Goal: Task Accomplishment & Management: Complete application form

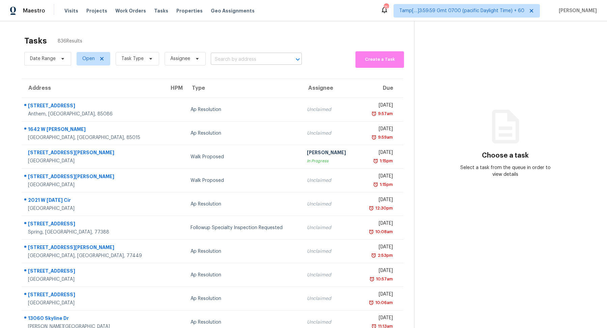
click at [236, 63] on input "text" at bounding box center [247, 59] width 72 height 10
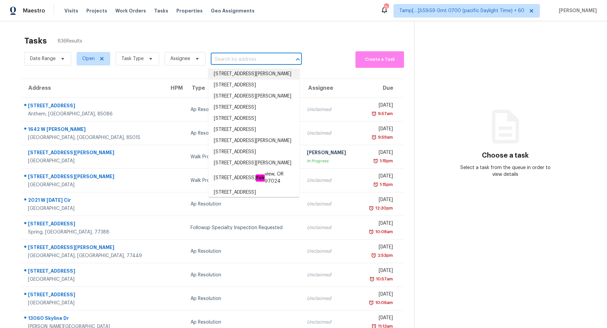
paste input "5590 Grosseto Dr, Frisco, TX 75034"
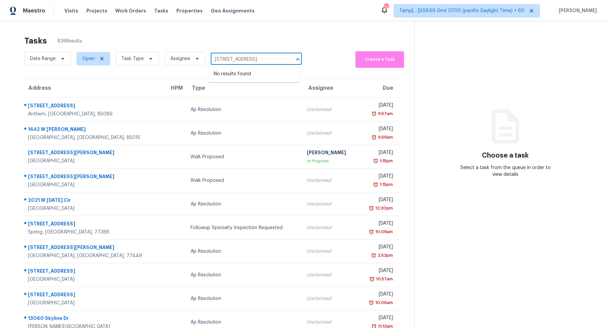
type input "5590 Grosseto Dr, Frisco, TX 75034"
click at [229, 58] on input "text" at bounding box center [247, 59] width 72 height 10
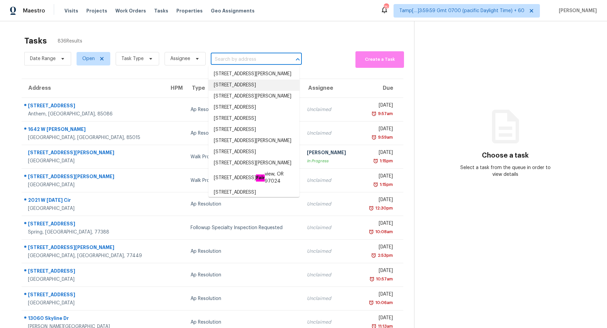
paste input "25327 W Bowker St, Buckeye, AZ 85326"
type input "25327 W Bowker St, Buckeye, AZ 85326"
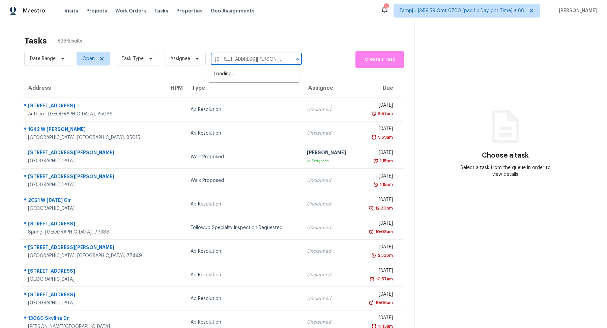
scroll to position [0, 19]
click at [251, 77] on li "25327 W Bowker St, Buckeye, AZ 85326" at bounding box center [253, 73] width 91 height 11
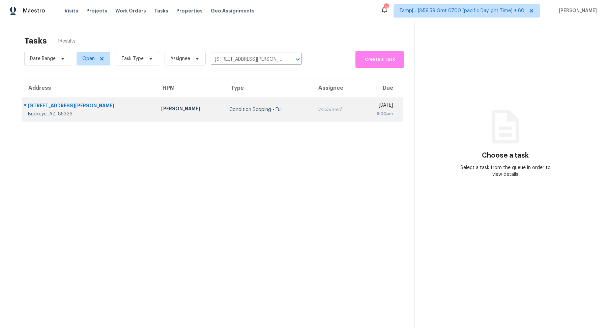
click at [233, 103] on td "Condition Scoping - Full" at bounding box center [268, 110] width 88 height 24
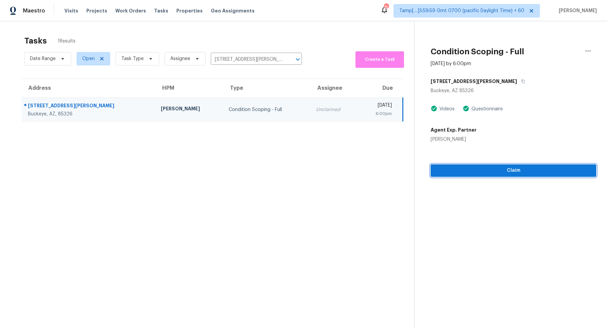
click at [458, 173] on span "Claim" at bounding box center [513, 170] width 155 height 8
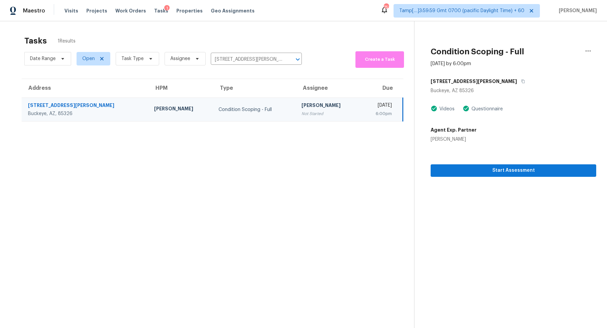
click at [246, 53] on div "Date Range Open Task Type Assignee 25327 W Bowker St, Buckeye, AZ 85326 ​" at bounding box center [163, 59] width 278 height 18
click at [246, 55] on input "25327 W Bowker St, Buckeye, AZ 85326" at bounding box center [247, 59] width 72 height 10
paste input "5590 Grosseto Dr, Frisco, TX 75034"
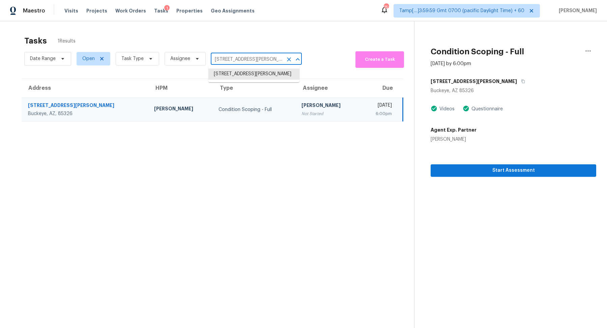
type input "5590 Grosseto Dr, Frisco, TX 75034"
click at [244, 70] on li "5590 Grosseto Dr, Frisco, TX 75034" at bounding box center [253, 73] width 91 height 11
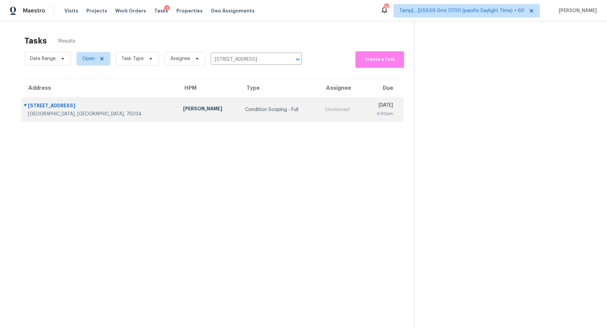
click at [240, 114] on td "Condition Scoping - Full" at bounding box center [280, 110] width 80 height 24
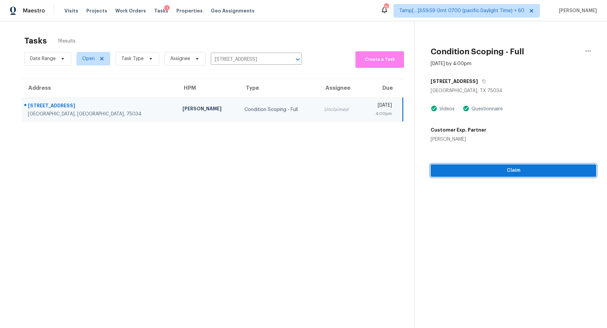
click at [464, 166] on span "Claim" at bounding box center [513, 170] width 155 height 8
click at [454, 168] on span "Start Assessment" at bounding box center [513, 170] width 155 height 8
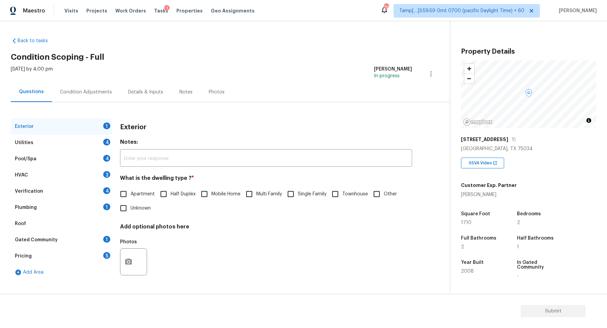
click at [302, 199] on label "Single Family" at bounding box center [305, 194] width 43 height 14
click at [298, 199] on input "Single Family" at bounding box center [291, 194] width 14 height 14
checkbox input "true"
click at [333, 195] on input "Townhouse" at bounding box center [335, 194] width 14 height 14
checkbox input "true"
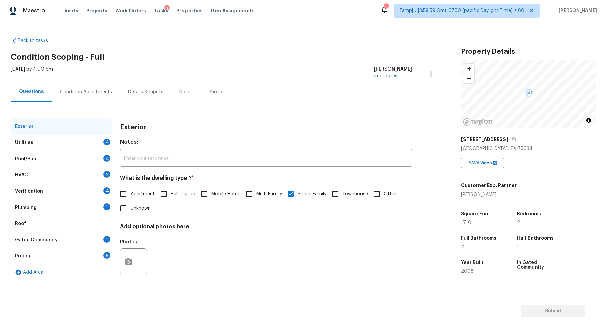
checkbox input "false"
click at [100, 141] on div "Utilities 4" at bounding box center [61, 143] width 101 height 16
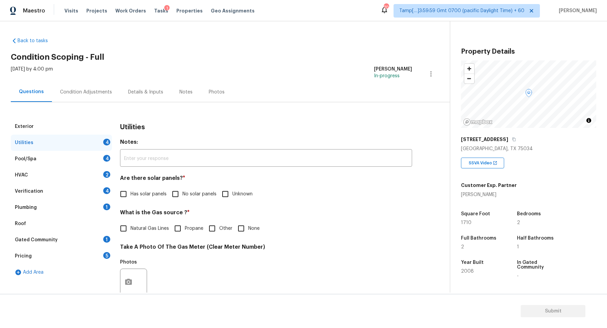
click at [197, 196] on span "No solar panels" at bounding box center [199, 194] width 34 height 7
click at [182, 196] on input "No solar panels" at bounding box center [175, 194] width 14 height 14
checkbox input "true"
click at [149, 226] on span "Natural Gas Lines" at bounding box center [150, 228] width 38 height 7
click at [131, 226] on input "Natural Gas Lines" at bounding box center [123, 228] width 14 height 14
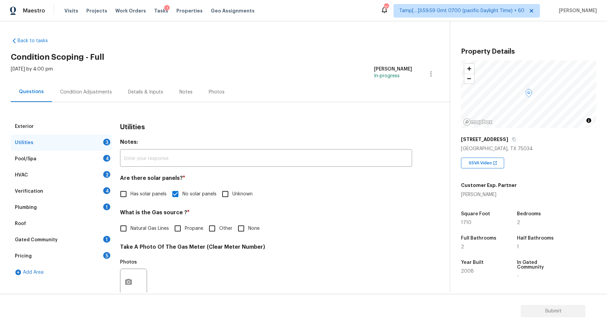
checkbox input "true"
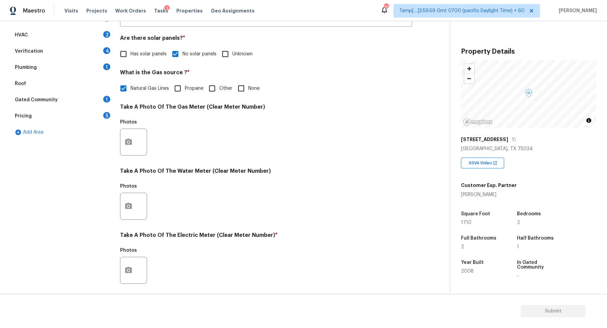
scroll to position [179, 0]
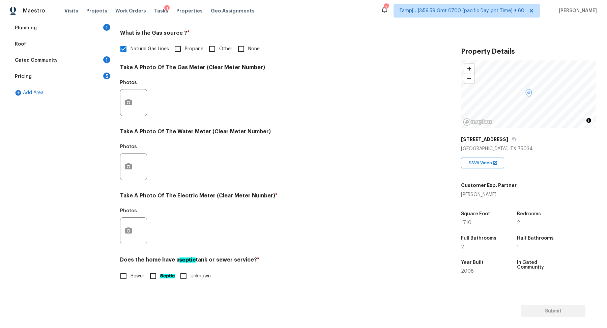
click at [132, 243] on div at bounding box center [133, 230] width 27 height 27
click at [128, 232] on icon "button" at bounding box center [128, 230] width 7 height 6
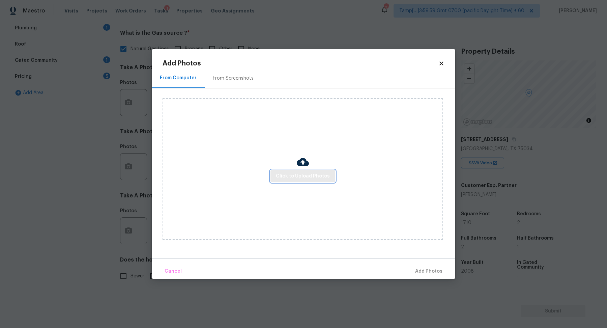
click at [298, 173] on span "Click to Upload Photos" at bounding box center [303, 176] width 54 height 8
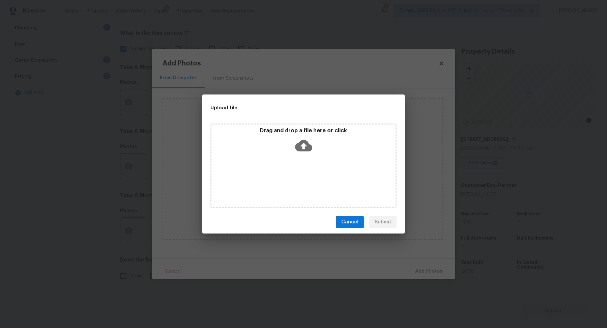
click at [313, 148] on div "Drag and drop a file here or click" at bounding box center [303, 141] width 184 height 29
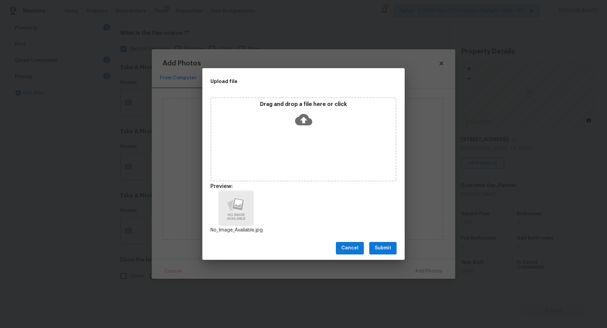
click at [377, 243] on button "Submit" at bounding box center [382, 248] width 27 height 12
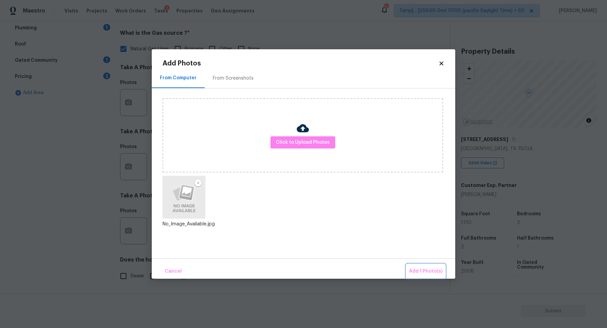
click at [413, 267] on span "Add 1 Photo(s)" at bounding box center [425, 271] width 33 height 8
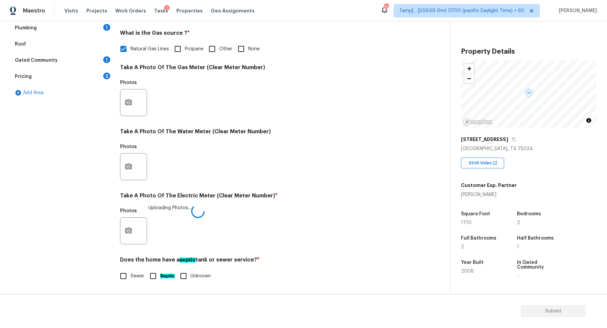
click at [145, 272] on div "Sewer Septic Unknown" at bounding box center [266, 276] width 292 height 14
click at [132, 276] on span "Sewer" at bounding box center [138, 276] width 14 height 7
click at [131, 276] on input "Sewer" at bounding box center [123, 276] width 14 height 14
checkbox input "true"
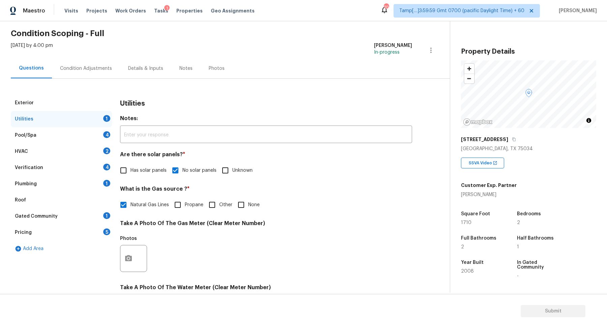
scroll to position [20, 0]
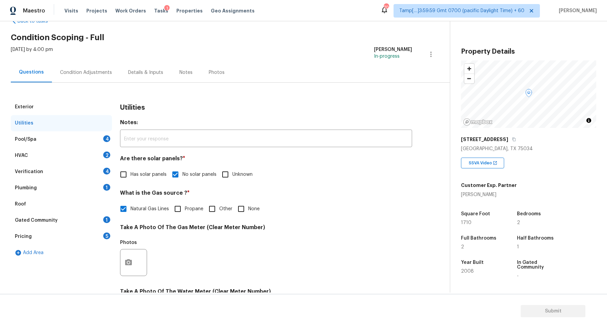
click at [89, 137] on div "Pool/Spa 4" at bounding box center [61, 139] width 101 height 16
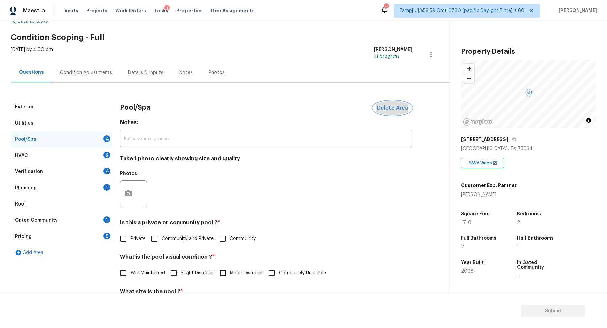
click at [383, 105] on span "Delete Area" at bounding box center [392, 108] width 31 height 6
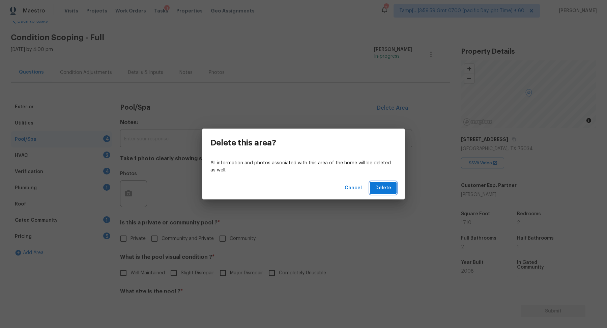
click at [395, 190] on button "Delete" at bounding box center [383, 188] width 27 height 12
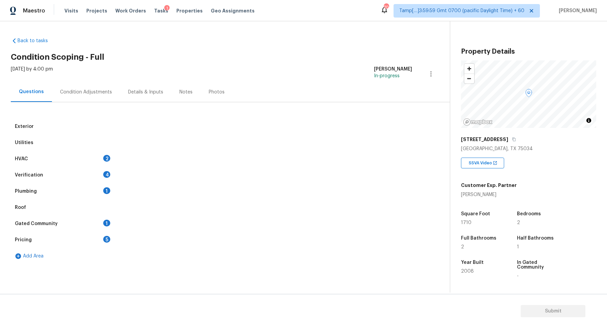
click at [111, 159] on div "HVAC 2" at bounding box center [61, 159] width 101 height 16
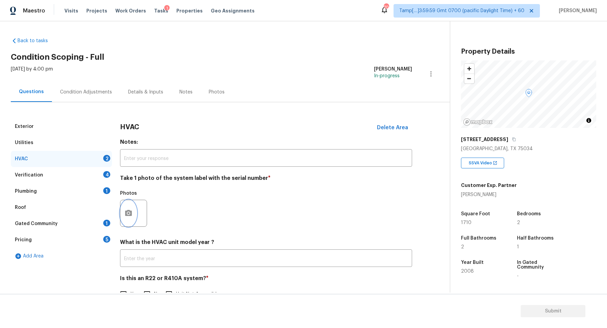
click at [132, 203] on button "button" at bounding box center [128, 213] width 16 height 26
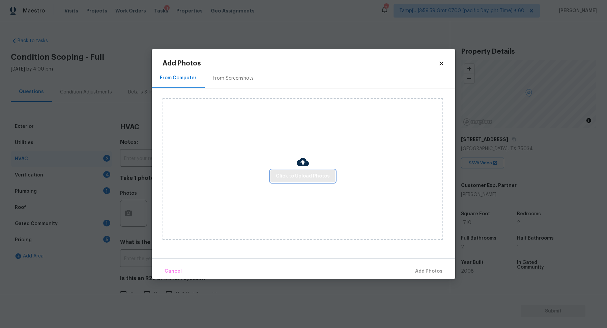
click at [312, 179] on span "Click to Upload Photos" at bounding box center [303, 176] width 54 height 8
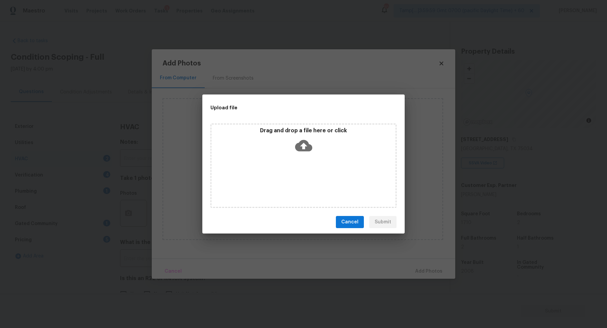
click at [320, 155] on div "Drag and drop a file here or click" at bounding box center [303, 141] width 184 height 29
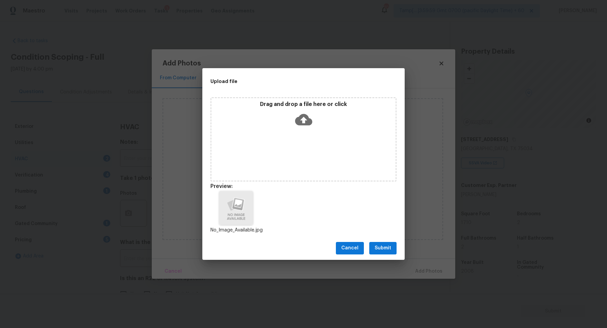
click at [376, 248] on span "Submit" at bounding box center [383, 248] width 17 height 8
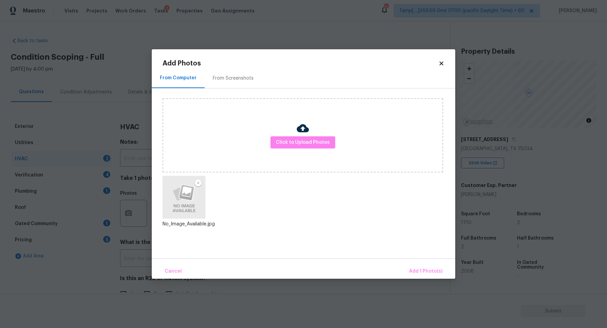
click at [411, 262] on div "Cancel Add 1 Photo(s)" at bounding box center [304, 268] width 304 height 20
click at [415, 272] on span "Add 1 Photo(s)" at bounding box center [425, 271] width 33 height 8
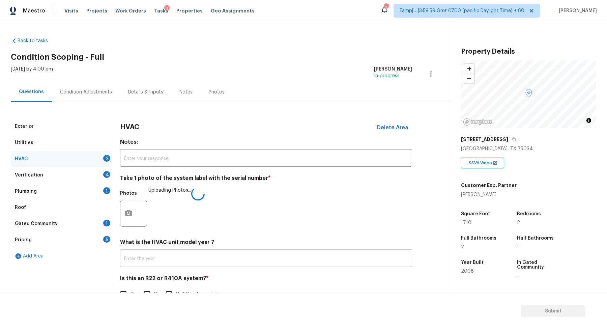
click at [164, 257] on input "text" at bounding box center [266, 259] width 292 height 16
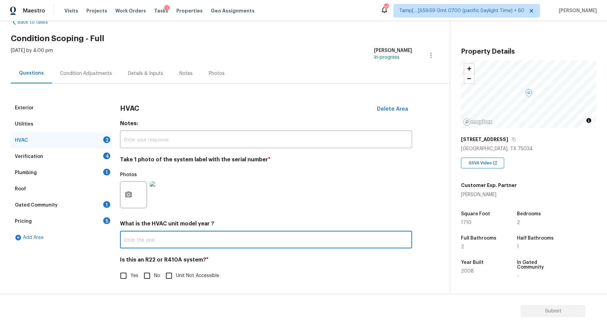
click at [150, 270] on input "No" at bounding box center [147, 275] width 14 height 14
checkbox input "true"
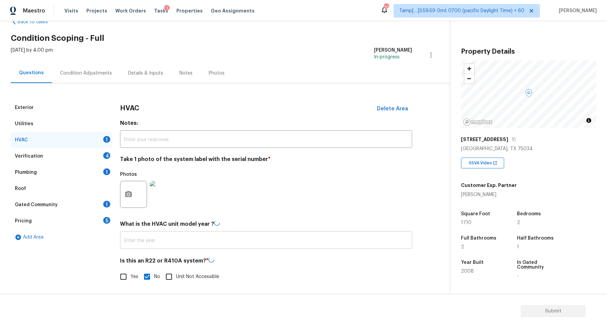
click at [168, 239] on input "text" at bounding box center [266, 241] width 292 height 16
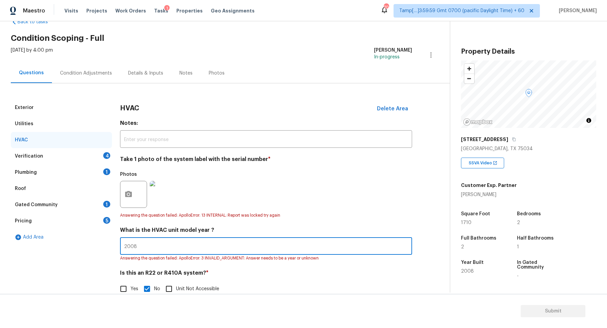
type input "2008"
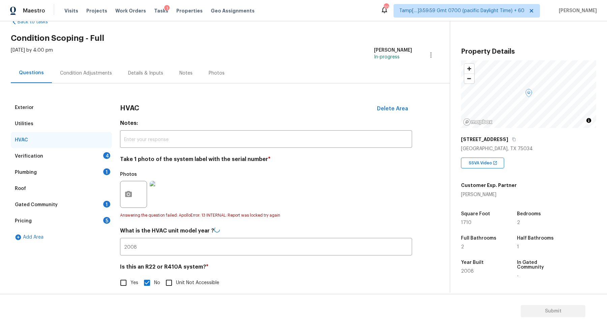
click at [297, 174] on div "Photos" at bounding box center [266, 190] width 292 height 44
click at [93, 151] on div "Verification 4" at bounding box center [61, 156] width 101 height 16
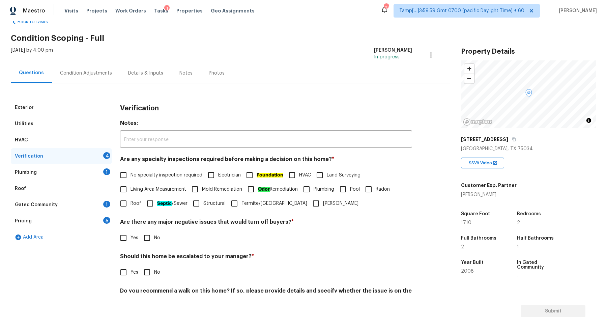
click at [133, 173] on span "No specialty inspection required" at bounding box center [167, 175] width 72 height 7
click at [131, 173] on input "No specialty inspection required" at bounding box center [123, 175] width 14 height 14
checkbox input "true"
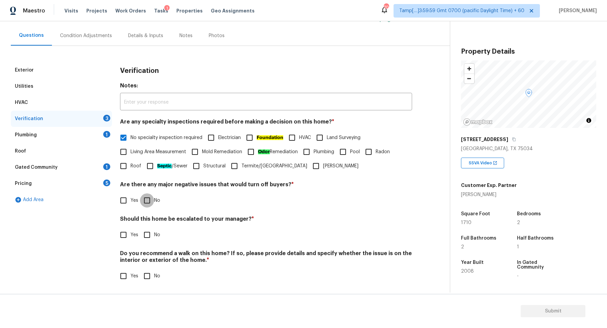
click at [148, 205] on input "No" at bounding box center [147, 200] width 14 height 14
checkbox input "true"
click at [132, 230] on label "Yes" at bounding box center [127, 235] width 22 height 14
click at [131, 230] on input "Yes" at bounding box center [123, 235] width 14 height 14
checkbox input "true"
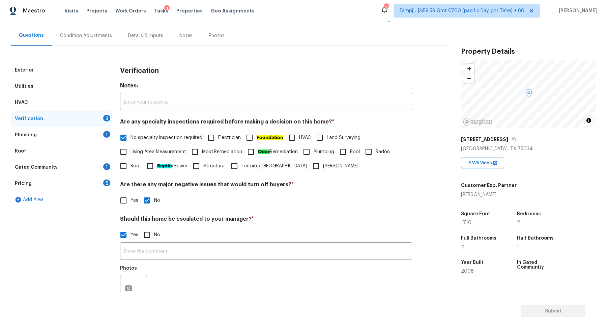
scroll to position [120, 0]
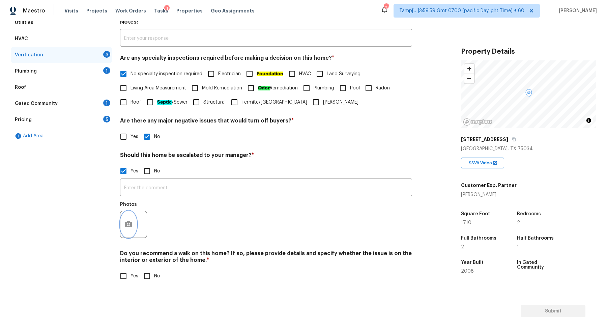
click at [131, 225] on icon "button" at bounding box center [128, 224] width 7 height 6
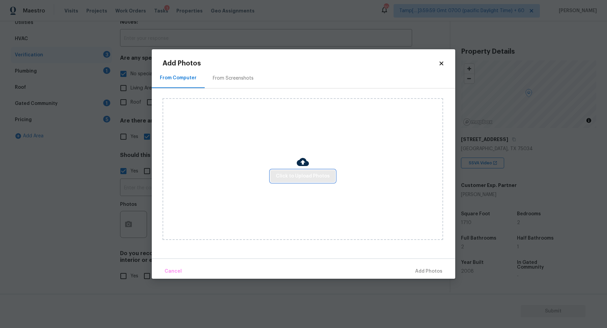
click at [288, 171] on button "Click to Upload Photos" at bounding box center [303, 176] width 65 height 12
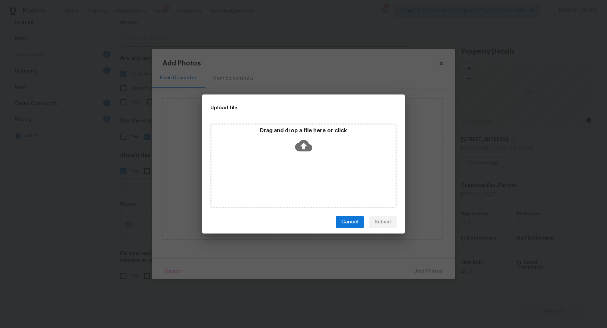
click at [308, 157] on div "Drag and drop a file here or click" at bounding box center [303, 165] width 186 height 84
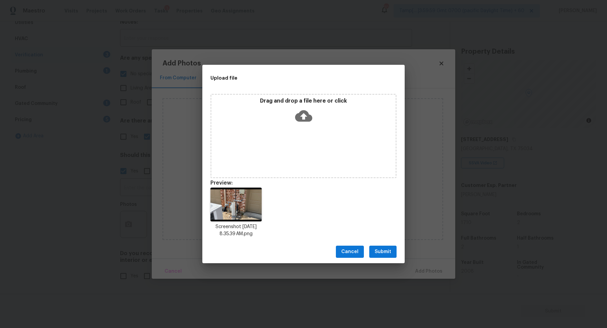
click at [386, 257] on button "Submit" at bounding box center [382, 252] width 27 height 12
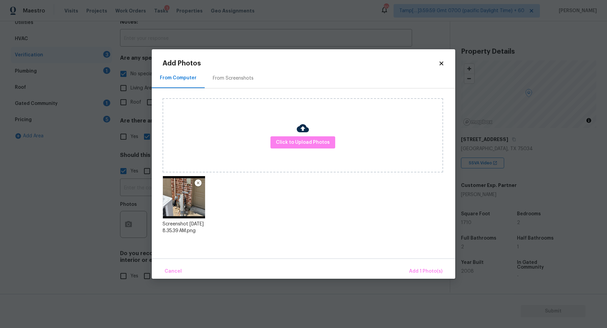
click at [418, 263] on div "Cancel Add 1 Photo(s)" at bounding box center [304, 268] width 304 height 20
click at [418, 265] on button "Add 1 Photo(s)" at bounding box center [425, 271] width 39 height 15
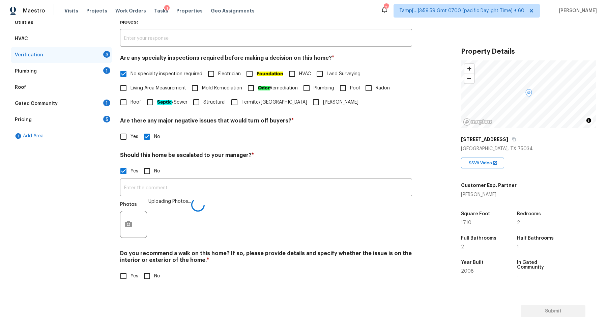
click at [262, 196] on div "​ Photos Uploading Photos..." at bounding box center [266, 210] width 292 height 64
click at [283, 182] on input "text" at bounding box center [266, 188] width 292 height 16
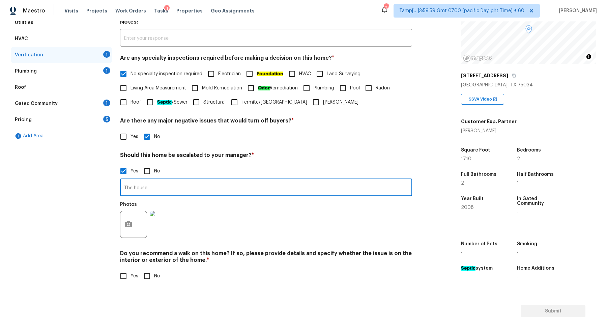
click at [255, 194] on input "The house" at bounding box center [266, 188] width 292 height 16
paste input "has possible foundation issue in the stem wall."
type input "The house has possible foundation issue in the stem wall."
click at [222, 203] on div "Photos" at bounding box center [266, 220] width 292 height 44
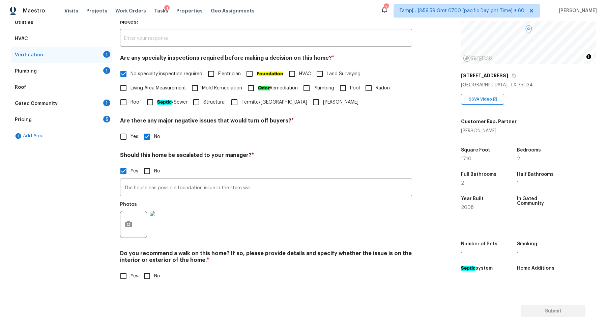
click at [153, 277] on label "No" at bounding box center [150, 276] width 20 height 14
click at [153, 277] on input "No" at bounding box center [147, 276] width 14 height 14
checkbox input "true"
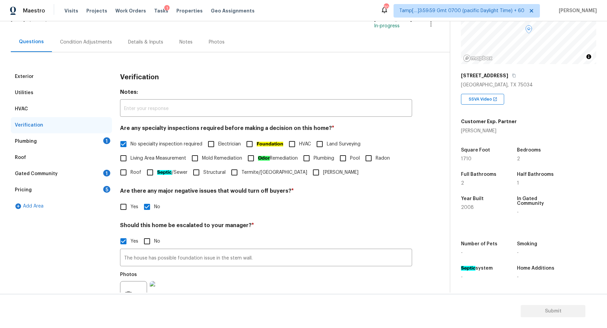
scroll to position [0, 0]
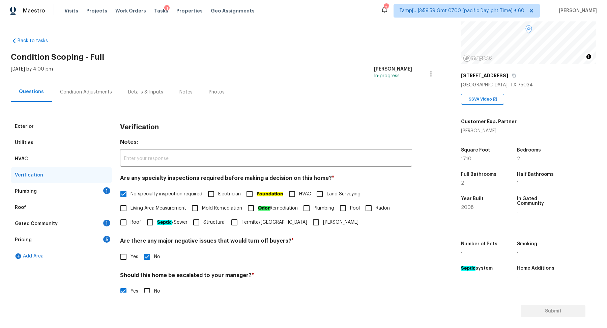
click at [94, 190] on div "Plumbing 1" at bounding box center [61, 191] width 101 height 16
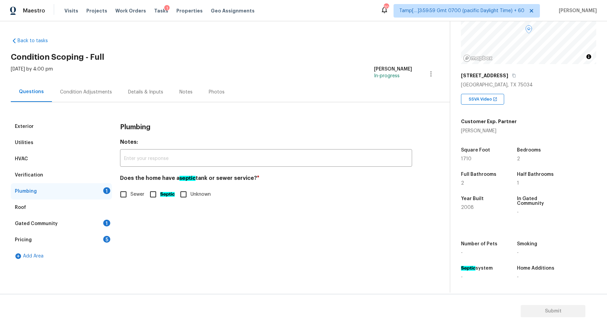
click at [142, 198] on label "Sewer" at bounding box center [130, 194] width 28 height 14
click at [131, 198] on input "Sewer" at bounding box center [123, 194] width 14 height 14
checkbox input "true"
click at [95, 226] on div "Gated Community 1" at bounding box center [61, 224] width 101 height 16
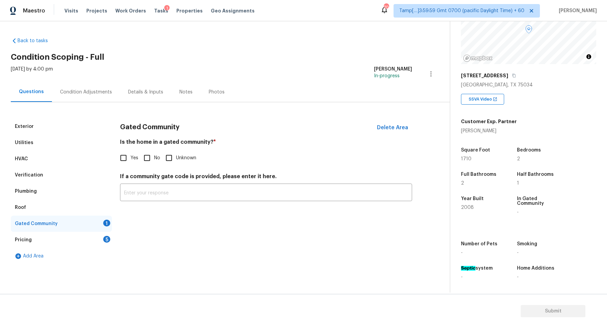
click at [158, 162] on label "No" at bounding box center [150, 158] width 20 height 14
click at [154, 162] on input "No" at bounding box center [147, 158] width 14 height 14
checkbox input "true"
click at [77, 247] on div "Pricing 5" at bounding box center [61, 240] width 101 height 16
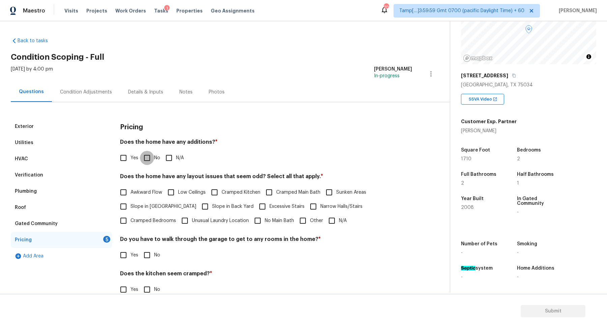
click at [152, 155] on input "No" at bounding box center [147, 158] width 14 height 14
checkbox input "true"
click at [154, 207] on span "Slope in Front Yard" at bounding box center [164, 207] width 66 height 7
click at [131, 207] on input "Slope in Front Yard" at bounding box center [123, 207] width 14 height 14
checkbox input "true"
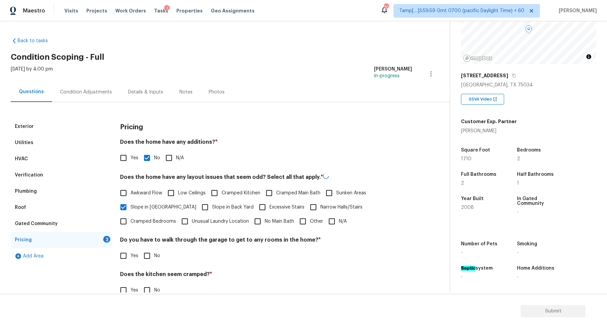
click at [212, 207] on span "Slope in Back Yard" at bounding box center [232, 207] width 41 height 7
click at [198, 207] on input "Slope in Back Yard" at bounding box center [205, 207] width 14 height 14
checkbox input "true"
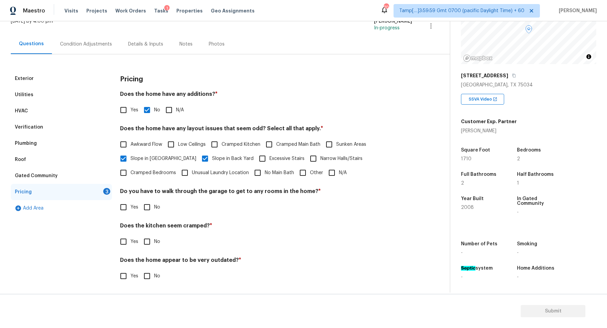
click at [148, 203] on input "No" at bounding box center [147, 207] width 14 height 14
checkbox input "true"
click at [140, 234] on input "No" at bounding box center [147, 241] width 14 height 14
checkbox input "true"
click at [140, 269] on input "No" at bounding box center [147, 276] width 14 height 14
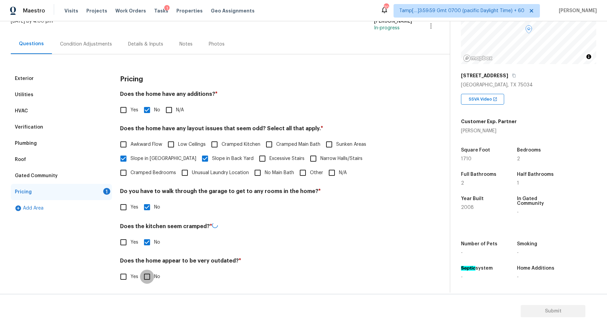
checkbox input "true"
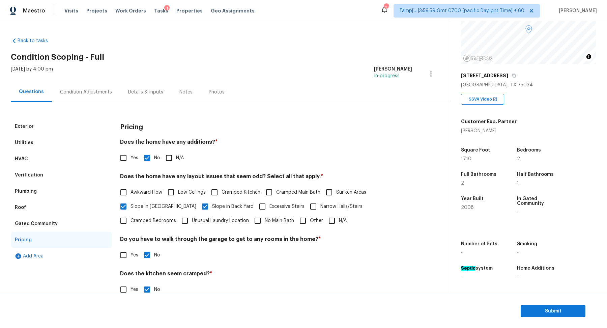
click at [101, 82] on div "Condition Adjustments" at bounding box center [86, 92] width 68 height 20
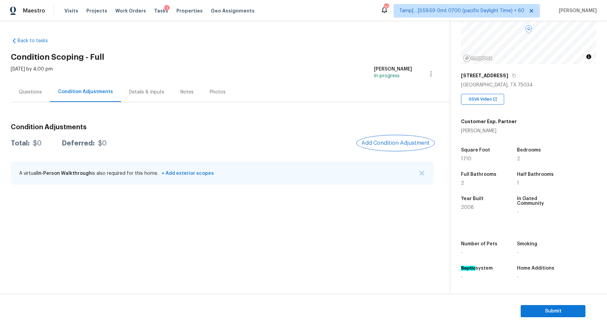
click at [406, 141] on span "Add Condition Adjustment" at bounding box center [396, 143] width 68 height 6
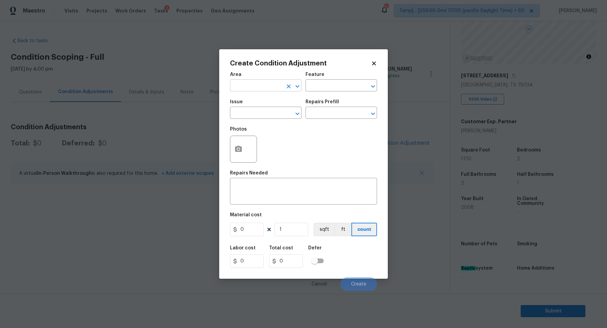
click at [257, 85] on input "text" at bounding box center [256, 86] width 53 height 10
click at [249, 112] on li "Interior Overall" at bounding box center [266, 112] width 72 height 11
type input "Interior Overall"
click at [249, 112] on input "text" at bounding box center [256, 113] width 53 height 10
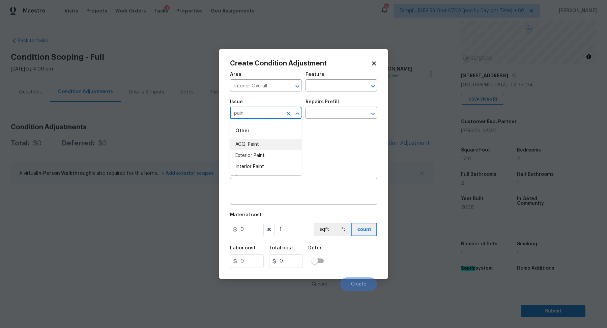
click at [270, 147] on li "ACQ: Paint" at bounding box center [266, 144] width 72 height 11
type input "ACQ: Paint"
click at [335, 113] on input "text" at bounding box center [332, 113] width 53 height 10
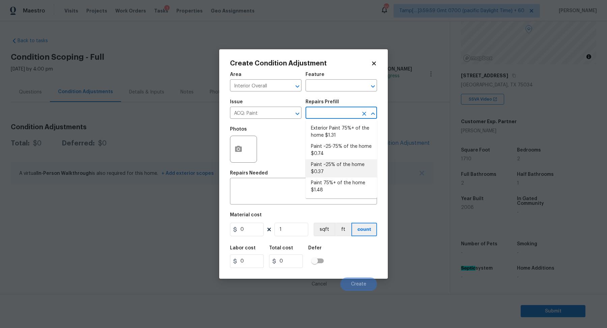
click at [335, 167] on li "Paint ~25% of the home $0.37" at bounding box center [342, 168] width 72 height 18
type input "Acquisition"
type textarea "Acquisition Scope: ~25% of the home needs interior paint"
type input "0.37"
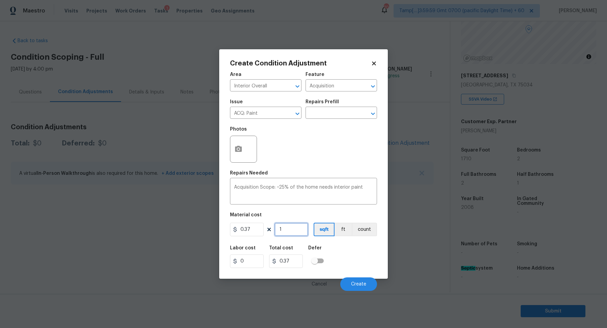
click at [298, 226] on input "1" at bounding box center [292, 229] width 34 height 13
type input "17"
type input "6.29"
type input "171"
type input "63.27"
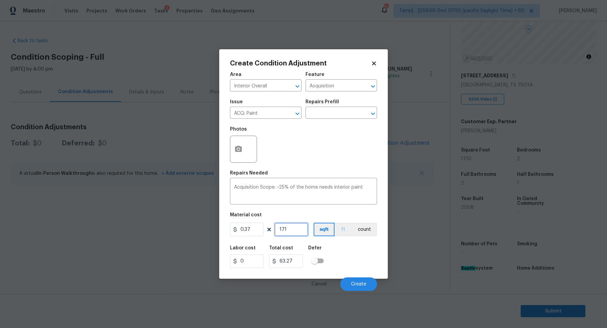
type input "1710"
type input "632.7"
type input "1710"
click at [356, 279] on button "Create" at bounding box center [358, 283] width 37 height 13
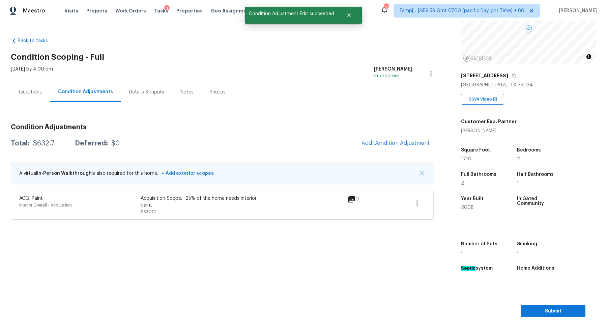
click at [420, 134] on div "Condition Adjustments Total: $632.7 Deferred: $0 Add Condition Adjustment A vir…" at bounding box center [222, 168] width 423 height 101
click at [405, 144] on span "Add Condition Adjustment" at bounding box center [396, 143] width 68 height 6
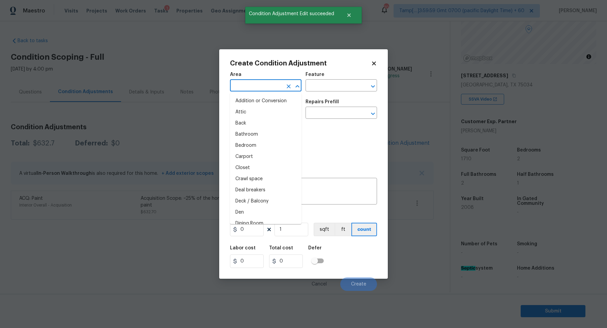
click at [251, 90] on input "text" at bounding box center [256, 86] width 53 height 10
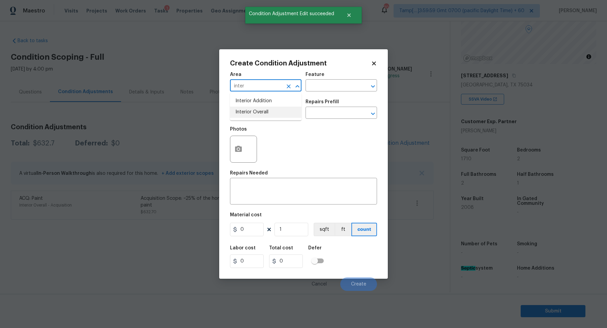
click at [262, 113] on li "Interior Overall" at bounding box center [266, 112] width 72 height 11
type input "Interior Overall"
click at [262, 113] on input "text" at bounding box center [256, 113] width 53 height 10
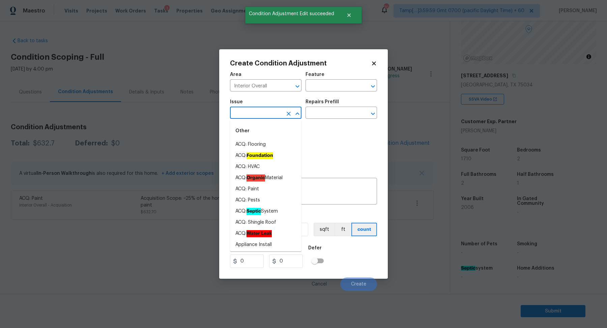
drag, startPoint x: 262, startPoint y: 113, endPoint x: 305, endPoint y: 125, distance: 45.2
click at [302, 124] on div "Area Interior Overall ​ Feature ​ Issue ​ Repairs Prefill ​ Photos Repairs Need…" at bounding box center [303, 179] width 147 height 223
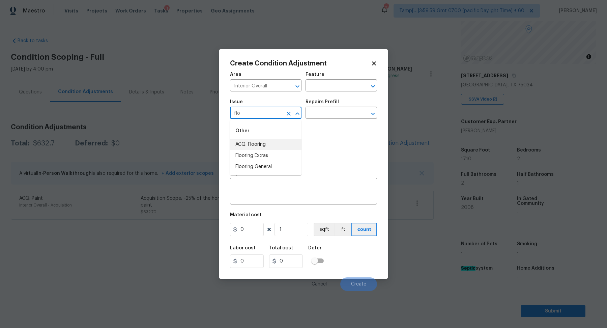
click at [237, 144] on li "ACQ: Flooring" at bounding box center [266, 144] width 72 height 11
type input "ACQ: Flooring"
click at [338, 118] on input "text" at bounding box center [332, 113] width 53 height 10
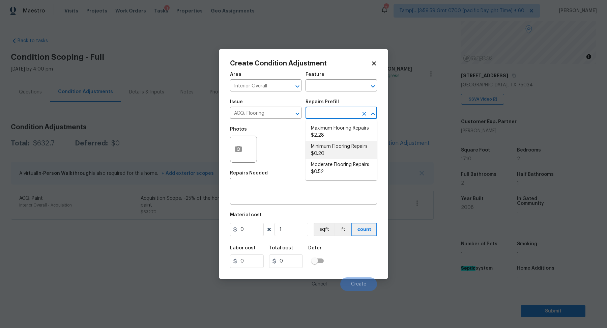
click at [339, 157] on li "Minimum Flooring Repairs $0.20" at bounding box center [342, 150] width 72 height 18
type input "Acquisition"
type textarea "Acquisition Scope: Minimum flooring repairs"
type input "0.2"
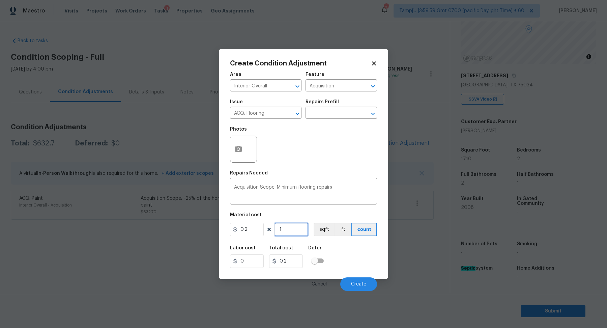
click at [300, 229] on input "1" at bounding box center [292, 229] width 34 height 13
type input "17"
type input "3.4"
type input "171"
type input "34.2"
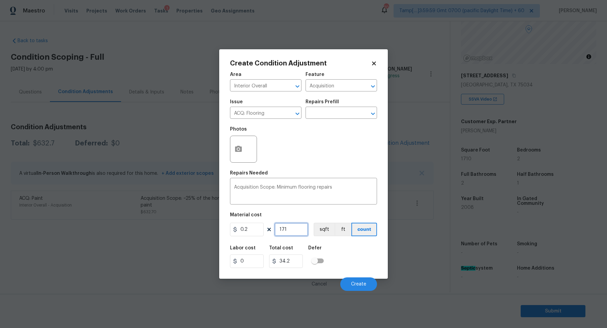
type input "1710"
type input "342"
type input "1710"
click at [350, 286] on button "Create" at bounding box center [358, 283] width 37 height 13
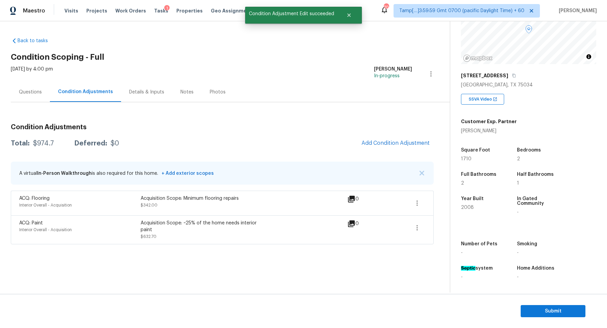
click at [379, 158] on div "Condition Adjustments Total: $974.7 Deferred: $0 Add Condition Adjustment A vir…" at bounding box center [222, 181] width 423 height 126
click at [388, 146] on button "Add Condition Adjustment" at bounding box center [396, 143] width 76 height 14
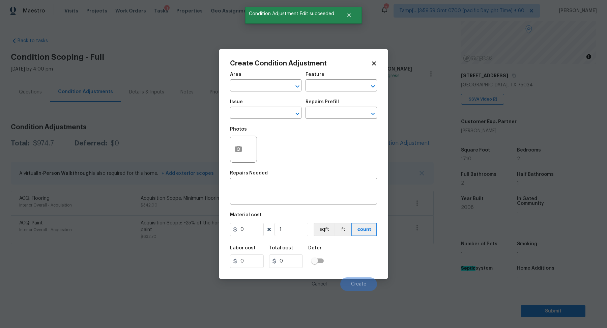
click at [266, 92] on span "Area ​" at bounding box center [266, 81] width 72 height 27
click at [266, 88] on input "text" at bounding box center [256, 86] width 53 height 10
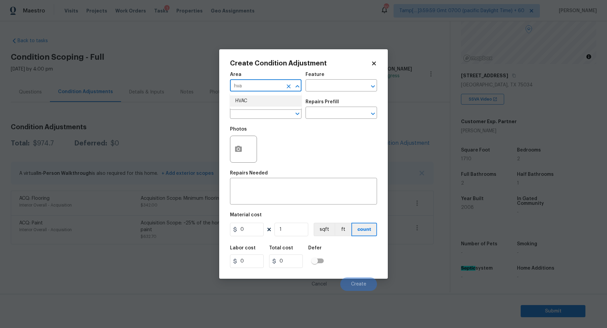
click at [248, 103] on li "HVAC" at bounding box center [266, 100] width 72 height 11
type input "HVAC"
click at [248, 111] on input "text" at bounding box center [256, 113] width 53 height 10
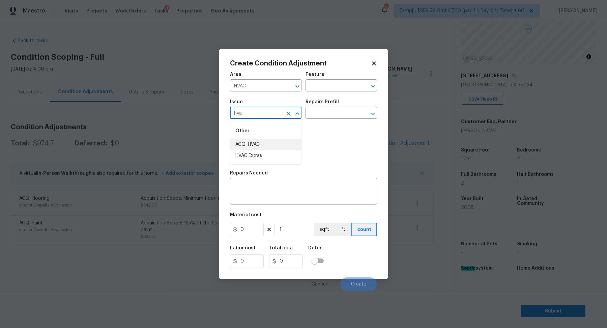
click at [257, 149] on li "ACQ: HVAC" at bounding box center [266, 144] width 72 height 11
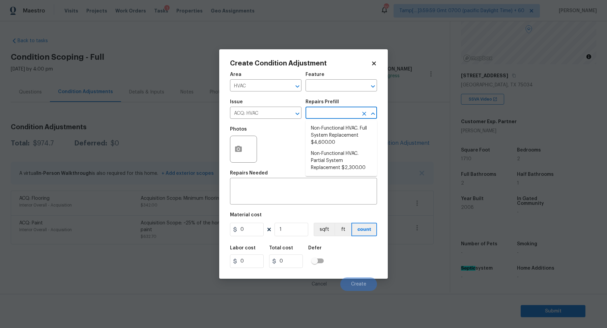
click at [334, 118] on input "text" at bounding box center [332, 113] width 53 height 10
click at [276, 110] on input "ACQ: HVAC" at bounding box center [256, 113] width 53 height 10
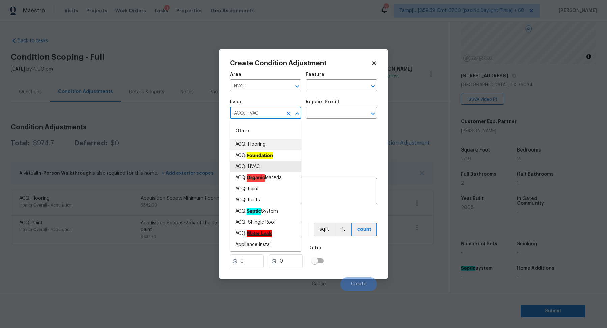
click at [276, 110] on input "ACQ: HVAC" at bounding box center [256, 113] width 53 height 10
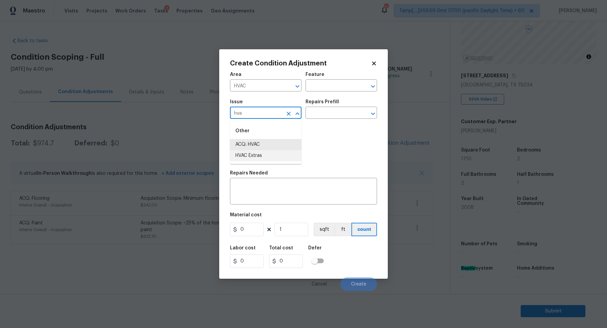
click at [246, 154] on li "HVAC Extras" at bounding box center [266, 155] width 72 height 11
type input "HVAC Extras"
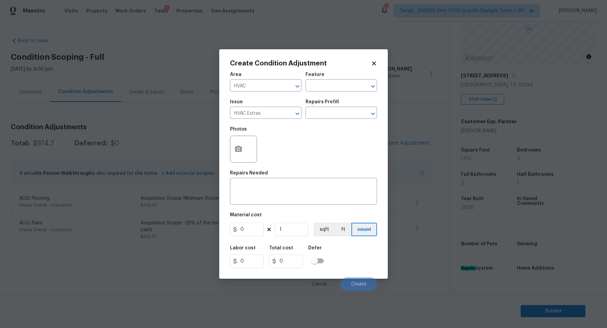
click at [340, 106] on div "Repairs Prefill" at bounding box center [342, 103] width 72 height 9
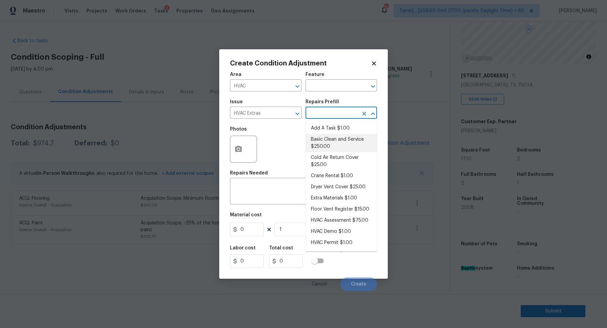
click at [340, 112] on input "text" at bounding box center [332, 113] width 53 height 10
click at [340, 135] on li "Basic Clean and Service $250.00" at bounding box center [342, 143] width 72 height 18
type input "HVAC"
type textarea "General Service HVAC system including: cleaning condenser and evaporator coils,…"
type input "250"
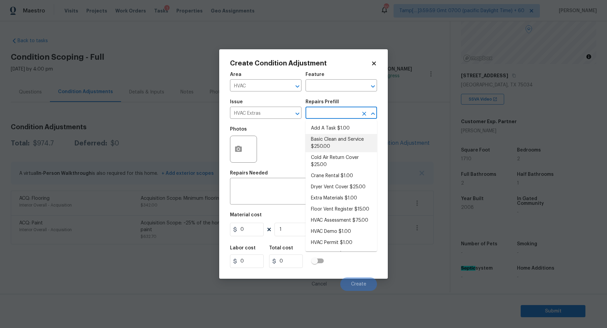
type input "250"
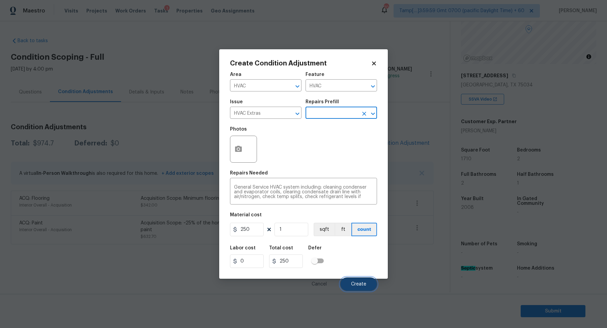
click at [365, 288] on button "Create" at bounding box center [358, 283] width 37 height 13
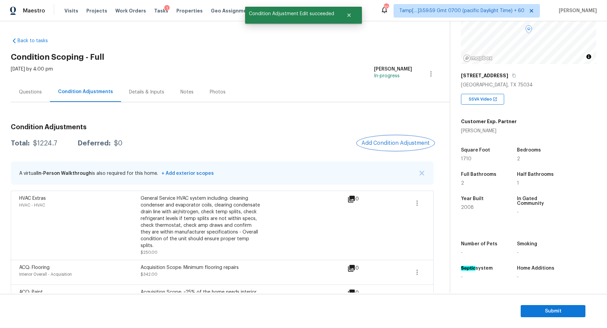
click at [369, 143] on span "Add Condition Adjustment" at bounding box center [396, 143] width 68 height 6
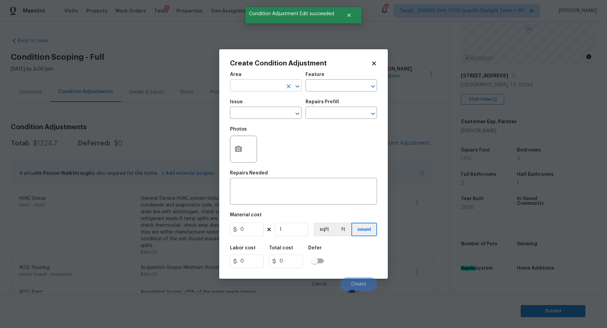
click at [245, 86] on input "text" at bounding box center [256, 86] width 53 height 10
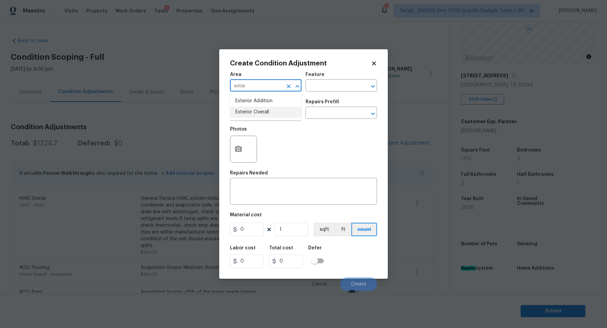
click at [241, 111] on li "Exterior Overall" at bounding box center [266, 112] width 72 height 11
type input "Exterior Overall"
click at [241, 111] on input "text" at bounding box center [256, 113] width 53 height 10
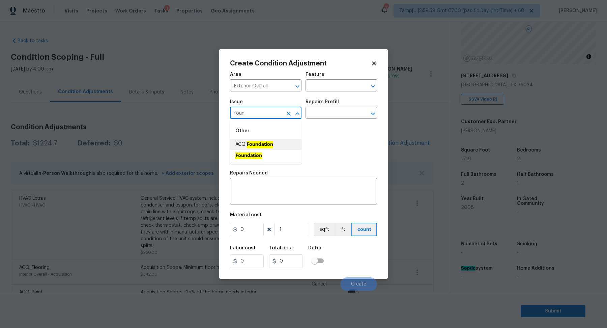
click at [271, 147] on ah_el_jm_1744356462066 "Foundation" at bounding box center [260, 144] width 27 height 7
type input "ACQ: Foundation"
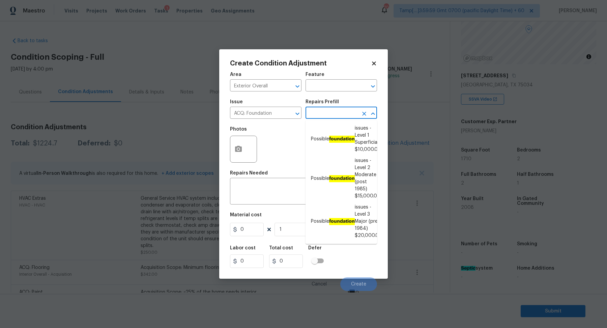
click at [337, 110] on input "text" at bounding box center [332, 113] width 53 height 10
click at [339, 126] on li "Possible foundation issues - Level 1 Superficial $10,000.00" at bounding box center [342, 139] width 72 height 32
type input "Acquisition"
type textarea "Possible foundation issues - Level 1 - Superficial. Disclaimer: This is NOT a t…"
type input "10000"
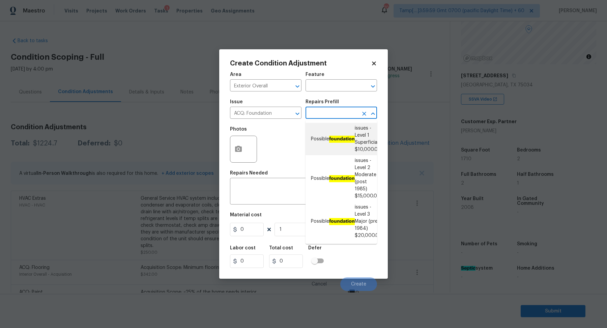
type input "10000"
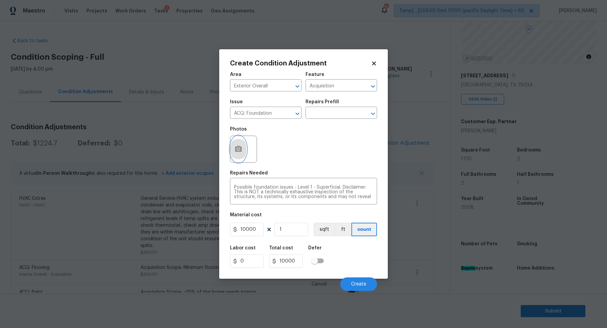
click at [245, 143] on button "button" at bounding box center [238, 149] width 16 height 26
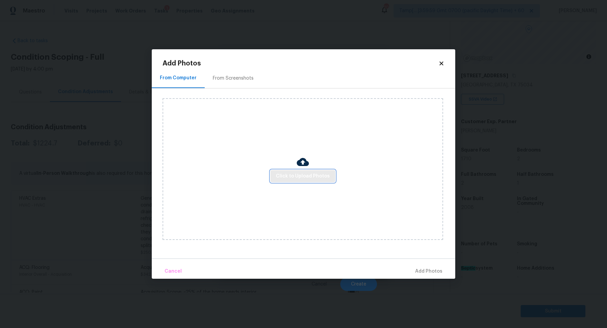
click at [277, 179] on button "Click to Upload Photos" at bounding box center [303, 176] width 65 height 12
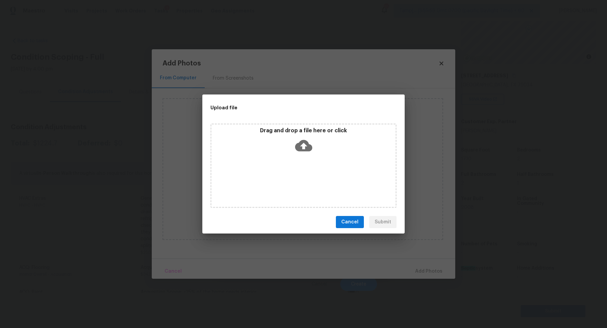
click at [318, 151] on div "Drag and drop a file here or click" at bounding box center [303, 141] width 184 height 29
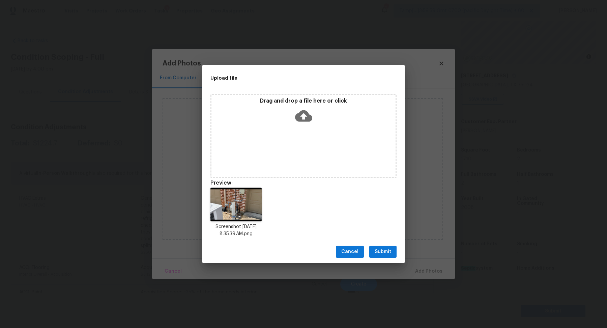
click at [386, 255] on span "Submit" at bounding box center [383, 252] width 17 height 8
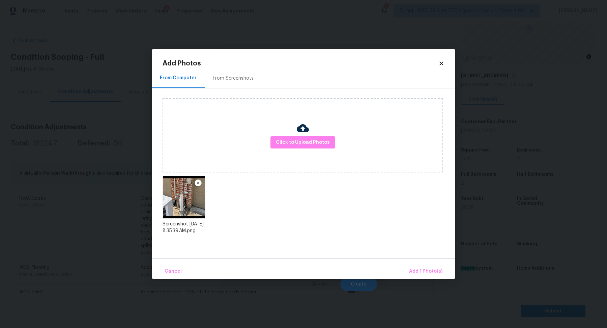
click at [421, 260] on div "Cancel Add 1 Photo(s)" at bounding box center [304, 268] width 304 height 20
click at [421, 265] on button "Add 1 Photo(s)" at bounding box center [425, 271] width 39 height 15
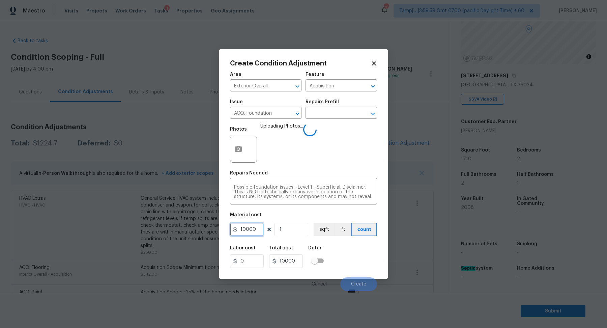
click at [261, 229] on input "10000" at bounding box center [247, 229] width 34 height 13
type input "1"
click at [284, 210] on div "Area Exterior Overall ​ Feature Acquisition ​ Issue ACQ: Foundation ​ Repairs P…" at bounding box center [303, 179] width 147 height 223
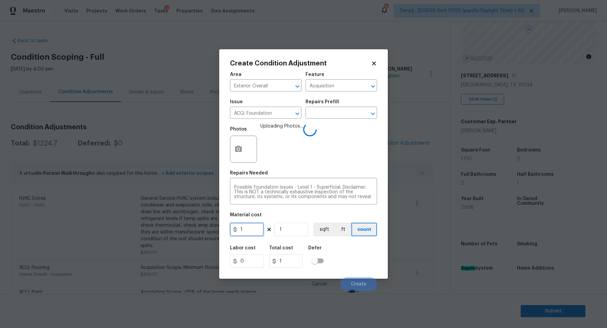
click at [255, 233] on input "1" at bounding box center [247, 229] width 34 height 13
type input "0"
click at [291, 197] on textarea "Possible foundation issues - Level 1 - Superficial. Disclaimer: This is NOT a t…" at bounding box center [303, 192] width 139 height 14
type input "0"
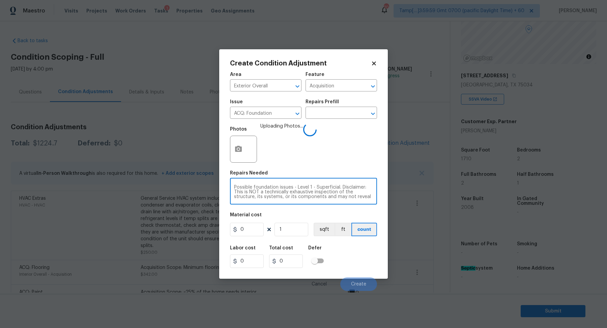
click at [291, 197] on textarea "Possible foundation issues - Level 1 - Superficial. Disclaimer: This is NOT a t…" at bounding box center [303, 192] width 139 height 14
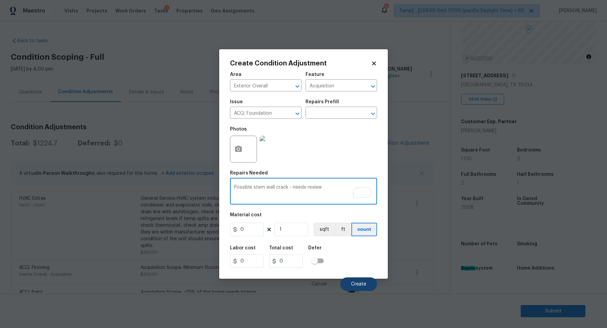
type textarea "Possible stem wall crack - needs review"
click at [364, 285] on span "Create" at bounding box center [358, 284] width 15 height 5
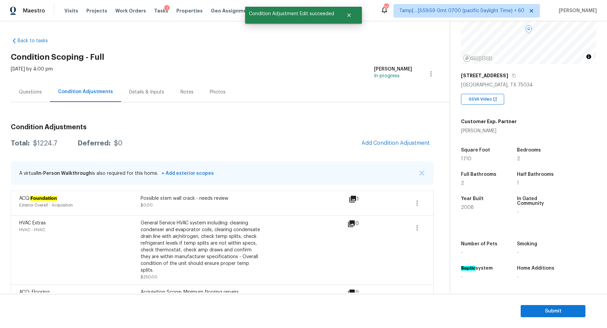
click at [33, 145] on div "$1224.7" at bounding box center [45, 143] width 24 height 7
click at [47, 145] on div "$1224.7" at bounding box center [45, 143] width 24 height 7
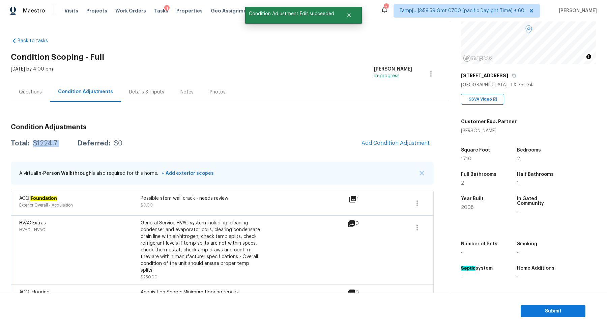
copy div "$1224.7"
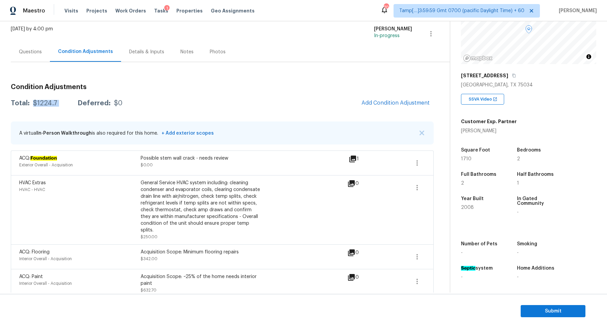
click at [353, 160] on icon at bounding box center [352, 158] width 7 height 7
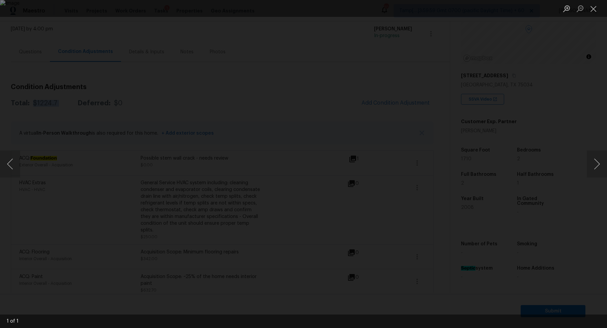
click at [580, 221] on div "Lightbox" at bounding box center [303, 164] width 607 height 328
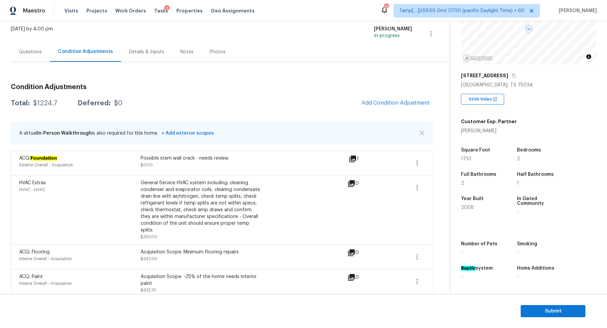
click at [352, 155] on icon at bounding box center [352, 158] width 7 height 7
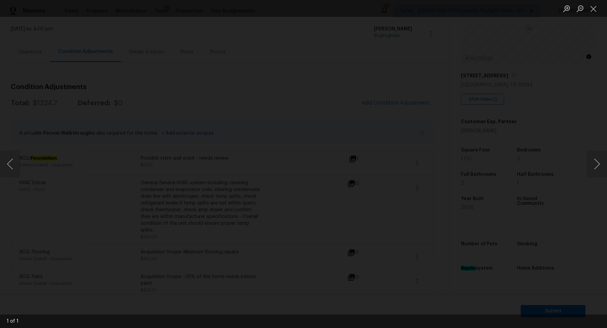
click at [251, 182] on img "Lightbox" at bounding box center [151, 149] width 1168 height 630
click at [531, 191] on div "Lightbox" at bounding box center [303, 164] width 607 height 328
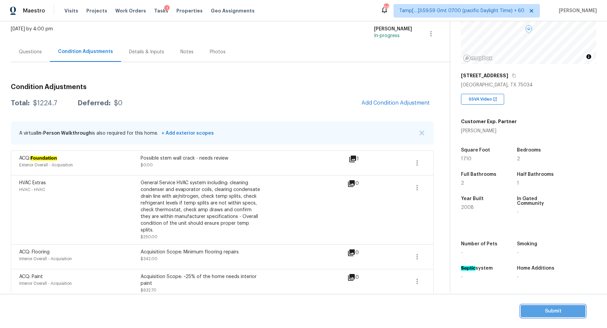
click at [534, 308] on span "Submit" at bounding box center [553, 311] width 54 height 8
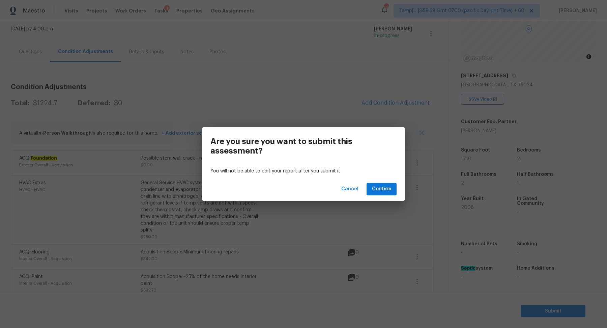
click at [396, 196] on div "Cancel Confirm" at bounding box center [303, 188] width 202 height 23
click at [383, 189] on span "Confirm" at bounding box center [381, 189] width 19 height 8
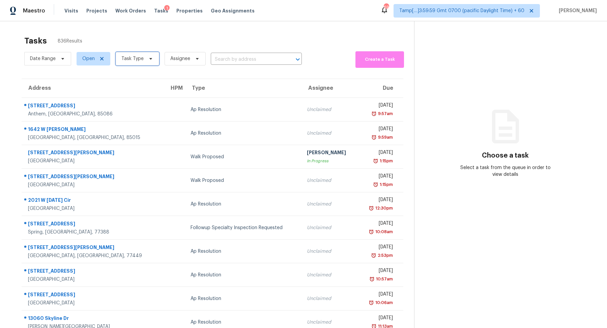
click at [127, 57] on span "Task Type" at bounding box center [132, 58] width 22 height 7
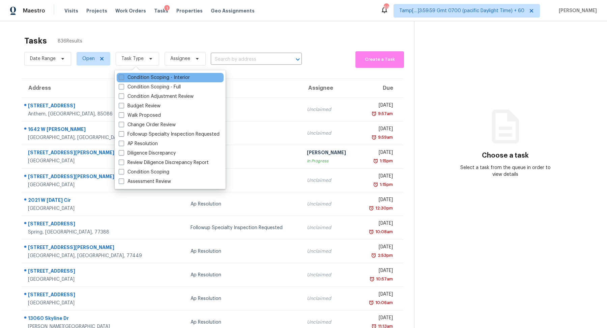
click at [135, 79] on label "Condition Scoping - Interior" at bounding box center [154, 77] width 71 height 7
click at [123, 79] on input "Condition Scoping - Interior" at bounding box center [121, 76] width 4 height 4
checkbox input "true"
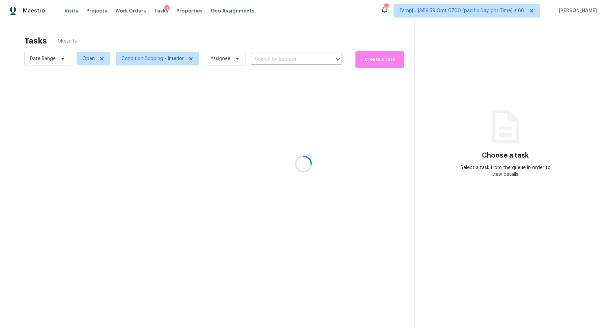
click at [182, 47] on div at bounding box center [303, 164] width 607 height 328
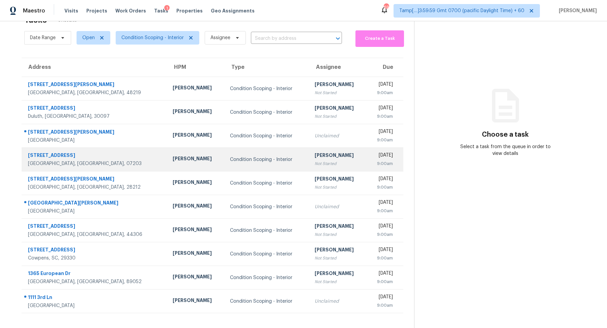
scroll to position [23, 0]
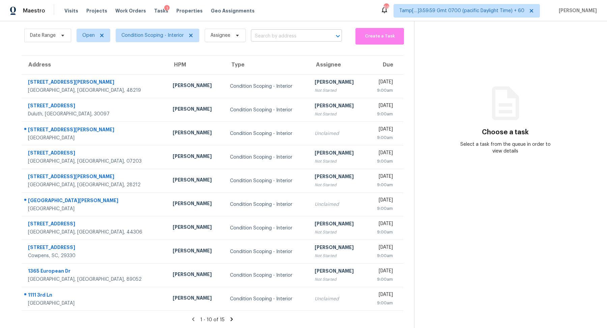
click at [263, 37] on input "text" at bounding box center [287, 36] width 72 height 10
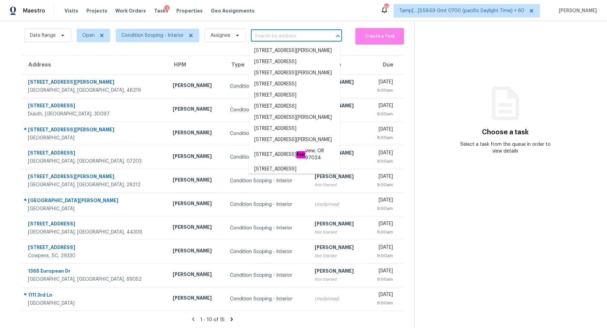
paste input "656 Channing Dr NW, Atlanta, GA 30318"
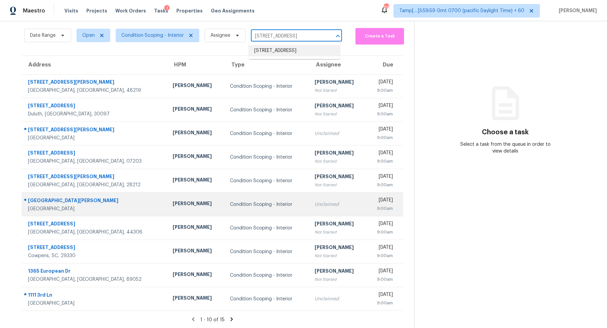
type input "656 Channing Dr NW, Atlanta, GA 30318"
click at [309, 195] on td "Unclaimed" at bounding box center [338, 205] width 58 height 24
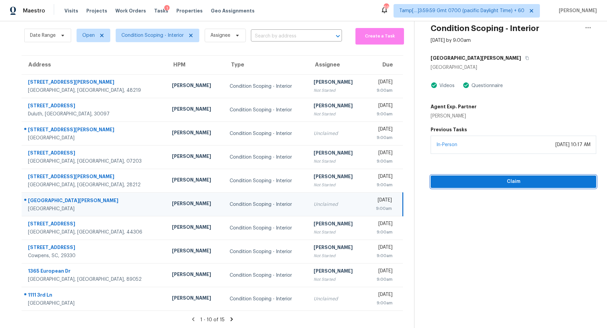
click at [483, 180] on span "Claim" at bounding box center [513, 181] width 155 height 8
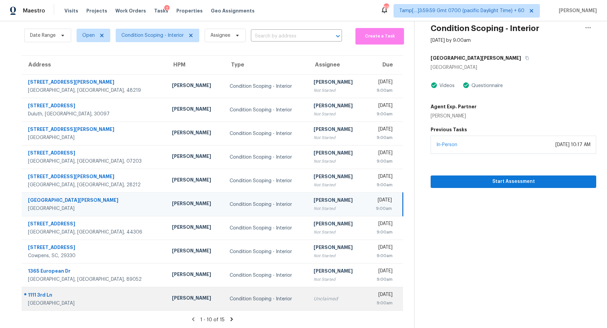
click at [326, 298] on td "Unclaimed" at bounding box center [336, 299] width 57 height 24
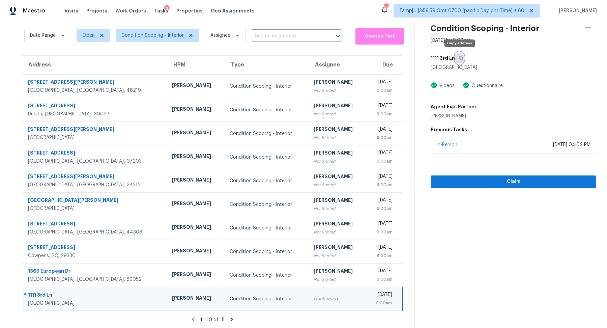
click at [459, 58] on icon "button" at bounding box center [461, 58] width 4 height 4
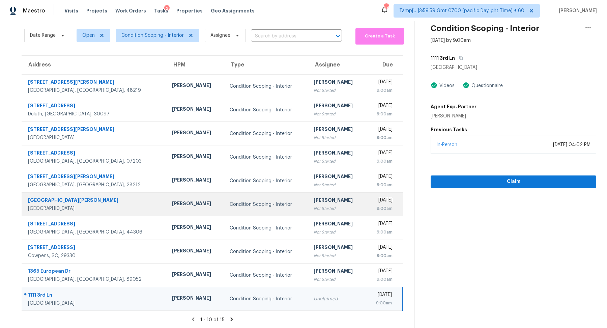
click at [308, 214] on td "Hariharan GV Not Started" at bounding box center [336, 205] width 57 height 24
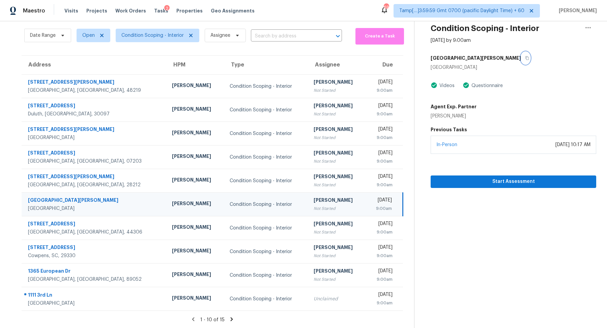
click at [525, 58] on icon "button" at bounding box center [527, 58] width 4 height 4
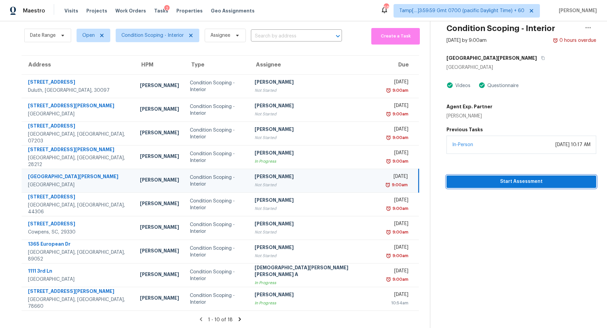
click at [494, 179] on span "Start Assessment" at bounding box center [521, 181] width 139 height 8
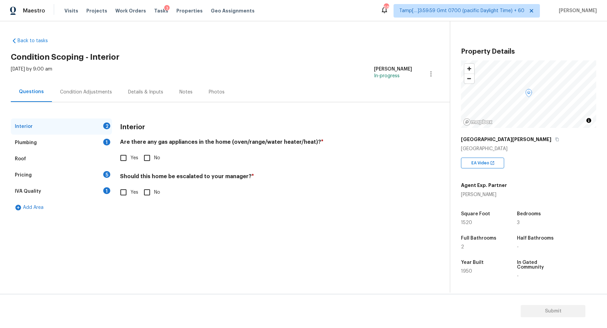
click at [152, 157] on input "No" at bounding box center [147, 158] width 14 height 14
checkbox input "true"
click at [130, 184] on div "Should this home be escalated to your manager? * Yes No" at bounding box center [266, 187] width 292 height 26
click at [130, 190] on input "Yes" at bounding box center [123, 192] width 14 height 14
checkbox input "true"
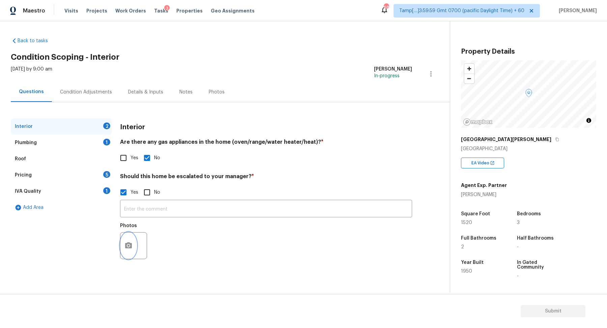
click at [132, 244] on button "button" at bounding box center [128, 245] width 16 height 26
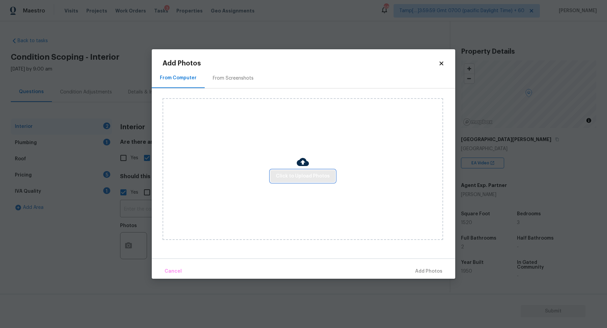
click at [296, 173] on span "Click to Upload Photos" at bounding box center [303, 176] width 54 height 8
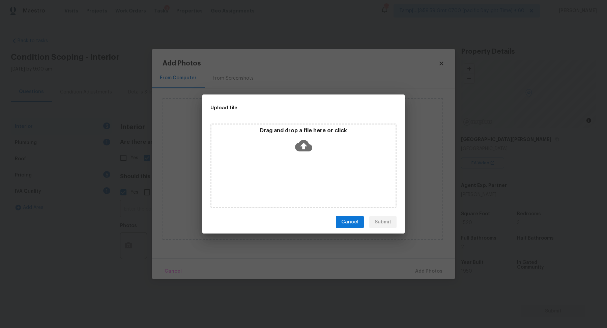
click at [311, 158] on div "Drag and drop a file here or click" at bounding box center [303, 165] width 186 height 84
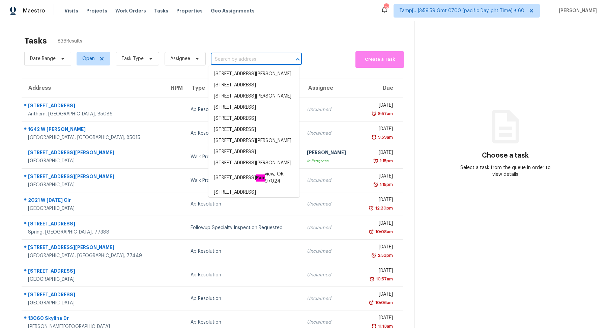
click at [230, 63] on input "text" at bounding box center [247, 59] width 72 height 10
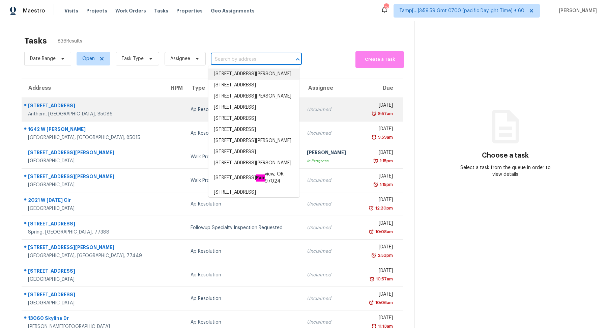
paste input "[STREET_ADDRESS][PERSON_NAME]"
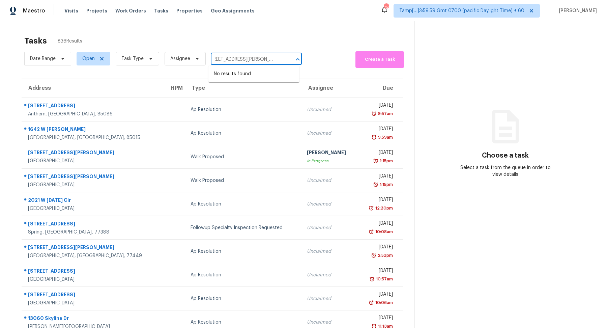
type input "[STREET_ADDRESS][PERSON_NAME]"
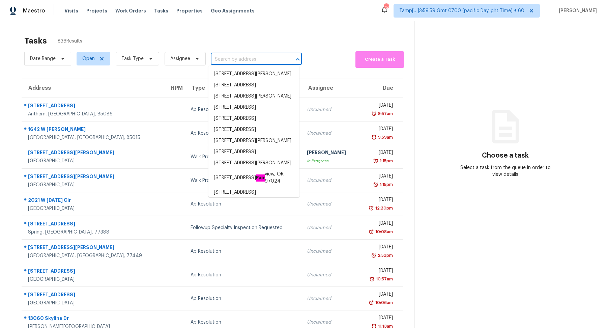
scroll to position [0, 0]
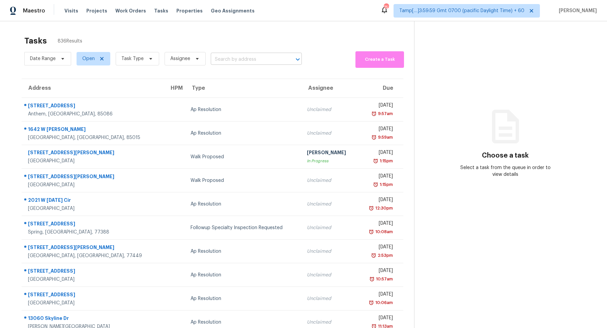
click at [234, 59] on input "text" at bounding box center [247, 59] width 72 height 10
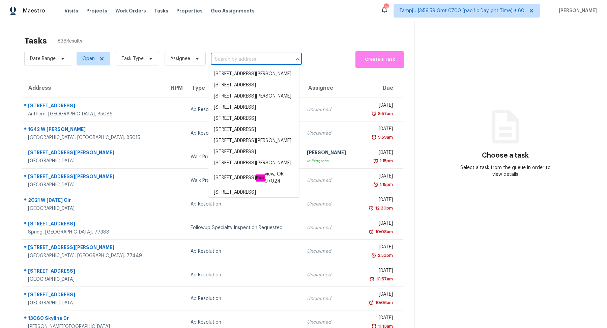
paste input "25327 W Bowker St, Buckeye, AZ 85326"
type input "25327 W Bowker St, Buckeye, AZ 85326"
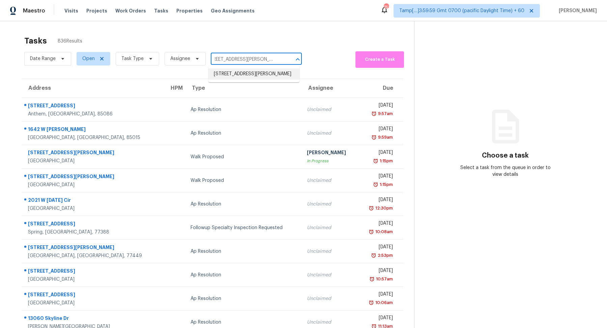
click at [252, 70] on li "25327 W Bowker St, Buckeye, AZ 85326" at bounding box center [253, 73] width 91 height 11
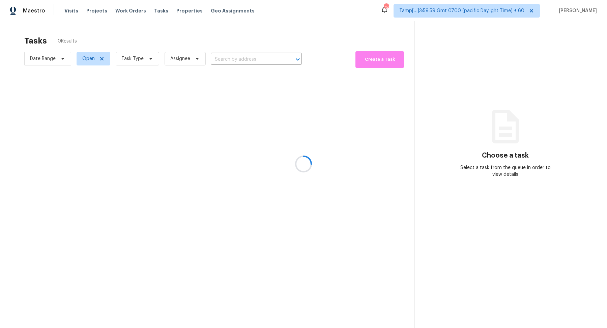
type input "25327 W Bowker St, Buckeye, AZ 85326"
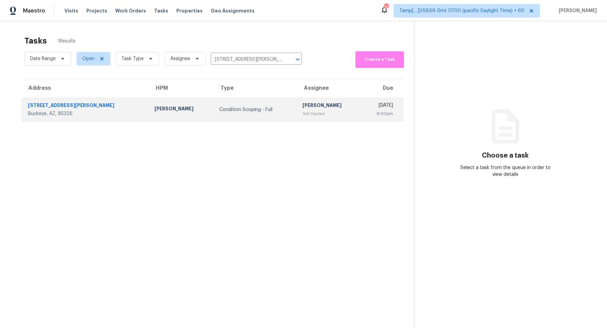
click at [303, 106] on div "[PERSON_NAME]" at bounding box center [330, 106] width 54 height 8
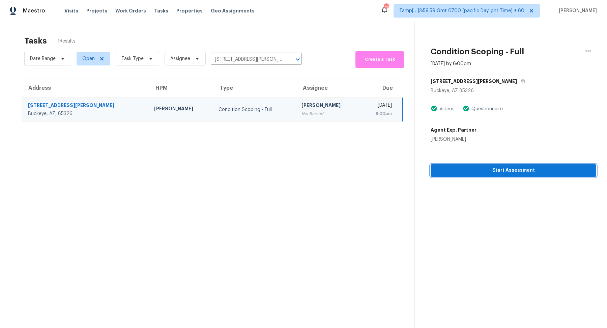
click at [445, 173] on span "Start Assessment" at bounding box center [513, 170] width 155 height 8
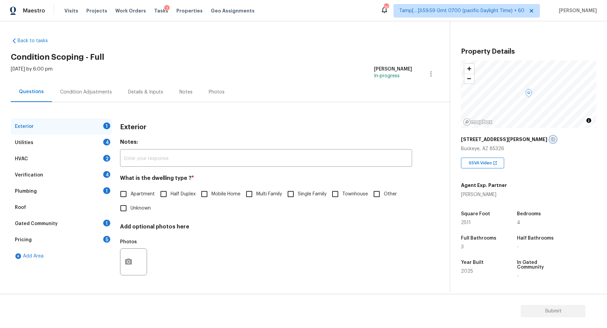
click at [551, 139] on icon "button" at bounding box center [553, 139] width 4 height 4
click at [309, 197] on label "Single Family" at bounding box center [305, 194] width 43 height 14
click at [298, 197] on input "Single Family" at bounding box center [291, 194] width 14 height 14
checkbox input "true"
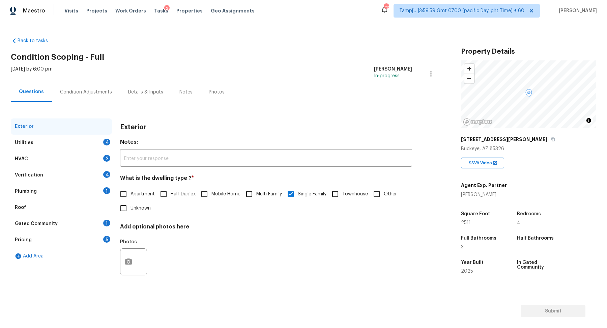
click at [111, 146] on div "Utilities 4" at bounding box center [61, 143] width 101 height 16
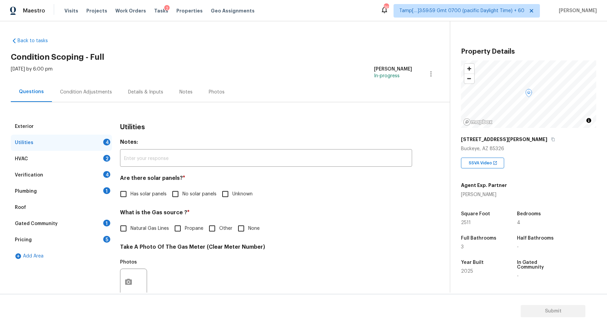
click at [182, 196] on input "No solar panels" at bounding box center [175, 194] width 14 height 14
checkbox input "true"
click at [141, 228] on span "Natural Gas Lines" at bounding box center [150, 228] width 38 height 7
click at [131, 228] on input "Natural Gas Lines" at bounding box center [123, 228] width 14 height 14
checkbox input "true"
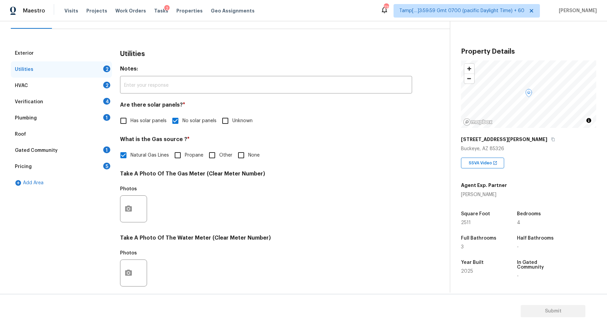
scroll to position [179, 0]
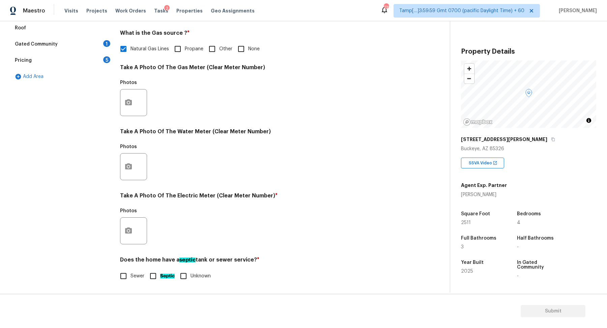
click at [247, 54] on input "None" at bounding box center [241, 49] width 14 height 14
checkbox input "true"
checkbox input "false"
click at [132, 229] on icon "button" at bounding box center [128, 231] width 8 height 8
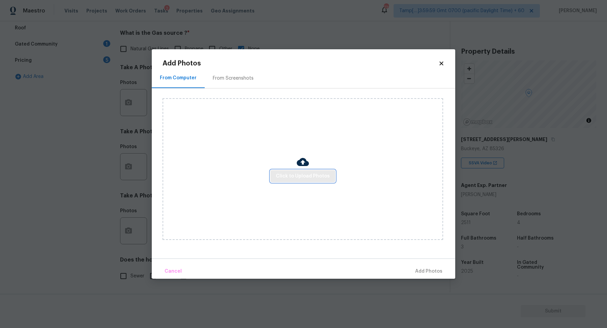
click at [302, 175] on span "Click to Upload Photos" at bounding box center [303, 176] width 54 height 8
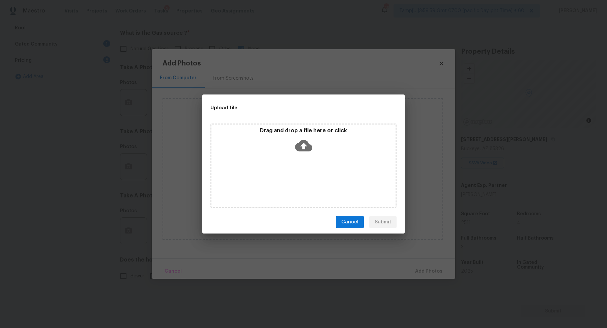
click at [311, 158] on div "Drag and drop a file here or click" at bounding box center [303, 165] width 186 height 84
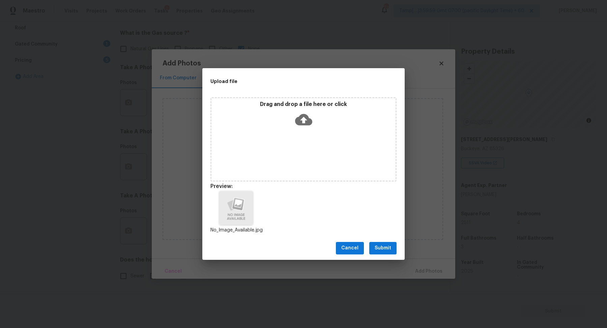
click at [386, 249] on span "Submit" at bounding box center [383, 248] width 17 height 8
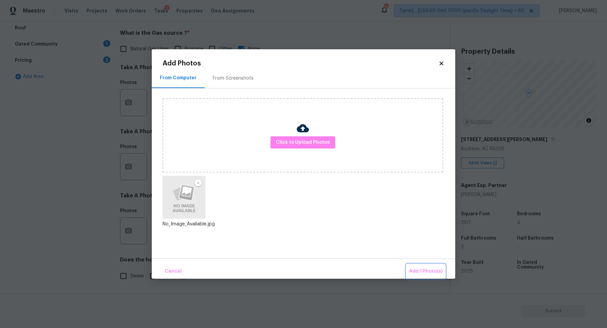
click at [411, 267] on button "Add 1 Photo(s)" at bounding box center [425, 271] width 39 height 15
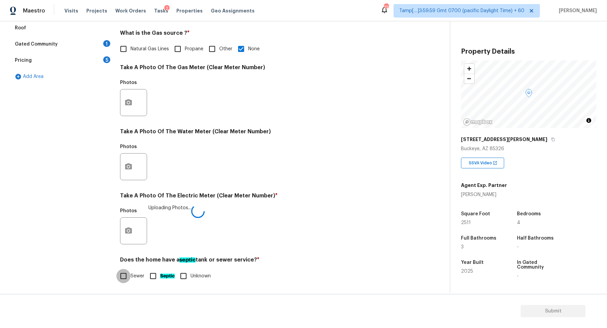
click at [129, 277] on input "Sewer" at bounding box center [123, 276] width 14 height 14
checkbox input "true"
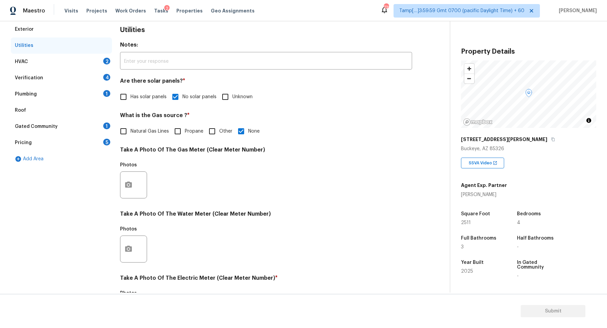
scroll to position [2, 0]
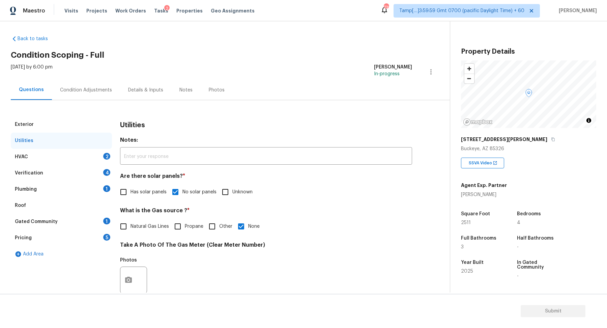
click at [94, 153] on div "HVAC 2" at bounding box center [61, 157] width 101 height 16
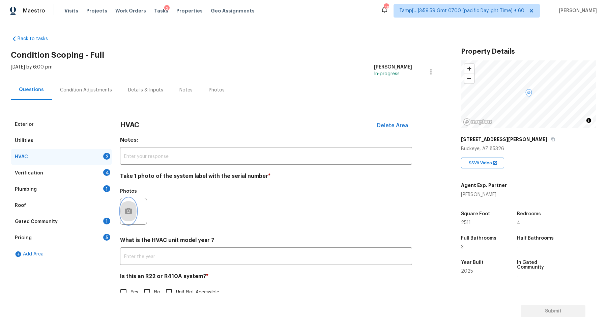
click at [133, 212] on button "button" at bounding box center [128, 211] width 16 height 26
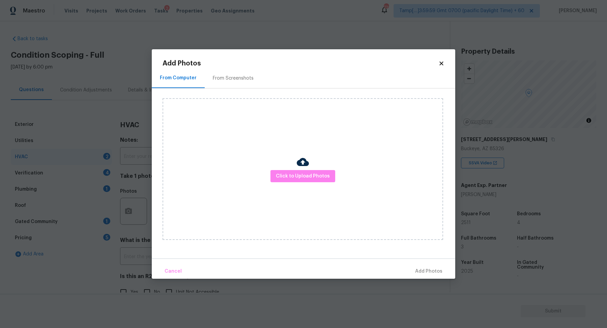
click at [313, 165] on div "Click to Upload Photos" at bounding box center [303, 169] width 281 height 142
click at [308, 173] on span "Click to Upload Photos" at bounding box center [303, 176] width 54 height 8
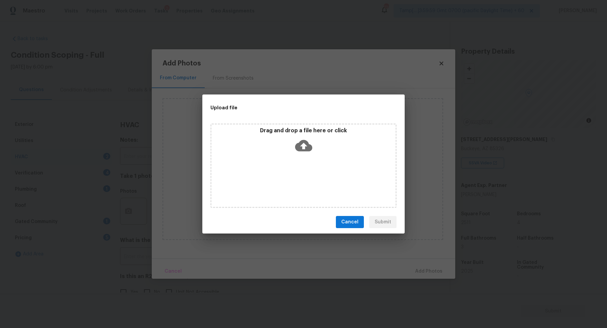
click at [307, 155] on div "Drag and drop a file here or click" at bounding box center [303, 141] width 184 height 29
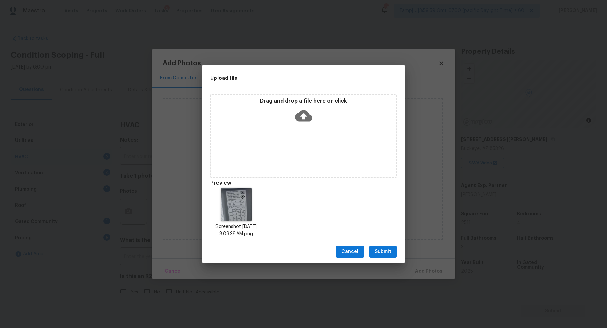
click at [392, 253] on button "Submit" at bounding box center [382, 252] width 27 height 12
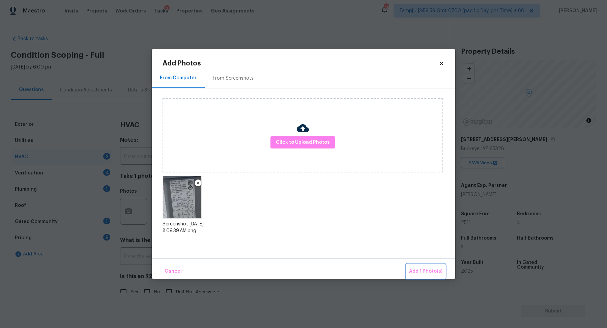
click at [423, 266] on button "Add 1 Photo(s)" at bounding box center [425, 271] width 39 height 15
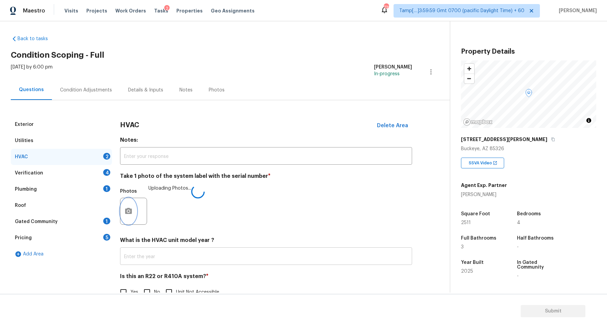
scroll to position [19, 0]
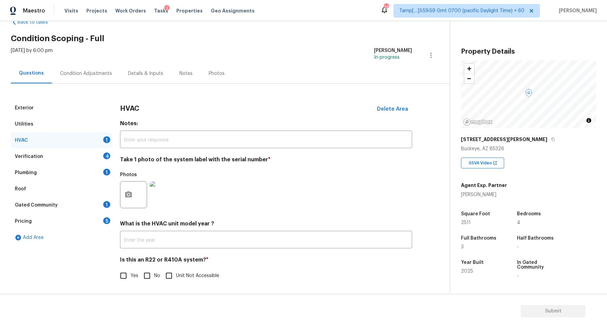
click at [155, 277] on span "No" at bounding box center [157, 275] width 6 height 7
click at [154, 277] on input "No" at bounding box center [147, 275] width 14 height 14
checkbox input "true"
click at [104, 160] on div "Verification 4" at bounding box center [61, 156] width 101 height 16
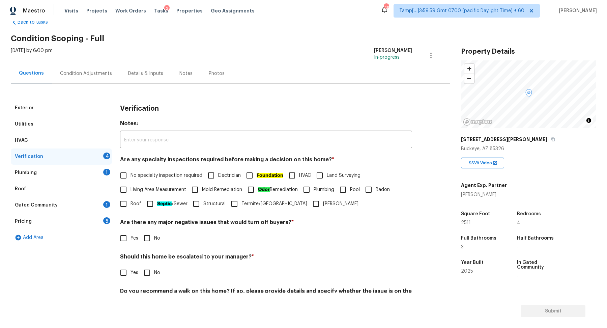
click at [147, 177] on span "No specialty inspection required" at bounding box center [167, 175] width 72 height 7
click at [131, 177] on input "No specialty inspection required" at bounding box center [123, 175] width 14 height 14
checkbox input "true"
click at [151, 234] on input "No" at bounding box center [147, 238] width 14 height 14
checkbox input "true"
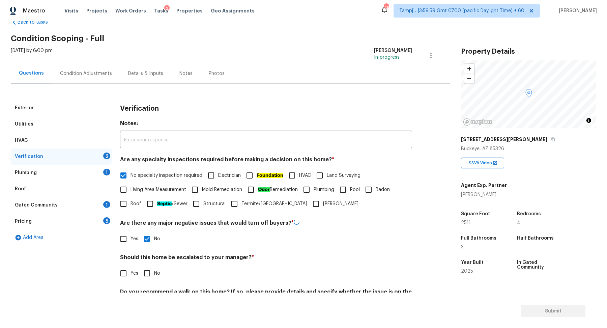
scroll to position [56, 0]
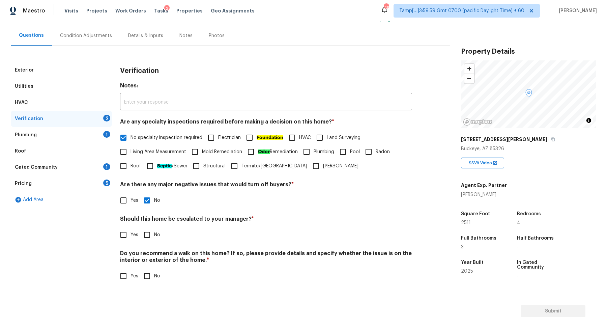
click at [146, 233] on input "No" at bounding box center [147, 235] width 14 height 14
checkbox input "true"
click at [140, 269] on input "No" at bounding box center [147, 276] width 14 height 14
checkbox input "true"
click at [97, 136] on div "Plumbing 1" at bounding box center [61, 135] width 101 height 16
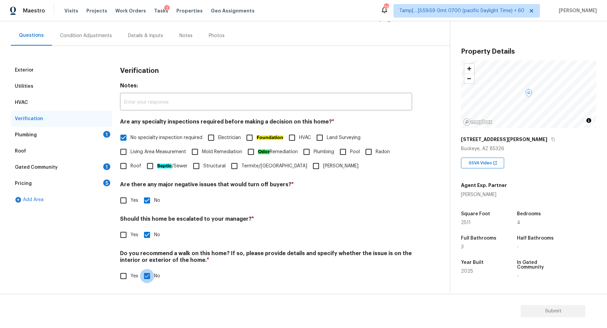
scroll to position [0, 0]
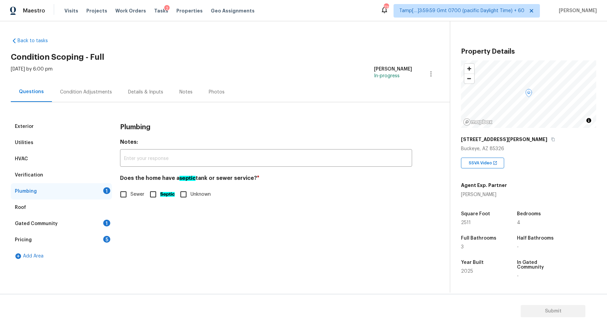
click at [132, 198] on label "Sewer" at bounding box center [130, 194] width 28 height 14
click at [131, 198] on input "Sewer" at bounding box center [123, 194] width 14 height 14
checkbox input "true"
click at [101, 226] on div "Gated Community 1" at bounding box center [61, 224] width 101 height 16
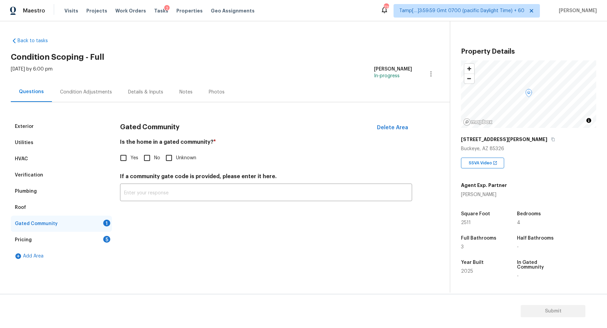
click at [149, 157] on input "No" at bounding box center [147, 158] width 14 height 14
checkbox input "true"
click at [87, 245] on div "Pricing 5" at bounding box center [61, 240] width 101 height 16
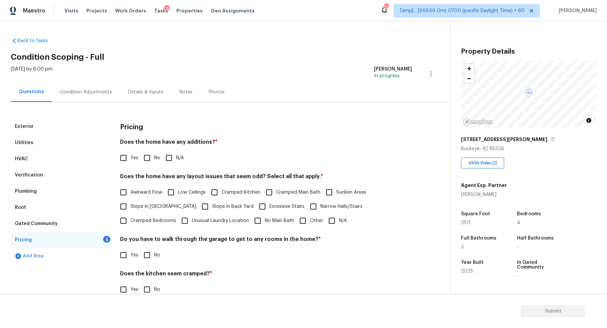
click at [144, 157] on input "No" at bounding box center [147, 158] width 14 height 14
checkbox input "true"
click at [141, 207] on span "Slope in [GEOGRAPHIC_DATA]" at bounding box center [164, 206] width 66 height 7
click at [131, 207] on input "Slope in [GEOGRAPHIC_DATA]" at bounding box center [123, 206] width 14 height 14
checkbox input "true"
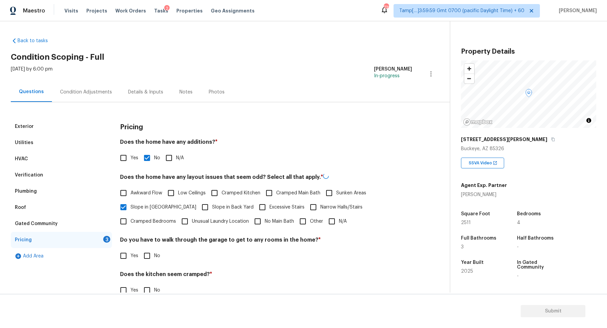
click at [212, 206] on span "Slope in Back Yard" at bounding box center [232, 207] width 41 height 7
click at [198, 206] on input "Slope in Back Yard" at bounding box center [205, 207] width 14 height 14
checkbox input "true"
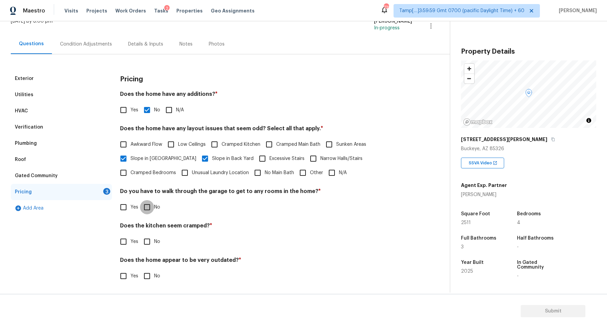
click at [150, 200] on input "No" at bounding box center [147, 207] width 14 height 14
checkbox input "true"
click at [140, 234] on input "No" at bounding box center [147, 241] width 14 height 14
checkbox input "true"
click at [140, 269] on input "No" at bounding box center [147, 276] width 14 height 14
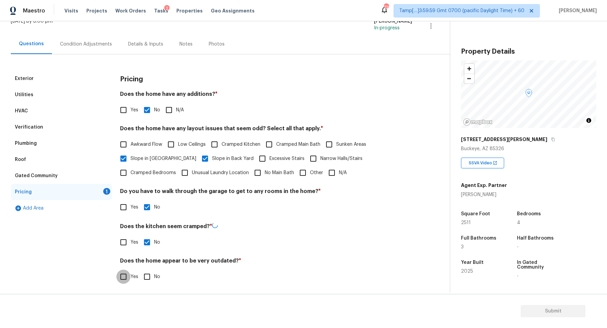
checkbox input "true"
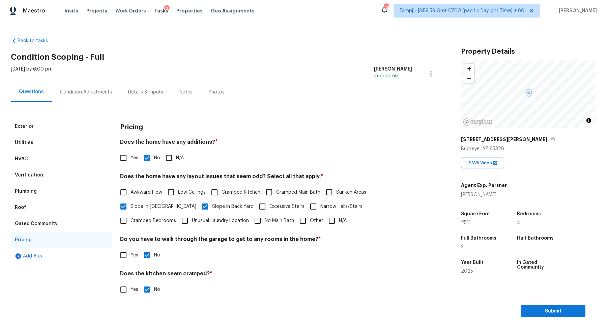
click at [101, 99] on div "Condition Adjustments" at bounding box center [86, 92] width 68 height 20
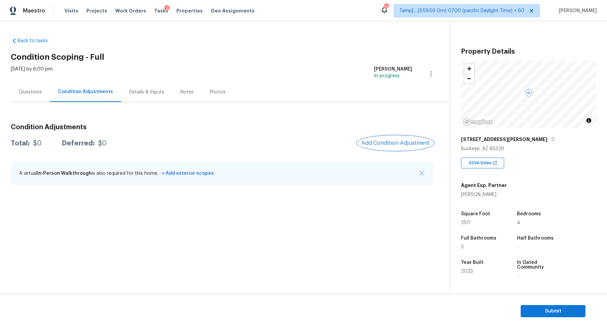
click at [405, 147] on button "Add Condition Adjustment" at bounding box center [396, 143] width 76 height 14
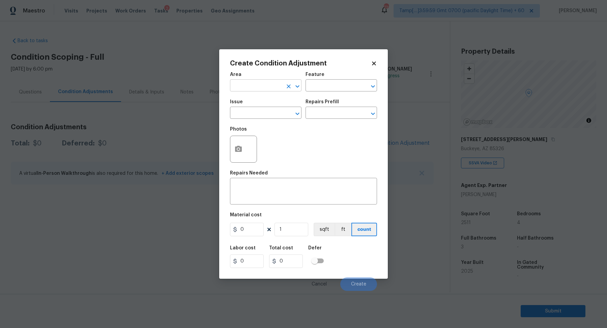
click at [253, 89] on input "text" at bounding box center [256, 86] width 53 height 10
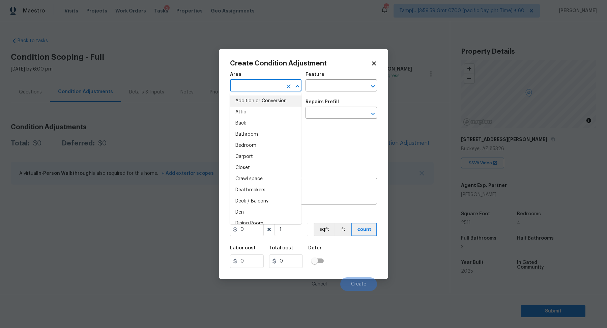
type input "i"
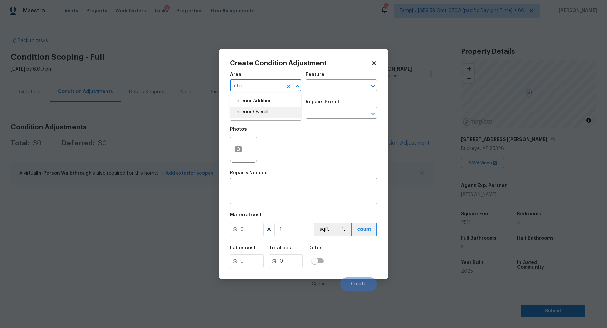
click at [276, 111] on li "Interior Overall" at bounding box center [266, 112] width 72 height 11
type input "Interior Overall"
click at [276, 111] on input "text" at bounding box center [256, 113] width 53 height 10
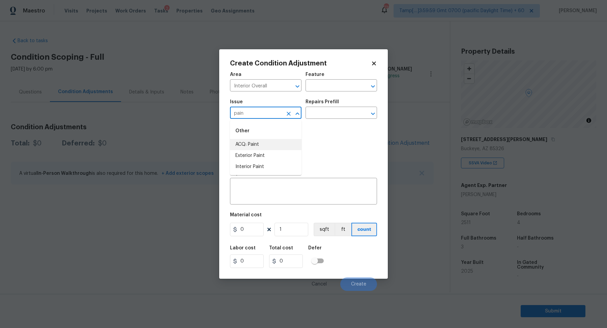
click at [273, 149] on li "ACQ: Paint" at bounding box center [266, 144] width 72 height 11
type input "ACQ: Paint"
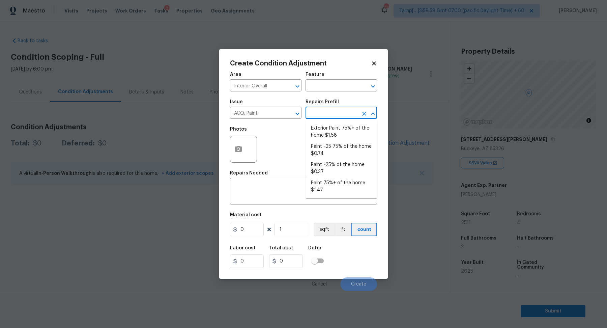
click at [341, 115] on input "text" at bounding box center [332, 113] width 53 height 10
click at [345, 169] on li "Paint ~25% of the home $0.37" at bounding box center [342, 168] width 72 height 18
type input "Acquisition"
type textarea "Acquisition Scope: ~25% of the home needs interior paint"
type input "0.37"
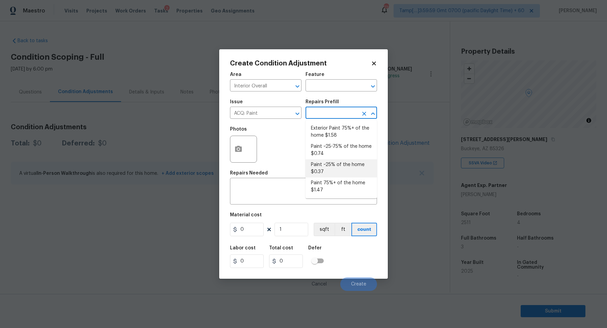
type input "0.37"
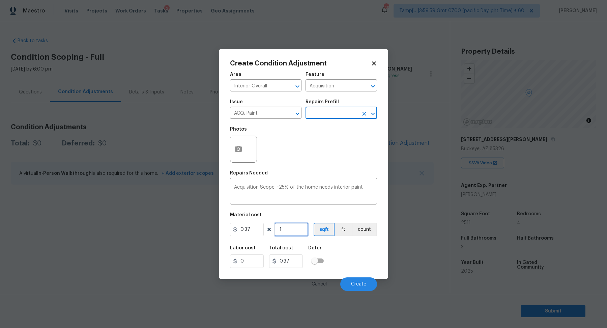
click at [302, 230] on input "1" at bounding box center [292, 229] width 34 height 13
type input "2"
type input "0.74"
type input "25"
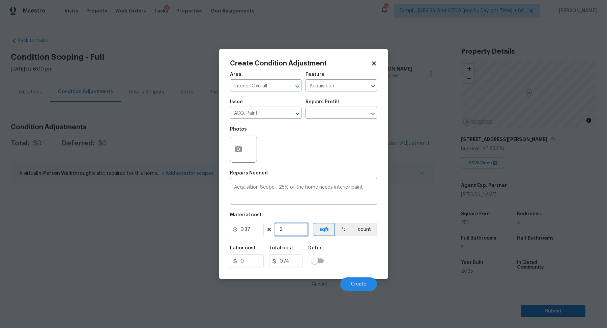
type input "9.25"
type input "251"
type input "92.87"
type input "2511"
type input "929.07"
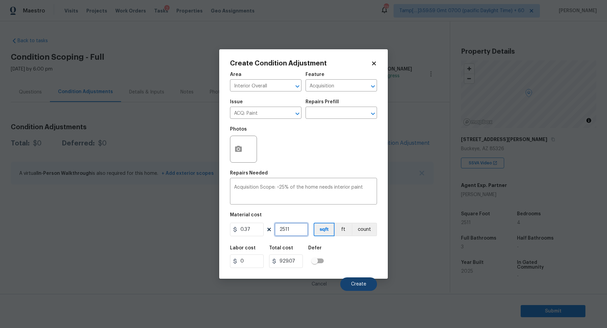
type input "2511"
click at [367, 286] on button "Create" at bounding box center [358, 283] width 37 height 13
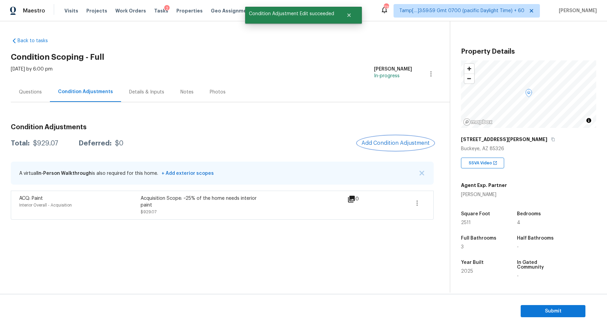
click at [416, 142] on span "Add Condition Adjustment" at bounding box center [396, 143] width 68 height 6
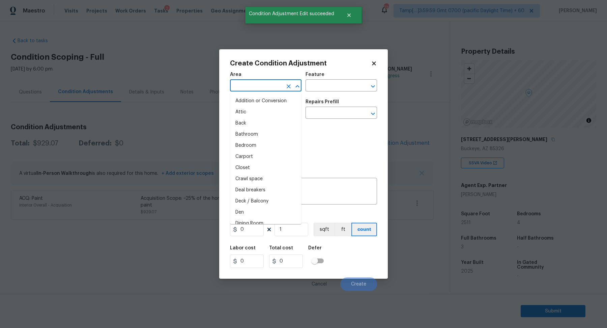
click at [262, 88] on input "text" at bounding box center [256, 86] width 53 height 10
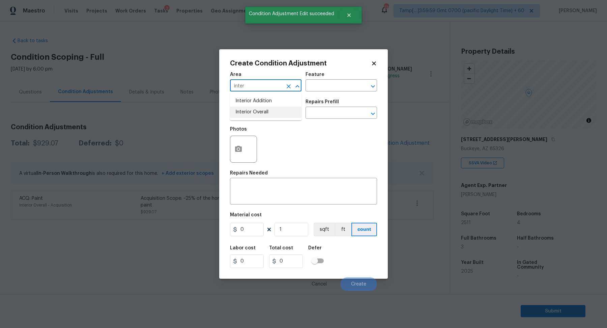
click at [253, 108] on li "Interior Overall" at bounding box center [266, 112] width 72 height 11
type input "Interior Overall"
click at [253, 108] on input "text" at bounding box center [256, 113] width 53 height 10
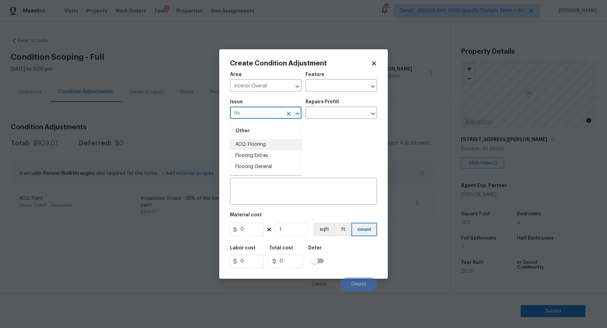
click at [287, 143] on li "ACQ: Flooring" at bounding box center [266, 144] width 72 height 11
type input "ACQ: Flooring"
click at [332, 121] on div "Issue ACQ: Flooring ​ Repairs Prefill ​" at bounding box center [303, 108] width 147 height 27
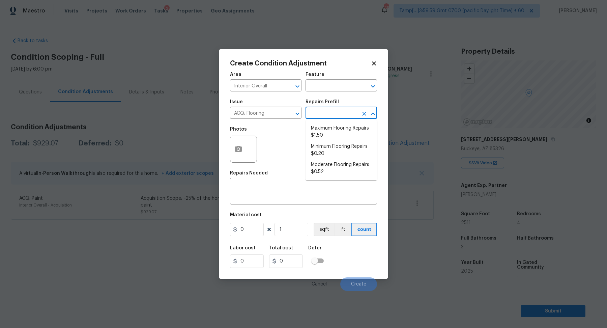
click at [341, 117] on input "text" at bounding box center [332, 113] width 53 height 10
click at [335, 154] on li "Minimum Flooring Repairs $0.20" at bounding box center [342, 150] width 72 height 18
type input "Acquisition"
type textarea "Acquisition Scope: Minimum flooring repairs"
type input "0.2"
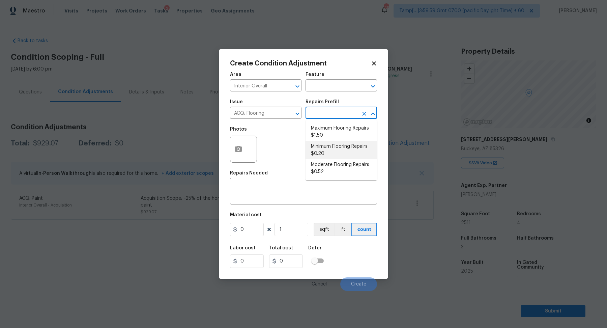
type input "0.2"
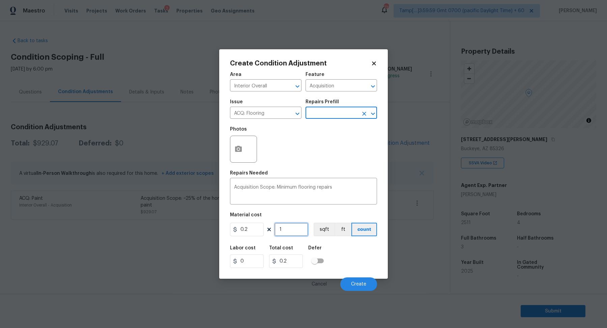
click at [295, 228] on input "1" at bounding box center [292, 229] width 34 height 13
type input "2"
type input "0.4"
type input "25"
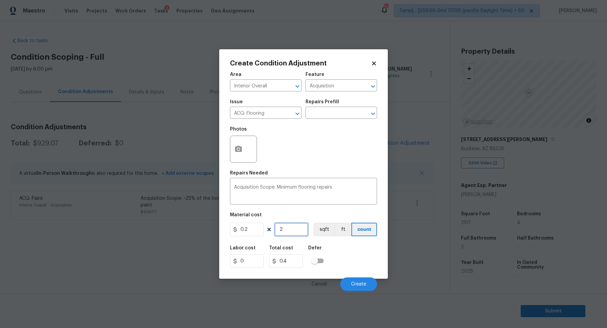
type input "5"
type input "251"
type input "50.2"
type input "2511"
type input "502.2"
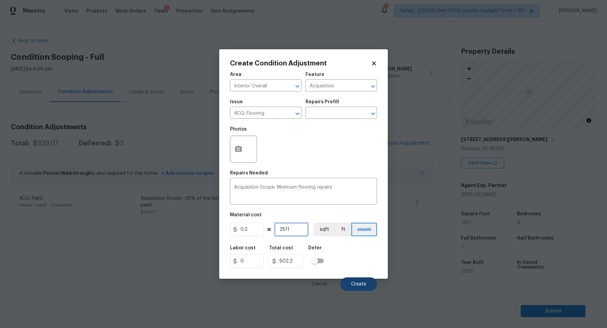
type input "2511"
click at [348, 280] on button "Create" at bounding box center [358, 283] width 37 height 13
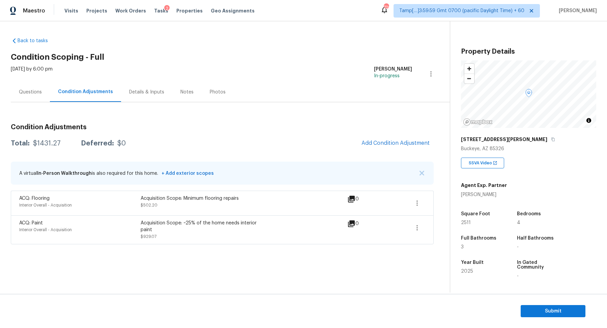
click at [425, 206] on span at bounding box center [417, 203] width 16 height 16
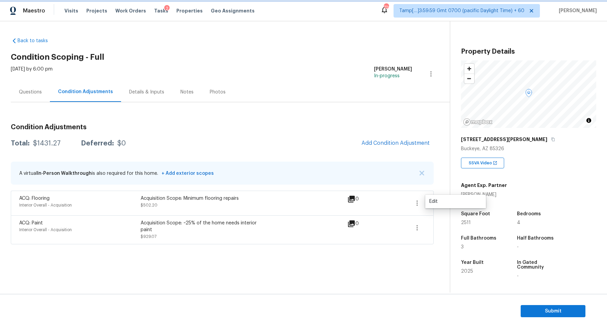
click at [414, 206] on icon "button" at bounding box center [417, 203] width 8 height 8
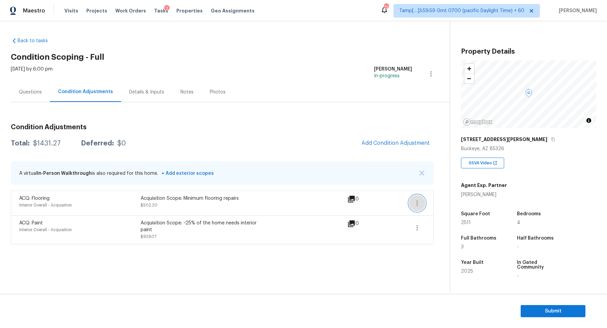
click at [421, 205] on button "button" at bounding box center [417, 203] width 16 height 16
click at [448, 202] on div "Edit" at bounding box center [455, 201] width 53 height 7
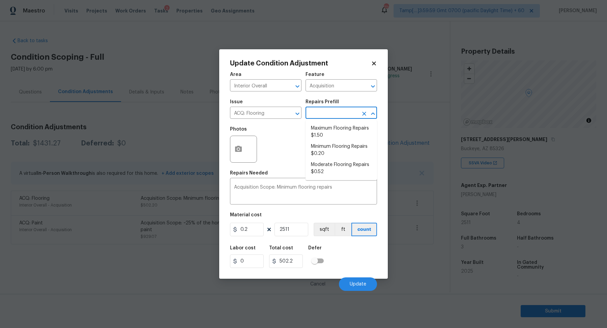
click at [325, 113] on input "text" at bounding box center [332, 113] width 53 height 10
click at [339, 165] on li "Moderate Flooring Repairs $0.52" at bounding box center [342, 168] width 72 height 18
type textarea "Acquisition Scope: Moderate flooring repairs"
type input "0.52"
type input "1305.72"
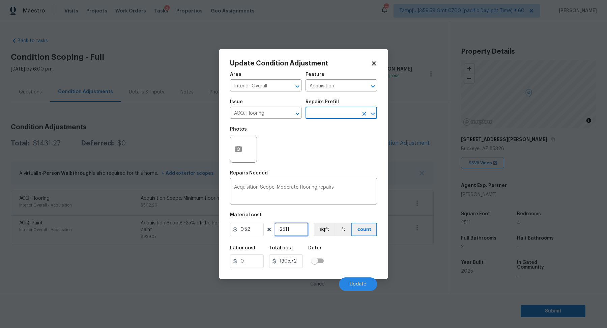
click at [298, 226] on input "2511" at bounding box center [292, 229] width 34 height 13
click at [178, 203] on body "Maestro Visits Projects Work Orders Tasks 2 Properties Geo Assignments 726 Tamp…" at bounding box center [303, 164] width 607 height 328
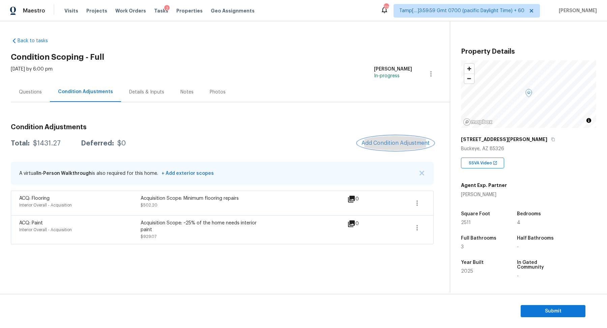
click at [386, 138] on button "Add Condition Adjustment" at bounding box center [396, 143] width 76 height 14
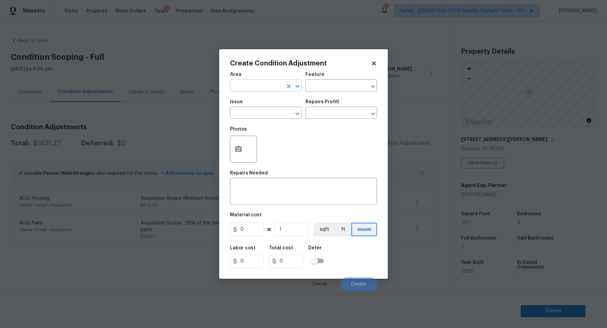
click at [247, 80] on div "Area" at bounding box center [266, 76] width 72 height 9
click at [248, 83] on input "text" at bounding box center [256, 86] width 53 height 10
click at [269, 111] on li "Exterior Overall" at bounding box center [266, 112] width 72 height 11
type input "Exterior Overall"
click at [269, 111] on input "text" at bounding box center [256, 113] width 53 height 10
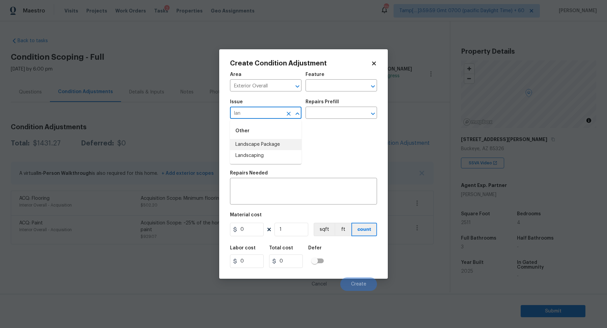
click at [294, 146] on li "Landscape Package" at bounding box center [266, 144] width 72 height 11
type input "Landscape Package"
click at [320, 118] on input "text" at bounding box center [332, 113] width 53 height 10
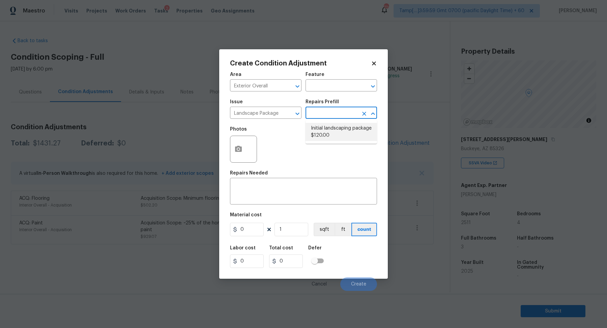
click at [320, 134] on li "Initial landscaping package $120.00" at bounding box center [342, 132] width 72 height 18
type input "Home Readiness Packages"
type textarea "Mowing of grass up to 6" in height. Mow, edge along driveways & sidewalks, trim…"
type input "120"
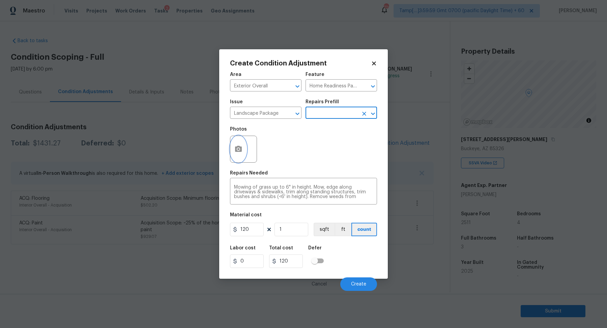
click at [238, 147] on icon "button" at bounding box center [238, 149] width 7 height 6
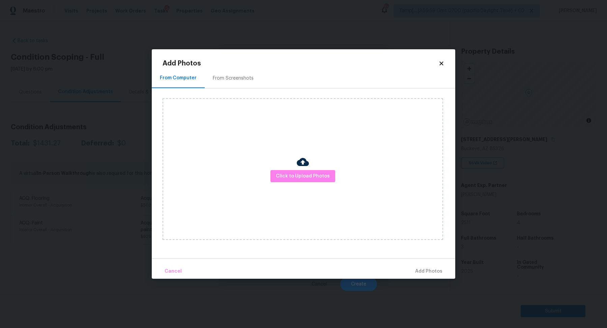
click at [286, 166] on div "Click to Upload Photos" at bounding box center [303, 169] width 281 height 142
click at [286, 169] on div "Click to Upload Photos" at bounding box center [303, 169] width 281 height 142
click at [294, 176] on span "Click to Upload Photos" at bounding box center [303, 176] width 54 height 8
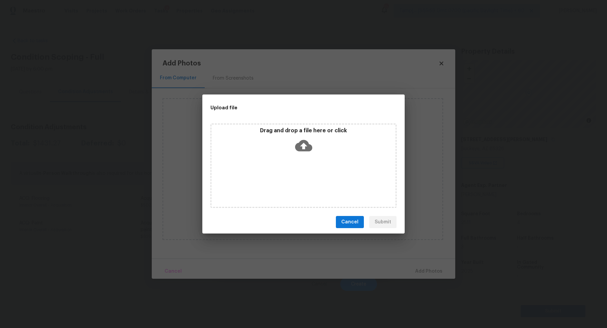
click at [324, 137] on div "Drag and drop a file here or click" at bounding box center [303, 141] width 184 height 29
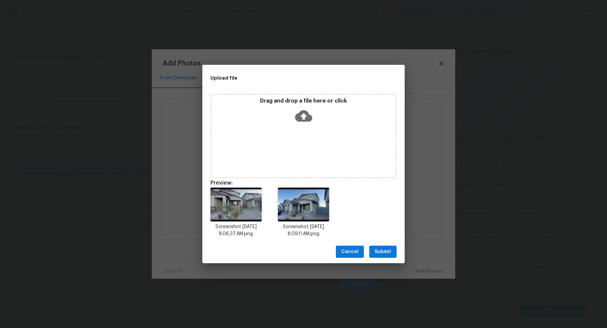
click at [388, 246] on button "Submit" at bounding box center [382, 252] width 27 height 12
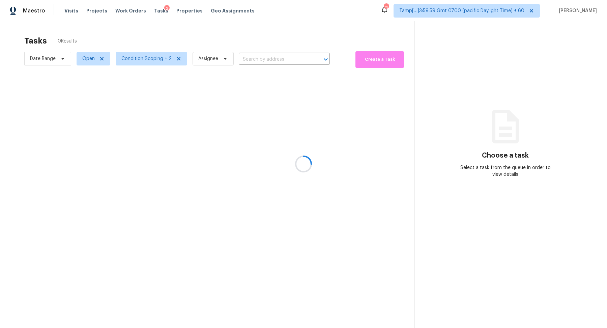
click at [150, 61] on div at bounding box center [303, 164] width 607 height 328
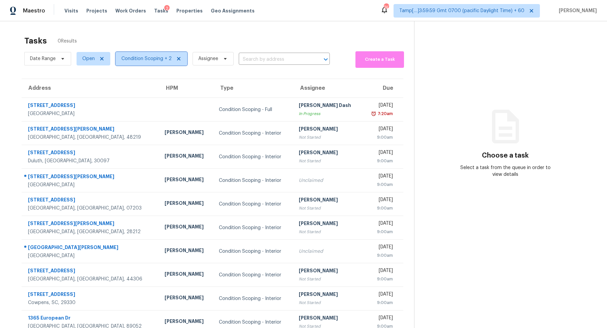
click at [157, 60] on span "Condition Scoping + 2" at bounding box center [146, 58] width 50 height 7
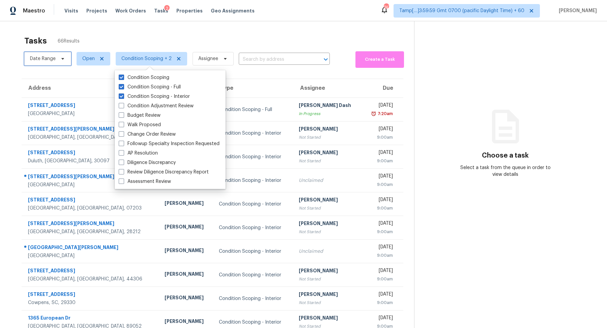
click at [46, 60] on span "Date Range" at bounding box center [43, 58] width 26 height 7
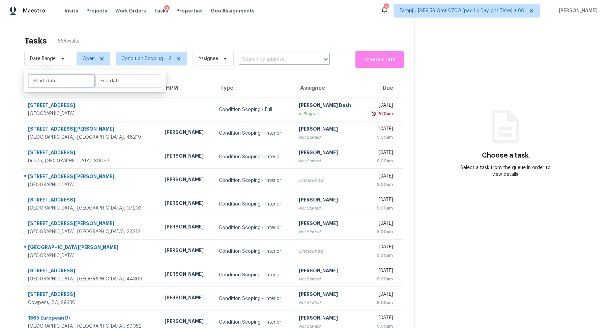
select select "8"
select select "2025"
select select "9"
select select "2025"
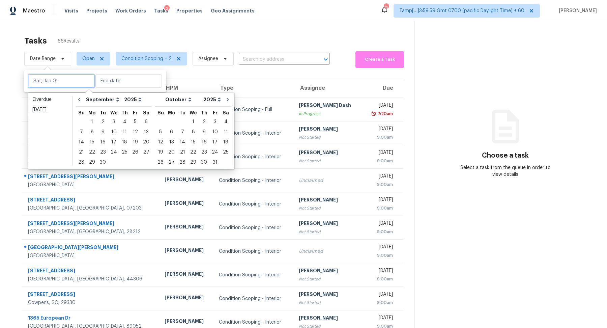
click at [49, 83] on input "text" at bounding box center [61, 80] width 66 height 13
click at [48, 109] on div "Today" at bounding box center [50, 109] width 36 height 7
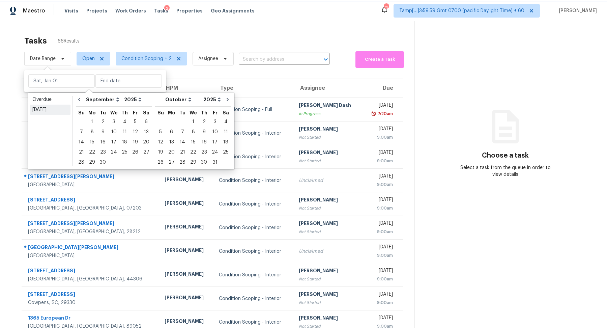
type input "[DATE]"
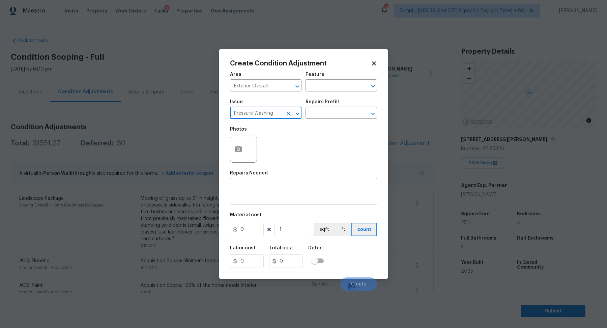
type input "Pressure Washing"
click at [275, 192] on textarea at bounding box center [303, 192] width 139 height 14
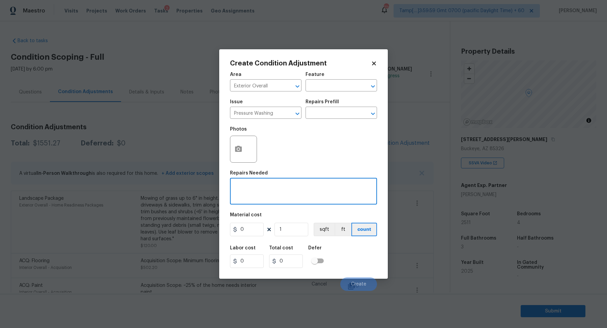
paste textarea "Pressure Washing"
type textarea "Pressure Washing"
click at [261, 228] on input "0" at bounding box center [247, 229] width 34 height 13
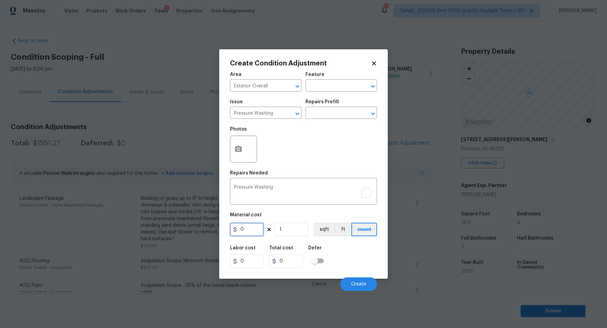
click at [261, 228] on input "0" at bounding box center [247, 229] width 34 height 13
type input "200"
click at [356, 280] on button "Create" at bounding box center [358, 283] width 37 height 13
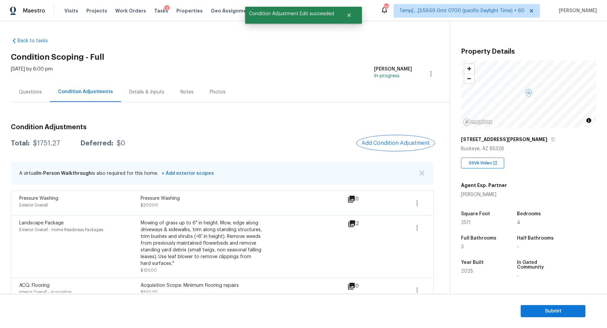
click at [402, 145] on span "Add Condition Adjustment" at bounding box center [396, 143] width 68 height 6
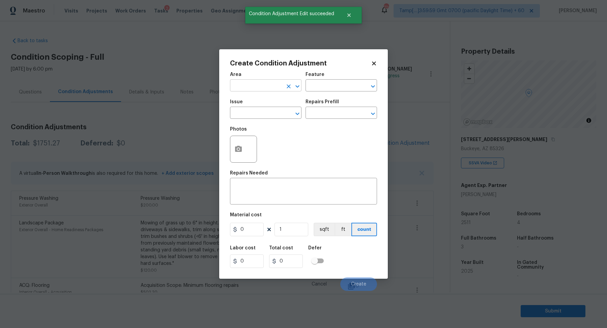
click at [253, 86] on input "text" at bounding box center [256, 86] width 53 height 10
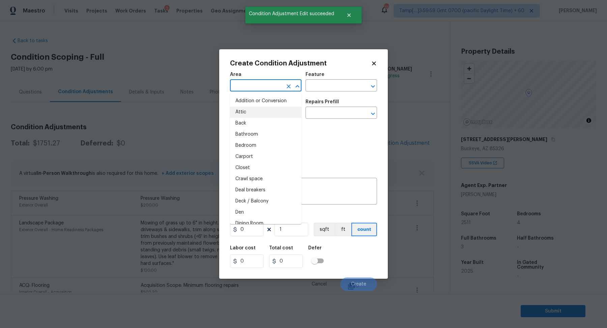
click at [205, 114] on body "Maestro Visits Projects Work Orders Tasks 2 Properties Geo Assignments 726 Tamp…" at bounding box center [303, 164] width 607 height 328
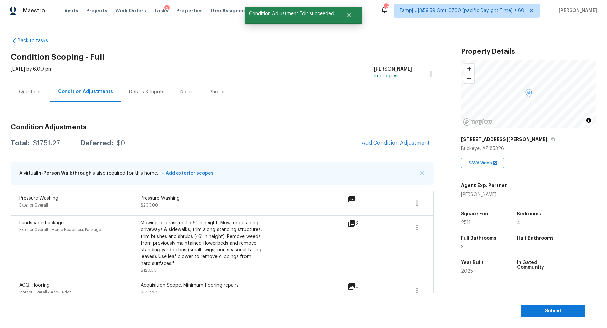
click at [49, 146] on div "$1751.27" at bounding box center [46, 143] width 27 height 7
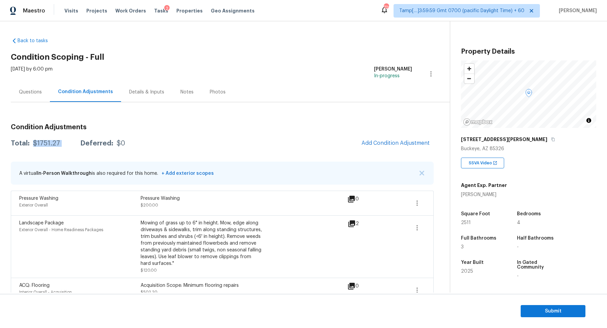
copy div "$1751.27"
click at [34, 101] on div "Questions" at bounding box center [30, 92] width 39 height 20
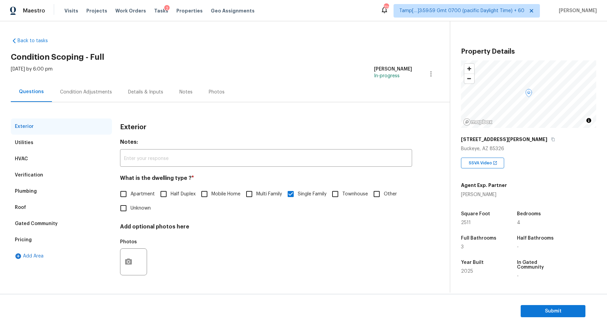
click at [65, 181] on div "Verification" at bounding box center [61, 175] width 101 height 16
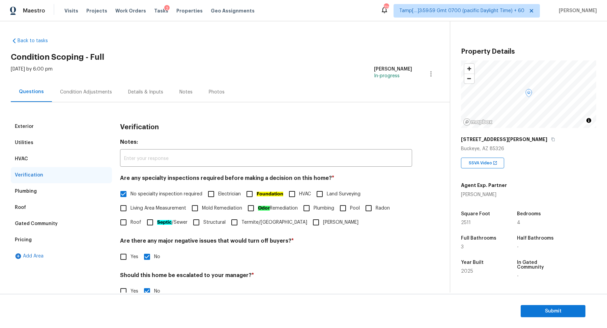
scroll to position [56, 0]
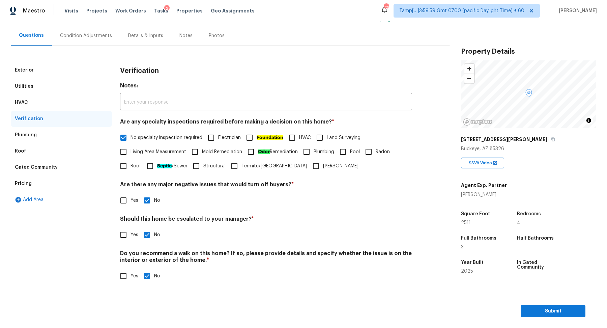
click at [138, 232] on span "Yes" at bounding box center [135, 234] width 8 height 7
click at [131, 232] on input "Yes" at bounding box center [123, 235] width 14 height 14
checkbox input "true"
checkbox input "false"
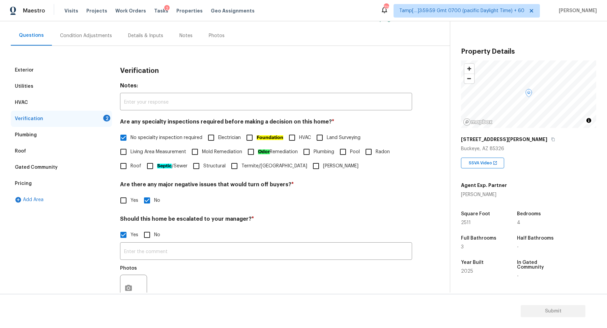
click at [136, 283] on div at bounding box center [133, 288] width 27 height 27
click at [135, 283] on button "button" at bounding box center [128, 288] width 16 height 26
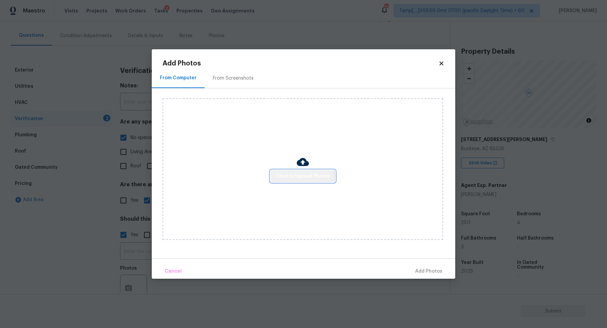
click at [290, 180] on button "Click to Upload Photos" at bounding box center [303, 176] width 65 height 12
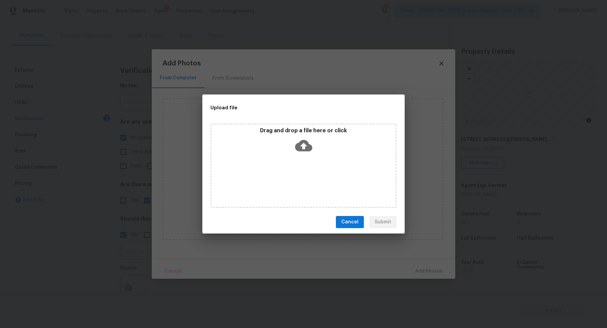
click at [305, 161] on div "Drag and drop a file here or click" at bounding box center [303, 165] width 186 height 84
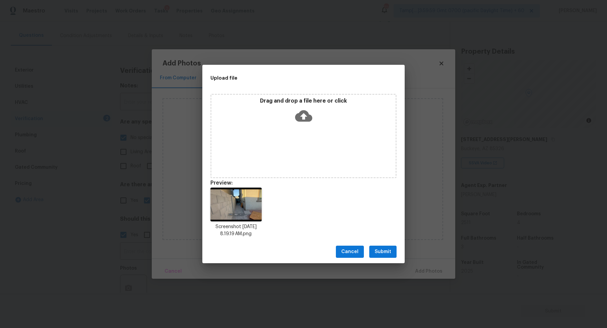
click at [387, 251] on span "Submit" at bounding box center [383, 252] width 17 height 8
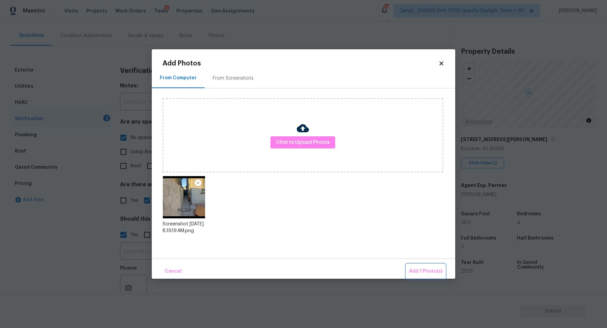
click at [410, 266] on button "Add 1 Photo(s)" at bounding box center [425, 271] width 39 height 15
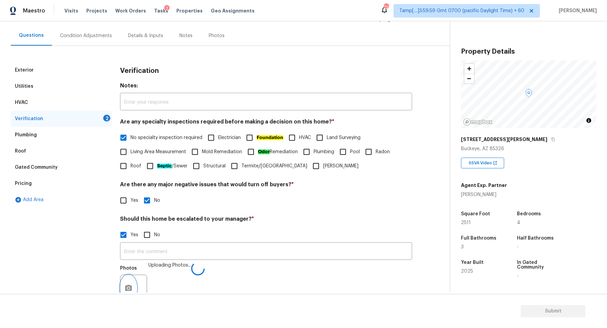
scroll to position [65, 0]
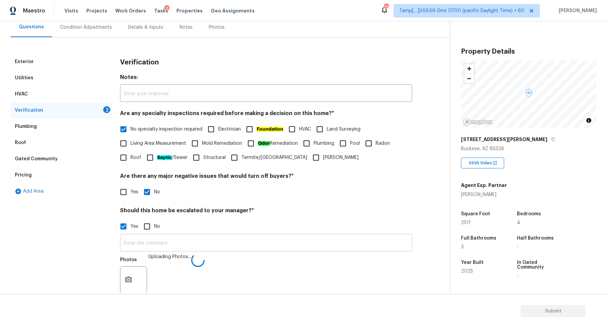
click at [282, 244] on input "text" at bounding box center [266, 243] width 292 height 16
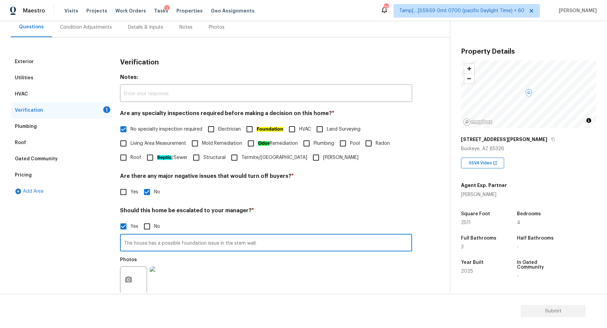
type input "The house has a possible foundation issue in the stem wall."
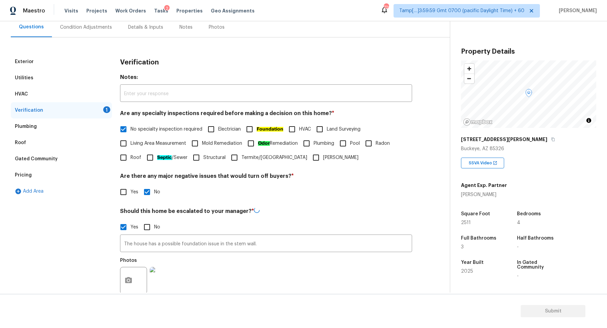
click at [388, 209] on h4 "Should this home be escalated to your manager? *" at bounding box center [266, 212] width 292 height 10
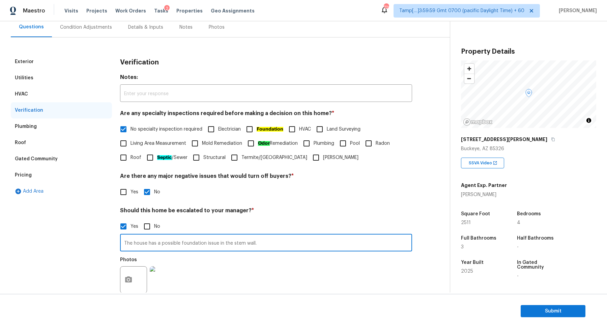
click at [319, 239] on input "The house has a possible foundation issue in the stem wall." at bounding box center [266, 243] width 292 height 16
click at [319, 242] on input "The house has a possible foundation issue in the stem wall." at bounding box center [266, 243] width 292 height 16
click at [326, 225] on div "Yes No" at bounding box center [266, 226] width 292 height 14
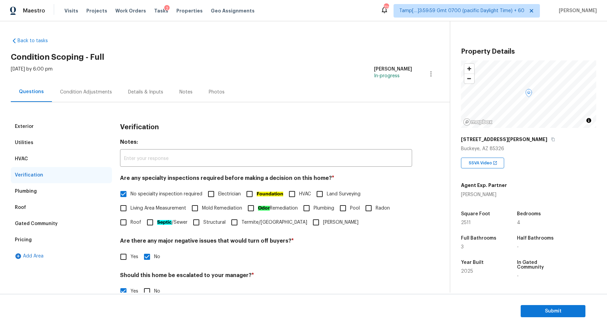
scroll to position [106, 0]
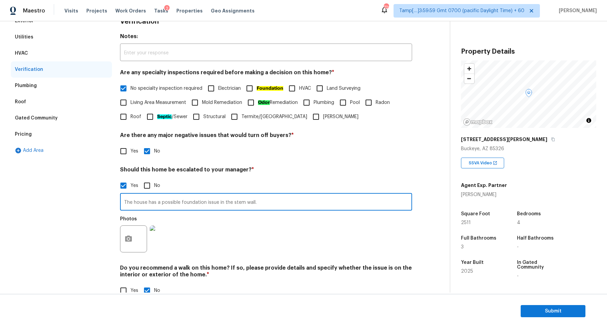
drag, startPoint x: 134, startPoint y: 203, endPoint x: 354, endPoint y: 216, distance: 221.0
click at [354, 216] on div "The house has a possible foundation issue in the stem wall. ​ Photos" at bounding box center [266, 225] width 292 height 64
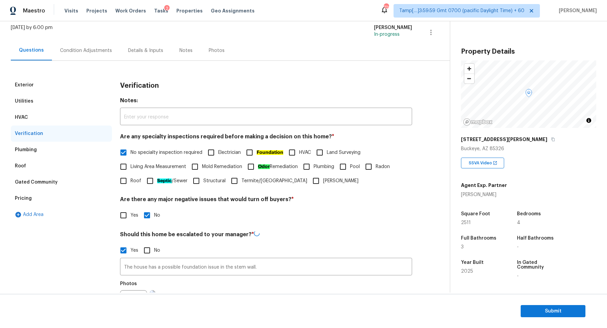
click at [83, 47] on div "Condition Adjustments" at bounding box center [86, 50] width 52 height 7
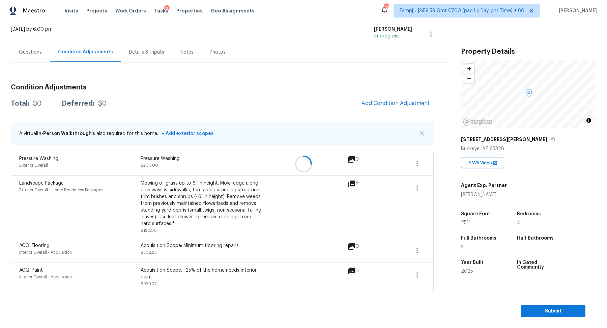
scroll to position [40, 0]
click at [418, 108] on button "Add Condition Adjustment" at bounding box center [396, 103] width 76 height 14
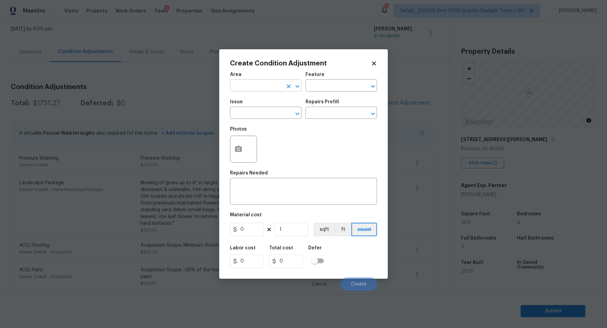
click at [287, 85] on icon "Clear" at bounding box center [288, 86] width 7 height 7
click at [279, 113] on li "Exterior Overall" at bounding box center [266, 112] width 72 height 11
type input "Exterior Overall"
click at [279, 113] on input "text" at bounding box center [256, 113] width 53 height 10
click at [277, 147] on li "ACQ: Foundation" at bounding box center [266, 144] width 72 height 11
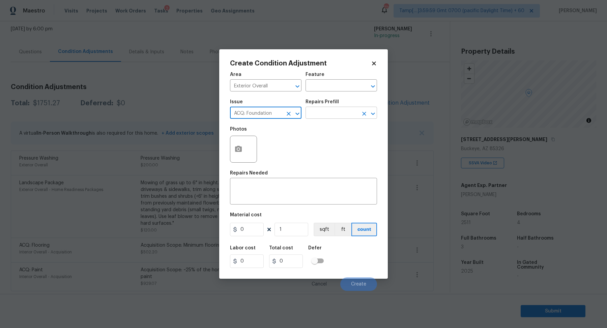
type input "ACQ: Foundation"
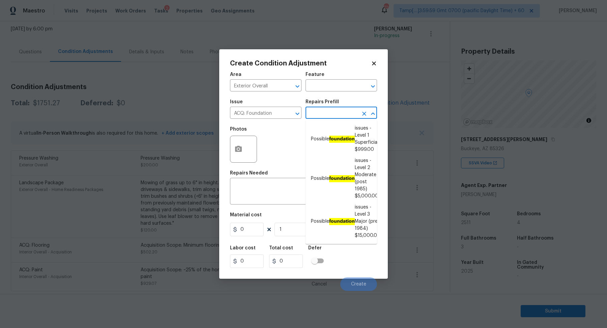
click at [329, 114] on input "text" at bounding box center [332, 113] width 53 height 10
click at [329, 129] on li "Possible foundation issues - Level 1 Superficial $999.00" at bounding box center [342, 139] width 72 height 32
type input "Acquisition"
type textarea "Possible foundation issues - Level 1 - Superficial. Disclaimer: This is NOT a t…"
type input "999"
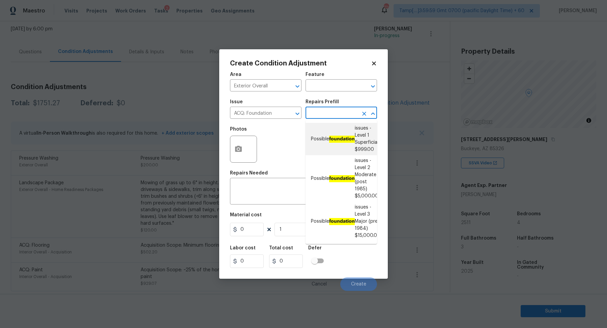
type input "999"
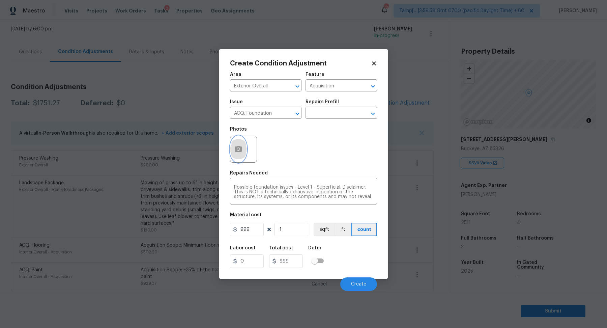
click at [242, 145] on button "button" at bounding box center [238, 149] width 16 height 26
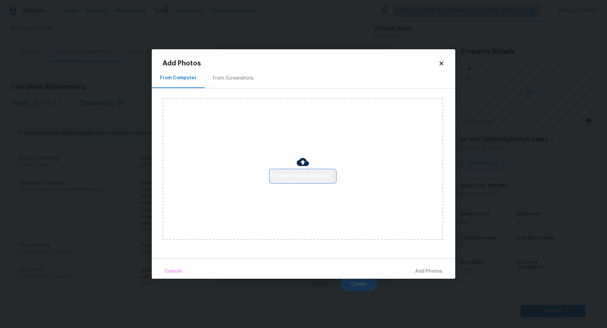
click at [291, 173] on span "Click to Upload Photos" at bounding box center [303, 176] width 54 height 8
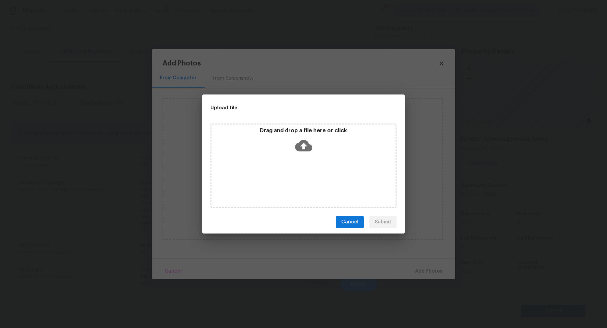
click at [305, 158] on div "Drag and drop a file here or click" at bounding box center [303, 165] width 186 height 84
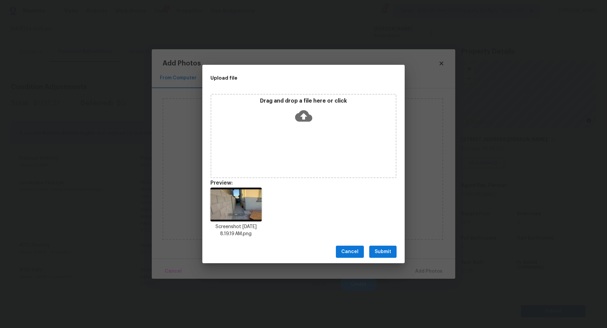
click at [386, 249] on span "Submit" at bounding box center [383, 252] width 17 height 8
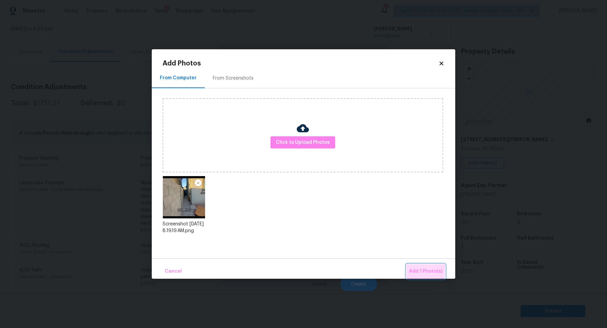
click at [414, 267] on button "Add 1 Photo(s)" at bounding box center [425, 271] width 39 height 15
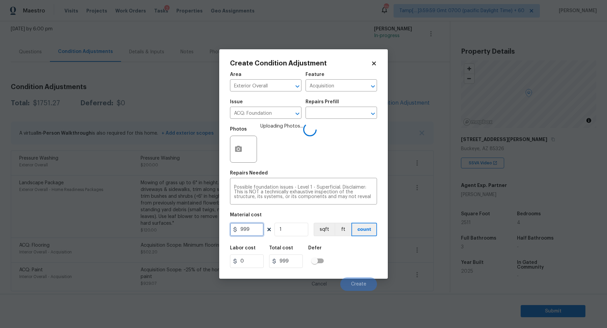
click at [262, 232] on input "999" at bounding box center [247, 229] width 34 height 13
type input "0"
click at [269, 199] on div "Possible foundation issues - Level 1 - Superficial. Disclaimer: This is NOT a t…" at bounding box center [303, 191] width 147 height 25
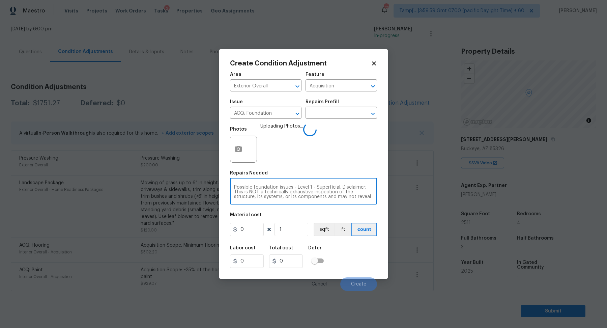
scroll to position [24, 0]
click at [269, 199] on div "Possible foundation issues - Level 1 - Superficial. Disclaimer: This is NOT a t…" at bounding box center [303, 191] width 147 height 25
click at [285, 193] on textarea "Possible foundation issues - Level 1 - Superficial. Disclaimer: This is NOT a t…" at bounding box center [303, 192] width 139 height 14
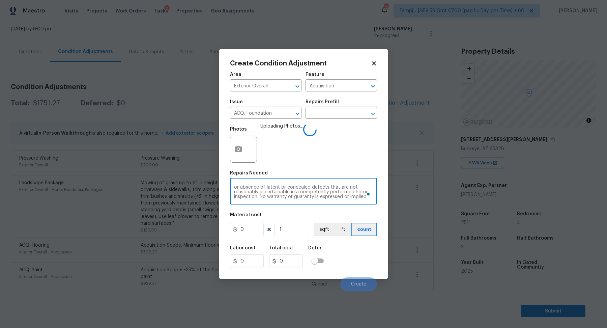
click at [285, 193] on textarea "Possible foundation issues - Level 1 - Superficial. Disclaimer: This is NOT a t…" at bounding box center [303, 192] width 139 height 14
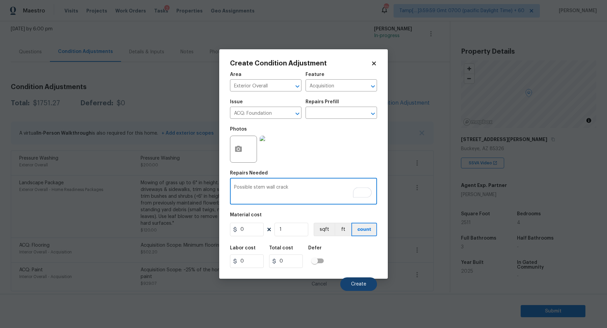
type textarea "Possible stem wall crack"
click at [354, 284] on span "Create" at bounding box center [358, 284] width 15 height 5
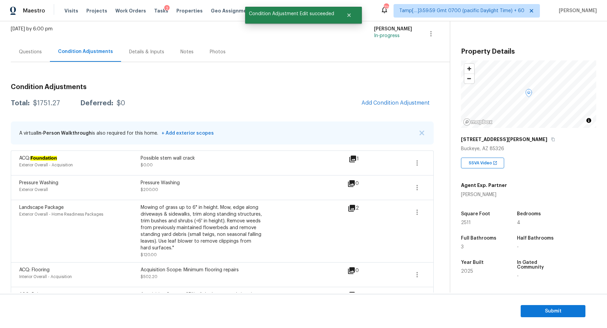
click at [45, 108] on div "Total: $1751.27 Deferred: $0 Add Condition Adjustment" at bounding box center [222, 103] width 423 height 15
click at [48, 106] on div "Total: $1751.27 Deferred: $0 Add Condition Adjustment" at bounding box center [222, 103] width 423 height 15
click at [25, 59] on div "Questions" at bounding box center [30, 52] width 39 height 20
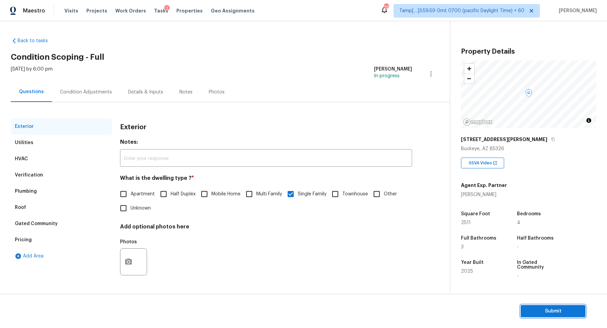
click at [535, 312] on span "Submit" at bounding box center [553, 311] width 54 height 8
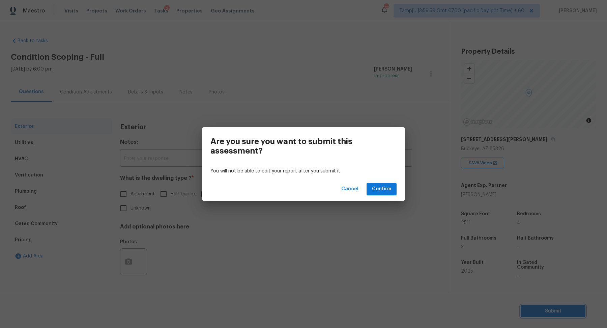
click at [230, 93] on div "Are you sure you want to submit this assessment? You will not be able to edit y…" at bounding box center [303, 164] width 607 height 328
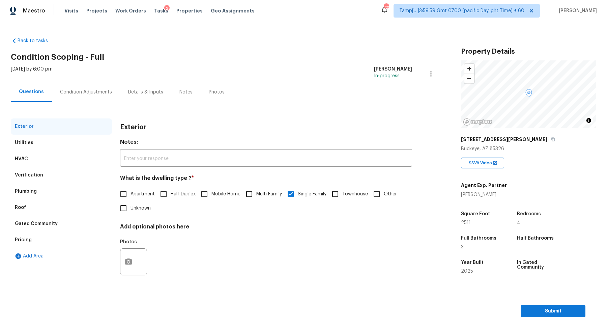
click at [90, 85] on div "Condition Adjustments" at bounding box center [86, 92] width 68 height 20
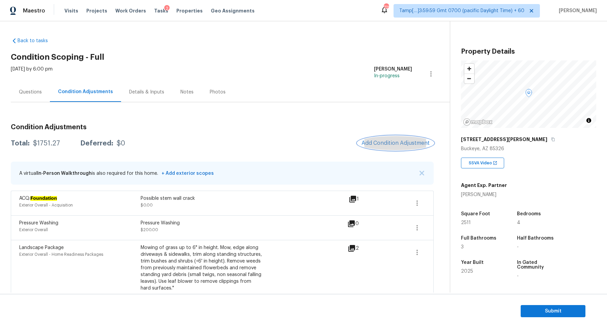
click at [369, 140] on span "Add Condition Adjustment" at bounding box center [396, 143] width 68 height 6
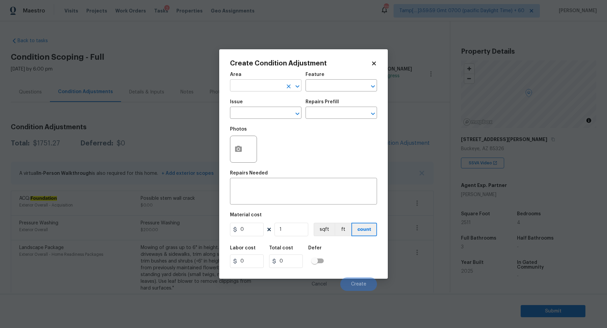
click at [246, 84] on input "text" at bounding box center [256, 86] width 53 height 10
click at [263, 113] on li "Exterior Overall" at bounding box center [266, 112] width 72 height 11
type input "Exterior Overall"
click at [263, 113] on input "text" at bounding box center [256, 113] width 53 height 10
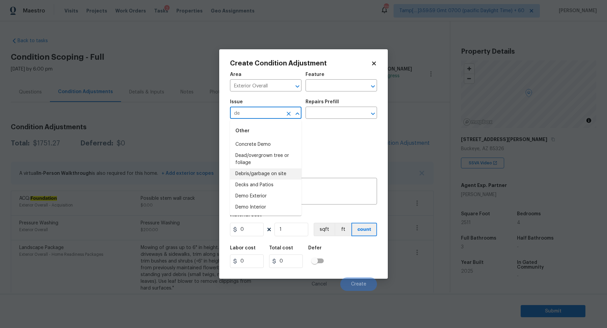
click at [260, 178] on li "Debris/garbage on site" at bounding box center [266, 173] width 72 height 11
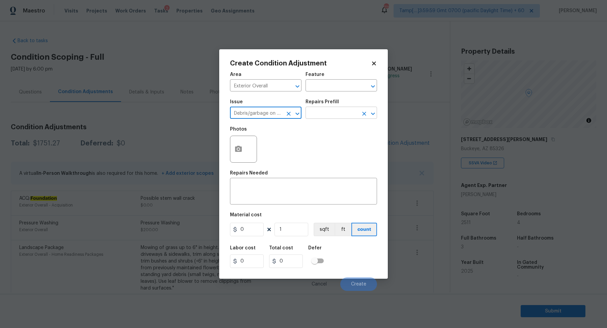
type input "Debris/garbage on site"
click at [341, 115] on input "text" at bounding box center [332, 113] width 53 height 10
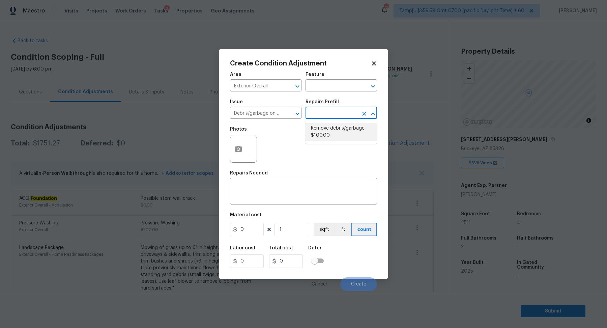
click at [340, 139] on li "Remove debris/garbage $100.00" at bounding box center [342, 132] width 72 height 18
type textarea "Remove, haul off, and properly dispose of any debris left by seller to offsite …"
type input "100"
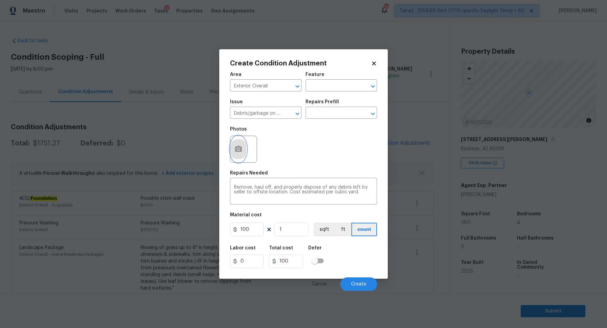
click at [243, 152] on button "button" at bounding box center [238, 149] width 16 height 26
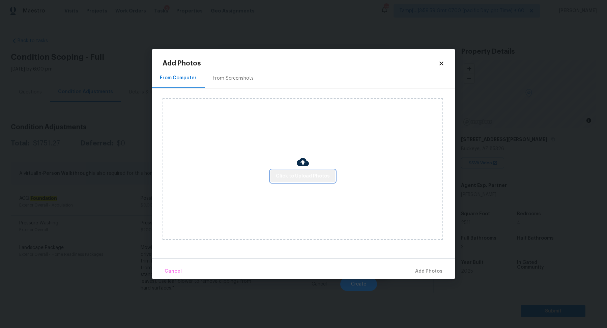
click at [306, 173] on span "Click to Upload Photos" at bounding box center [303, 176] width 54 height 8
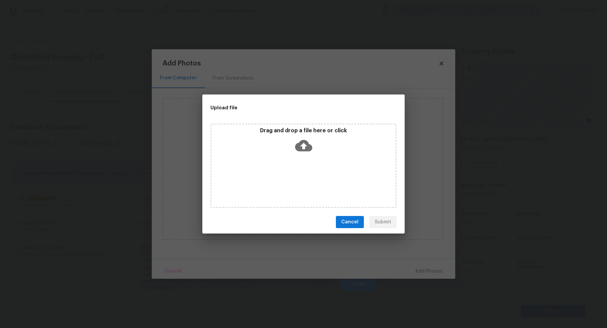
click at [313, 157] on div "Drag and drop a file here or click" at bounding box center [303, 165] width 186 height 84
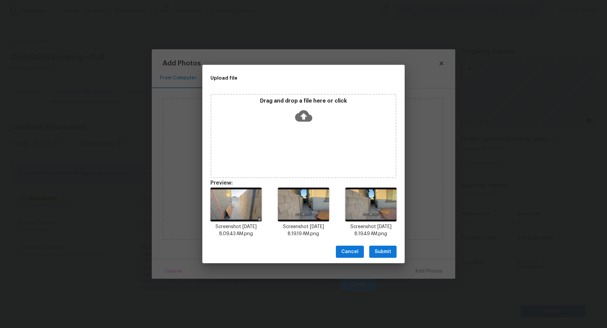
click at [390, 249] on span "Submit" at bounding box center [383, 252] width 17 height 8
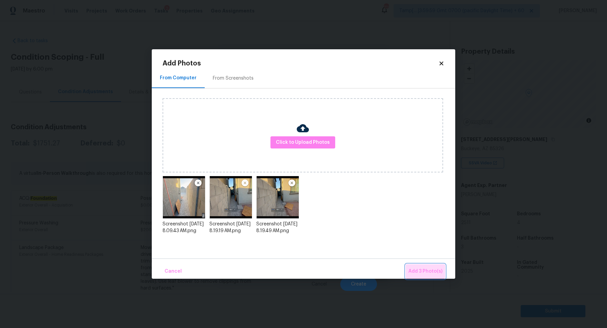
click at [414, 265] on button "Add 3 Photo(s)" at bounding box center [425, 271] width 39 height 15
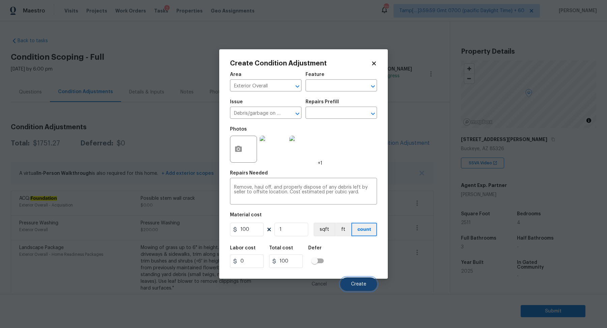
click at [349, 278] on button "Create" at bounding box center [358, 283] width 37 height 13
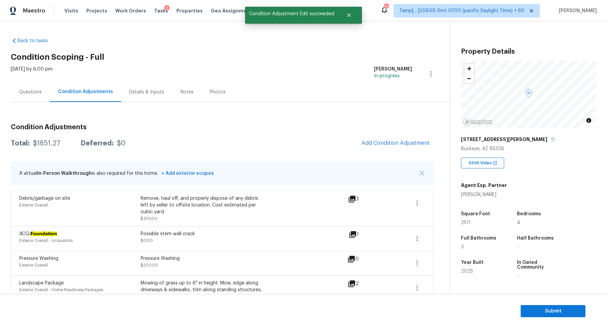
click at [55, 140] on div "$1851.27" at bounding box center [46, 143] width 27 height 7
copy div "$1851.27"
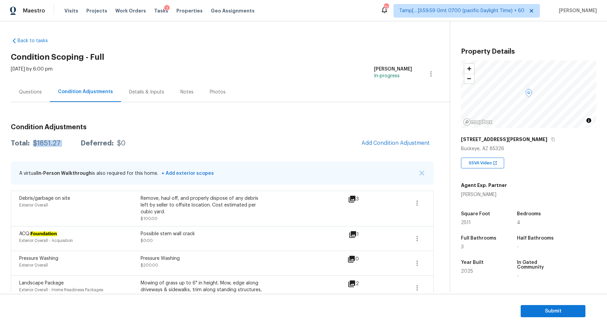
scroll to position [100, 0]
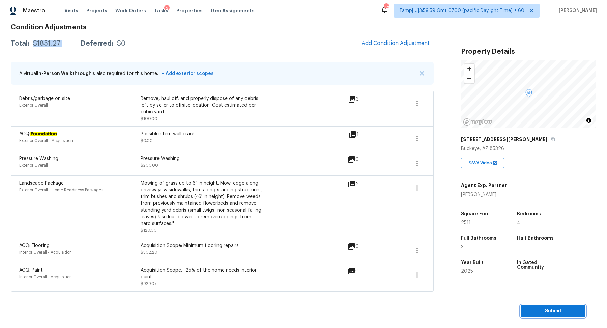
click at [563, 316] on button "Submit" at bounding box center [553, 311] width 65 height 12
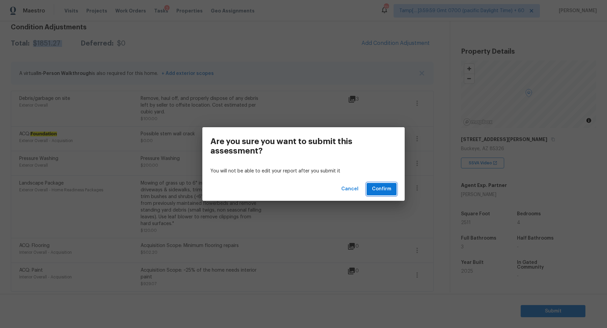
click at [382, 188] on span "Confirm" at bounding box center [381, 189] width 19 height 8
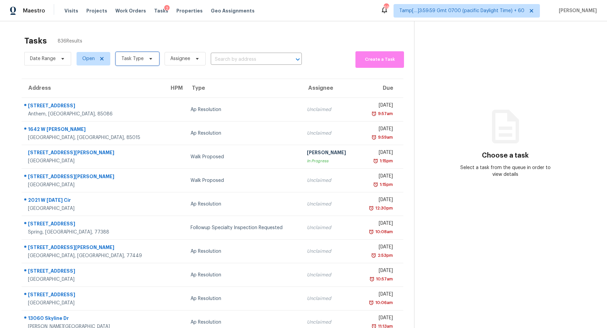
click at [142, 55] on span "Task Type" at bounding box center [138, 58] width 44 height 13
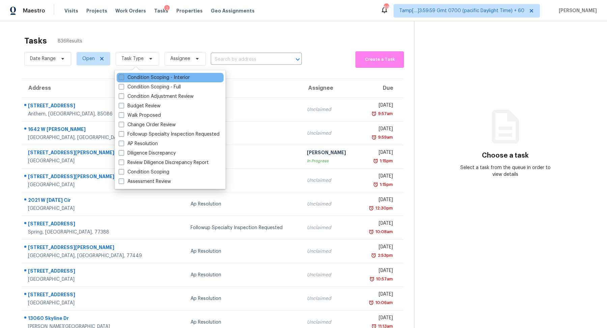
click at [147, 80] on label "Condition Scoping - Interior" at bounding box center [154, 77] width 71 height 7
click at [123, 79] on input "Condition Scoping - Interior" at bounding box center [121, 76] width 4 height 4
checkbox input "true"
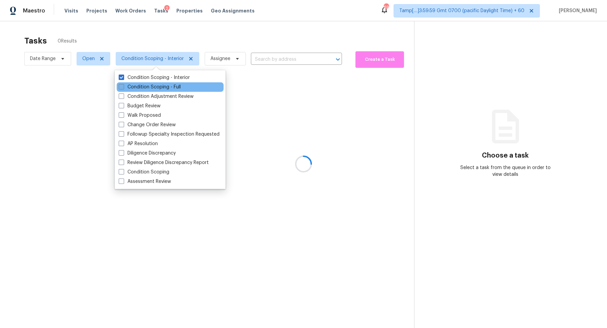
click at [147, 86] on label "Condition Scoping - Full" at bounding box center [150, 87] width 62 height 7
click at [123, 86] on input "Condition Scoping - Full" at bounding box center [121, 86] width 4 height 4
checkbox input "true"
click at [216, 39] on div at bounding box center [303, 164] width 607 height 328
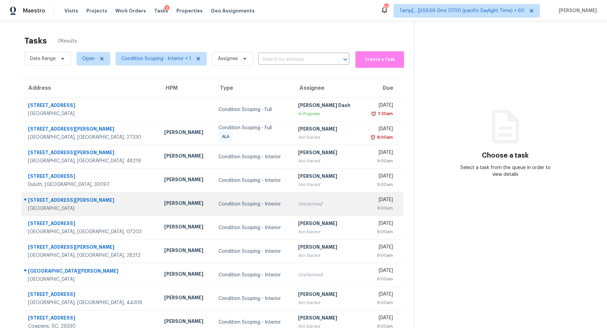
click at [293, 198] on td "Unclaimed" at bounding box center [327, 204] width 69 height 24
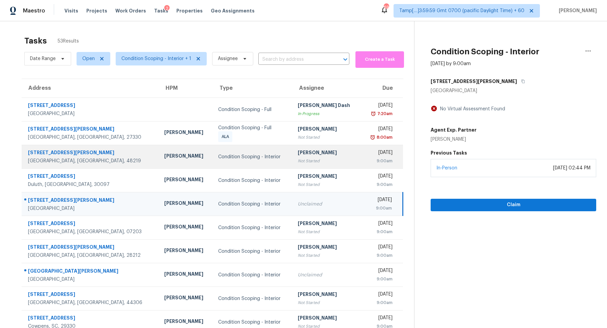
scroll to position [23, 0]
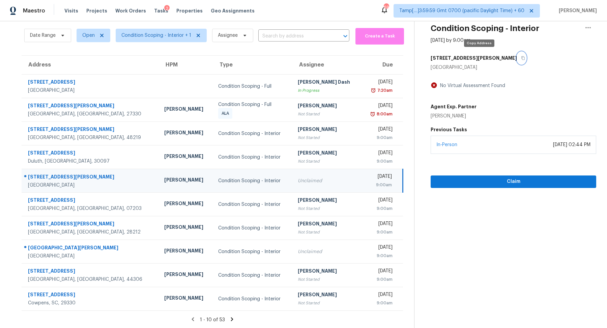
click at [517, 62] on button "button" at bounding box center [521, 58] width 9 height 12
click at [490, 182] on span "Claim" at bounding box center [513, 181] width 155 height 8
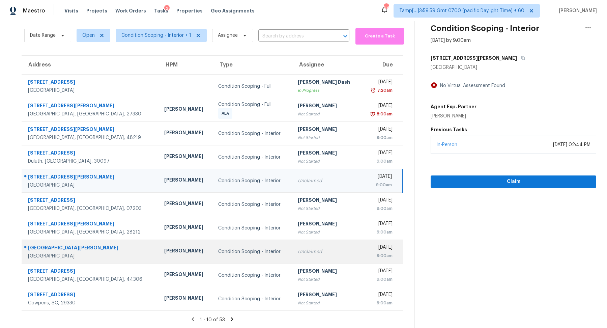
click at [302, 247] on td "Unclaimed" at bounding box center [326, 252] width 68 height 24
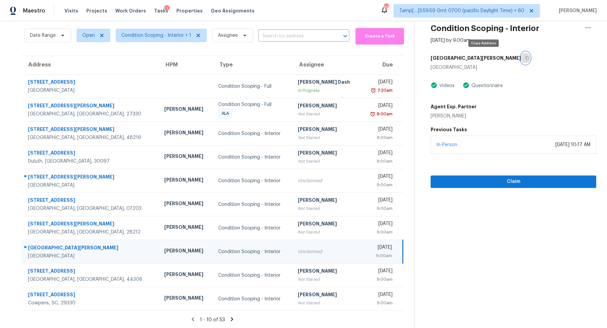
click at [525, 58] on icon "button" at bounding box center [527, 58] width 4 height 4
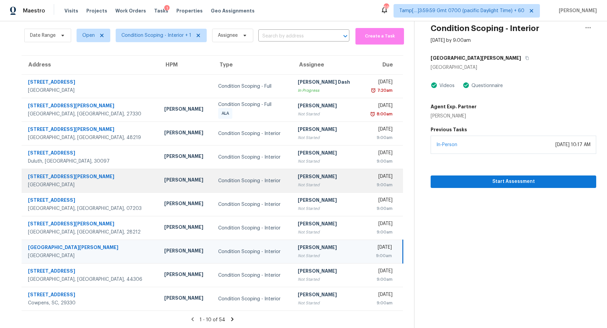
click at [315, 178] on div "[PERSON_NAME]" at bounding box center [327, 177] width 58 height 8
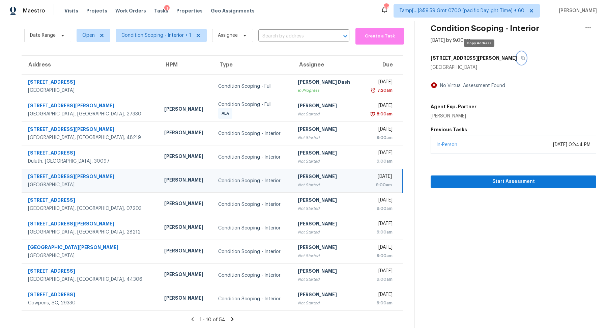
click at [517, 61] on button "button" at bounding box center [521, 58] width 9 height 12
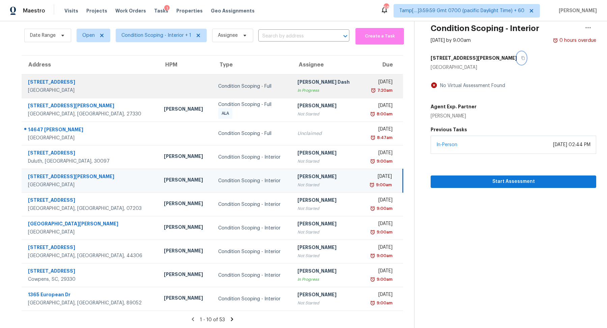
scroll to position [0, 0]
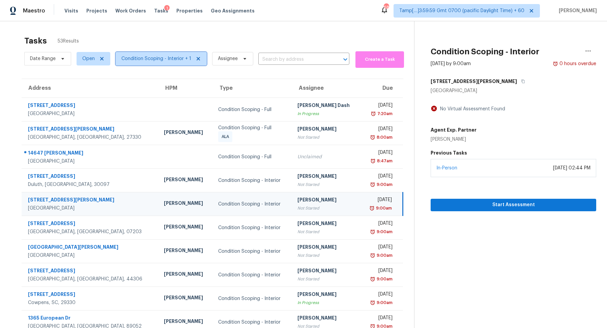
click at [126, 56] on span "Condition Scoping - Interior + 1" at bounding box center [156, 58] width 70 height 7
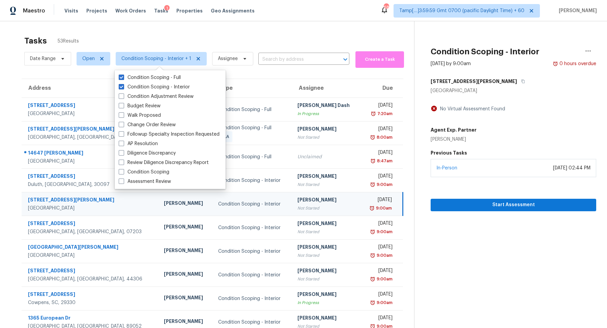
click at [315, 32] on div "Tasks 53 Results" at bounding box center [219, 41] width 390 height 18
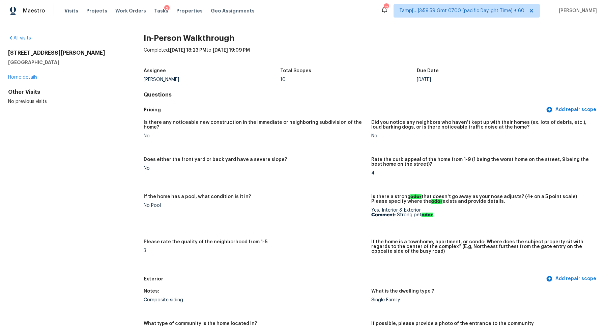
click at [28, 41] on div "All visits" at bounding box center [65, 38] width 114 height 7
click at [28, 40] on div "All visits" at bounding box center [65, 38] width 114 height 7
click at [24, 39] on link "All visits" at bounding box center [19, 38] width 23 height 5
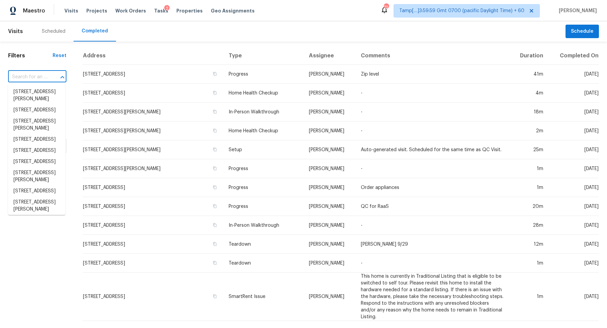
click at [28, 78] on input "text" at bounding box center [27, 77] width 39 height 10
paste input "656 Channing Dr NW, Atlanta, GA 30318"
type input "656 Channing Dr NW, Atlanta, GA 30318"
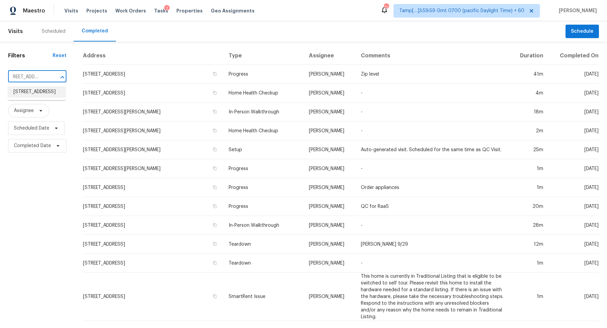
click at [41, 89] on li "656 Channing Dr NW, Atlanta, GA 30318" at bounding box center [36, 91] width 57 height 11
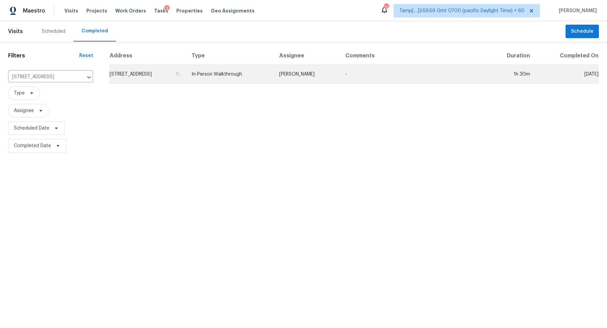
click at [140, 80] on td "656 Channing Dr NW, Atlanta, GA 30318" at bounding box center [147, 74] width 77 height 19
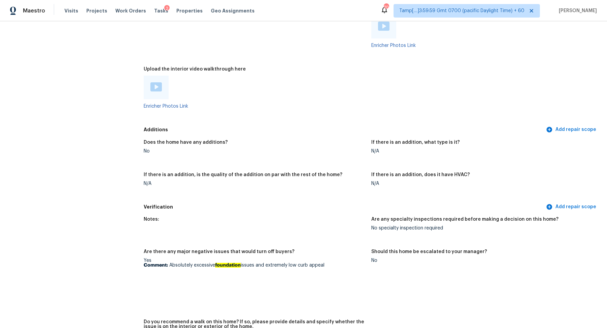
scroll to position [1382, 0]
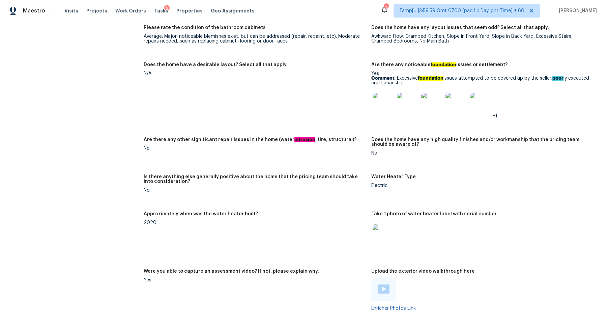
click at [387, 102] on img at bounding box center [384, 104] width 22 height 22
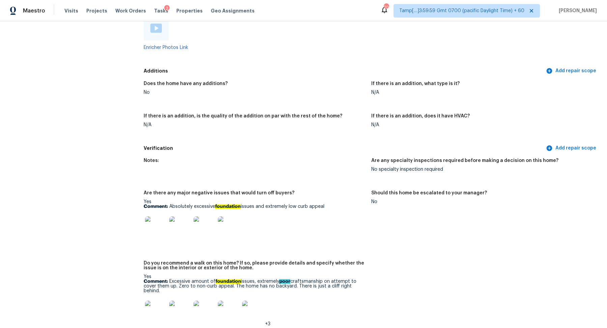
scroll to position [1757, 0]
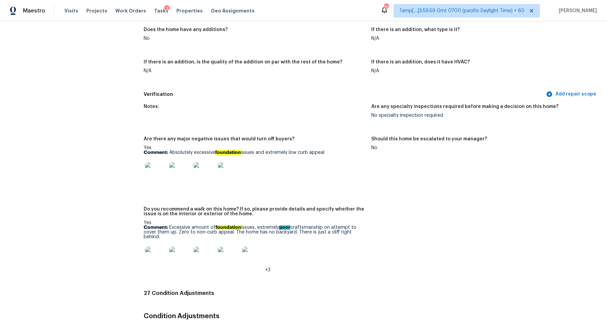
click at [161, 260] on img at bounding box center [156, 258] width 22 height 22
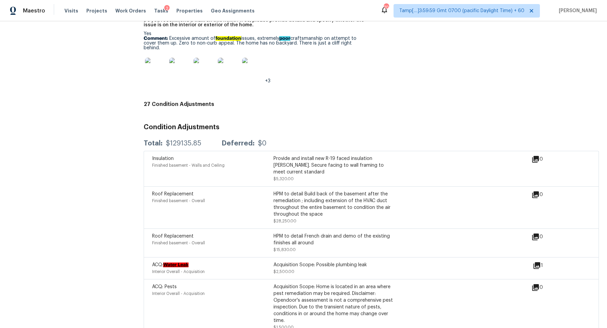
click at [539, 262] on icon at bounding box center [537, 265] width 7 height 7
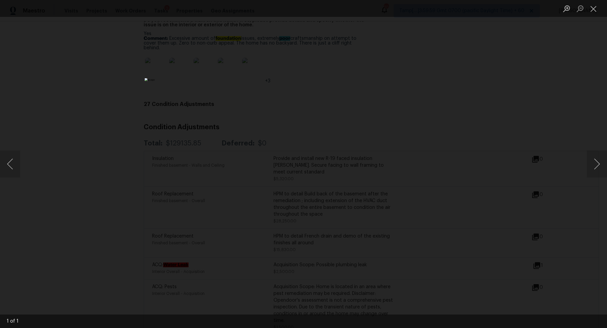
click at [539, 254] on div "Lightbox" at bounding box center [303, 164] width 607 height 328
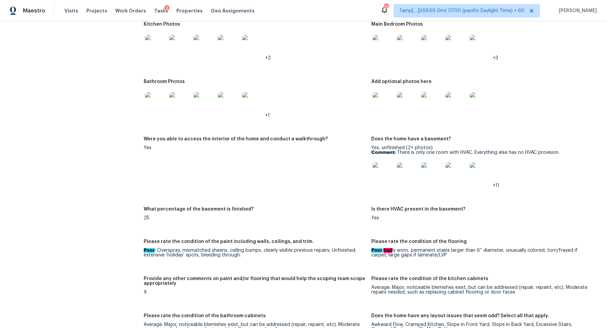
scroll to position [921, 0]
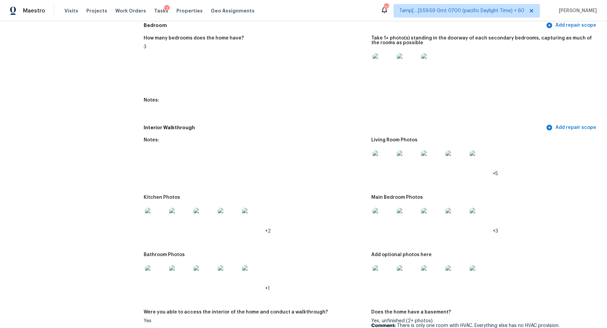
click at [388, 169] on img at bounding box center [384, 161] width 22 height 22
click at [386, 218] on img at bounding box center [384, 219] width 22 height 22
click at [390, 283] on img at bounding box center [384, 276] width 22 height 22
click at [152, 281] on img at bounding box center [156, 276] width 22 height 22
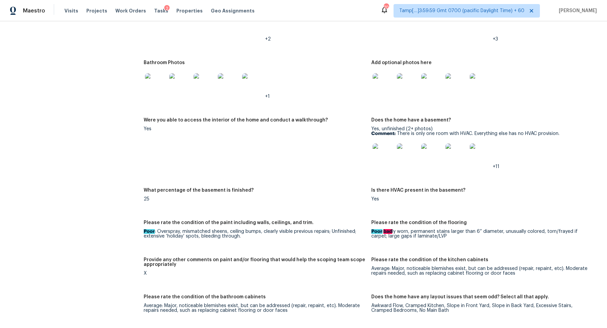
scroll to position [1138, 0]
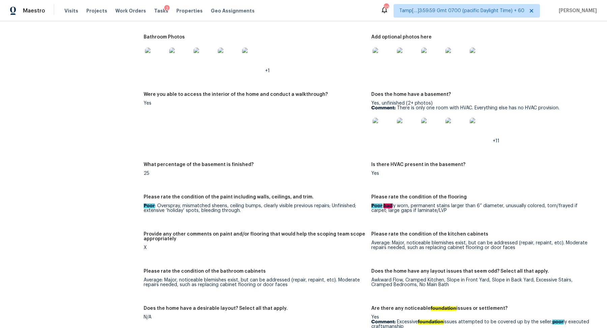
click at [385, 133] on img at bounding box center [384, 129] width 22 height 22
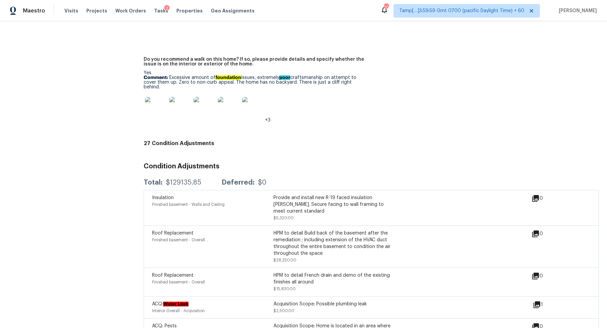
scroll to position [1910, 0]
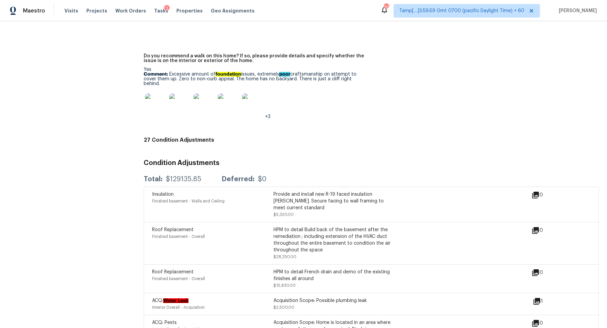
drag, startPoint x: 169, startPoint y: 76, endPoint x: 371, endPoint y: 82, distance: 201.8
click at [371, 82] on figure "Do you recommend a walk on this home? If so, please provide details and specify…" at bounding box center [258, 92] width 228 height 76
copy p "Excessive amount of foundation issues, extremely poor craftsmanship on attempt …"
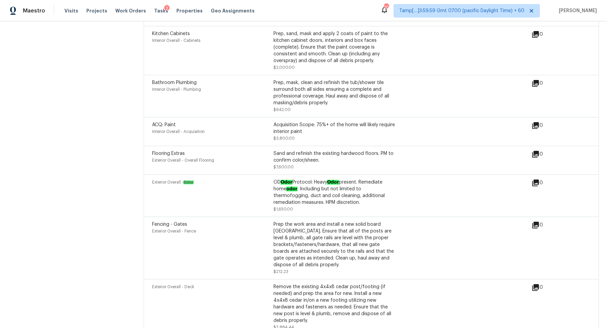
scroll to position [55, 0]
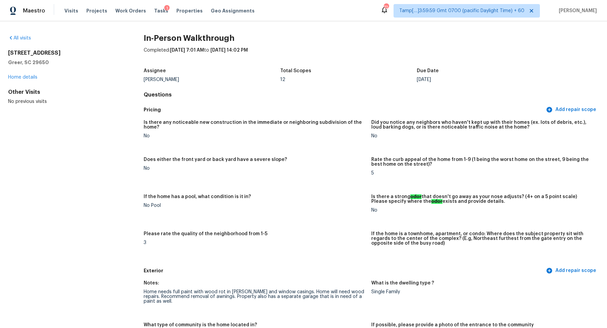
click at [18, 35] on div "All visits" at bounding box center [65, 38] width 114 height 7
click at [18, 38] on link "All visits" at bounding box center [19, 38] width 23 height 5
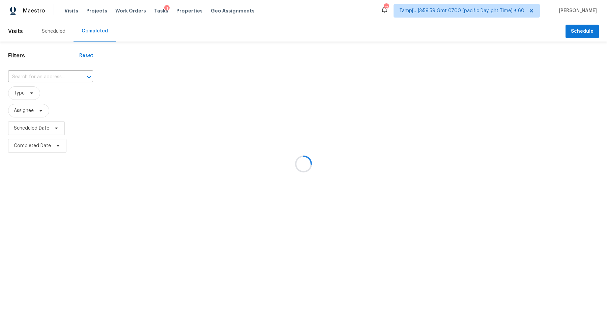
click at [45, 75] on div at bounding box center [303, 164] width 607 height 328
click at [48, 76] on div at bounding box center [303, 164] width 607 height 328
click at [60, 76] on div at bounding box center [303, 164] width 607 height 328
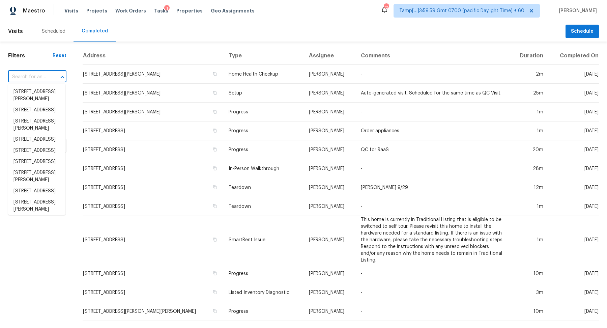
click at [28, 78] on input "text" at bounding box center [27, 77] width 39 height 10
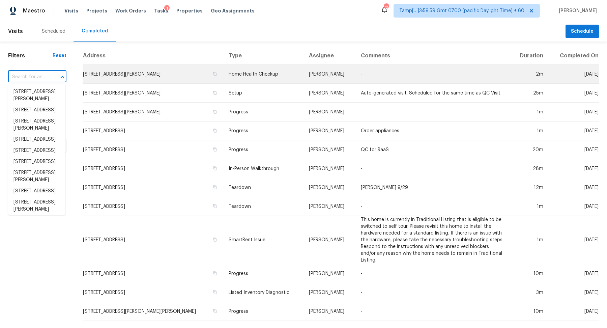
paste input "[STREET_ADDRESS][PERSON_NAME]"
type input "[STREET_ADDRESS][PERSON_NAME]"
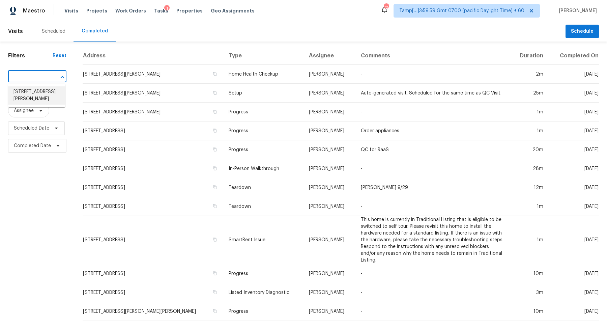
click at [32, 91] on li "[STREET_ADDRESS][PERSON_NAME]" at bounding box center [36, 95] width 57 height 18
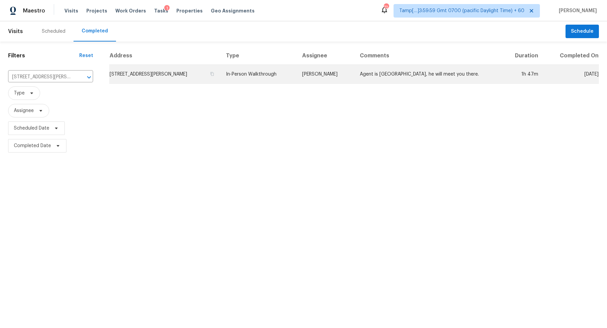
click at [181, 68] on td "[STREET_ADDRESS][PERSON_NAME]" at bounding box center [164, 74] width 111 height 19
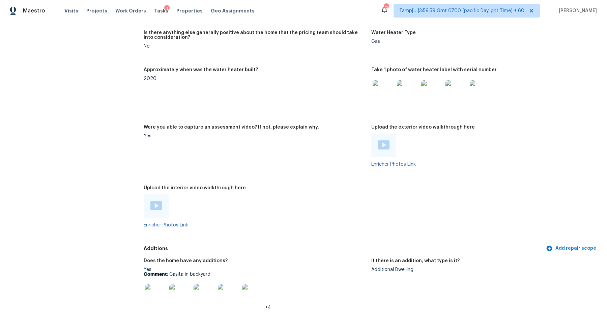
scroll to position [1255, 0]
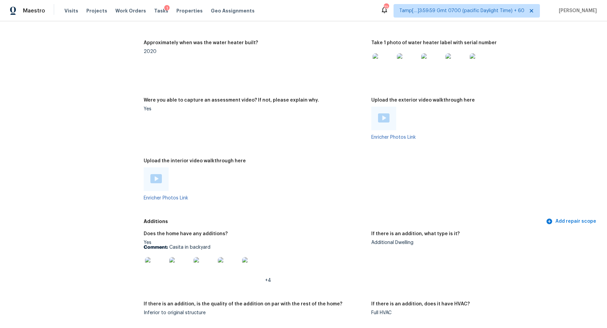
click at [162, 273] on img at bounding box center [156, 268] width 22 height 22
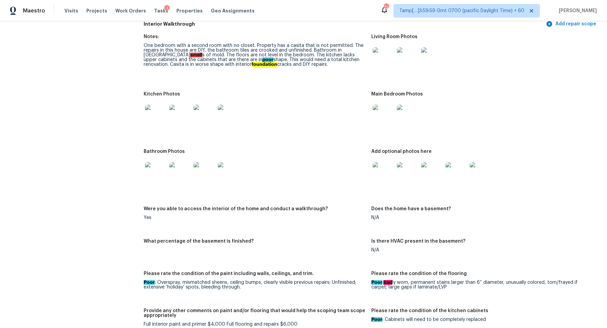
scroll to position [686, 0]
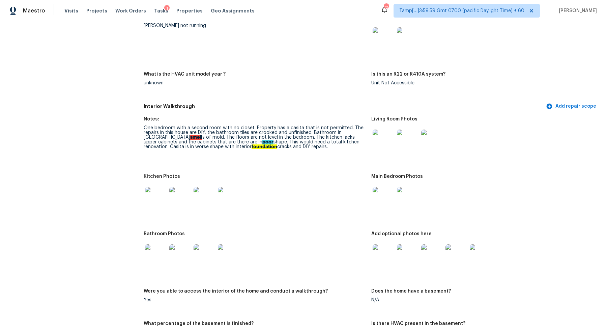
click at [386, 143] on img at bounding box center [384, 141] width 22 height 22
click at [384, 192] on img at bounding box center [384, 198] width 22 height 22
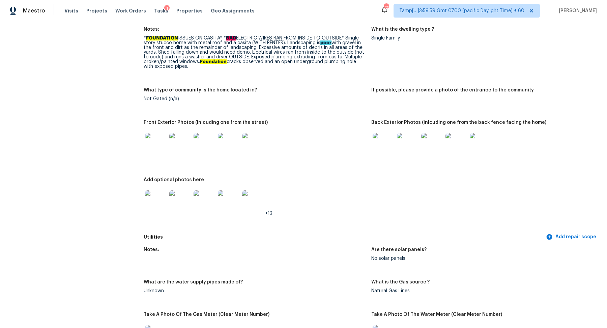
scroll to position [0, 0]
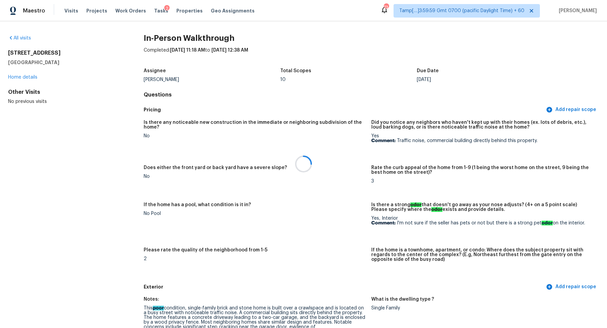
click at [26, 37] on div at bounding box center [303, 164] width 607 height 328
click at [25, 38] on link "All visits" at bounding box center [19, 38] width 23 height 5
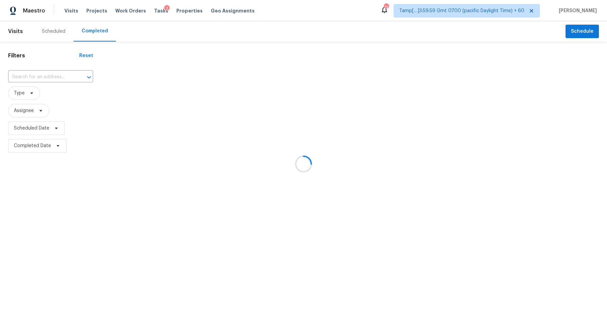
click at [53, 84] on div at bounding box center [303, 164] width 607 height 328
click at [56, 80] on div at bounding box center [303, 164] width 607 height 328
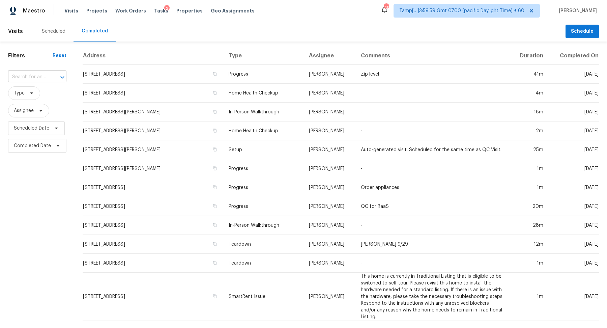
click at [34, 75] on input "text" at bounding box center [27, 77] width 39 height 10
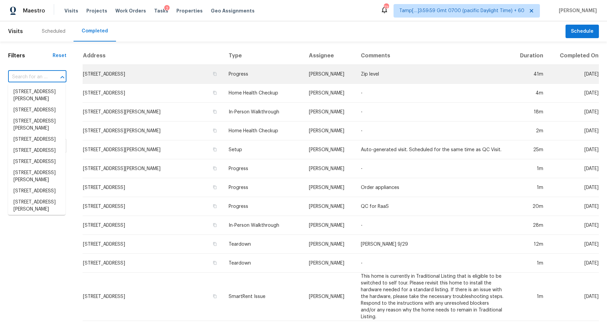
paste input "[STREET_ADDRESS]"
type input "[STREET_ADDRESS]"
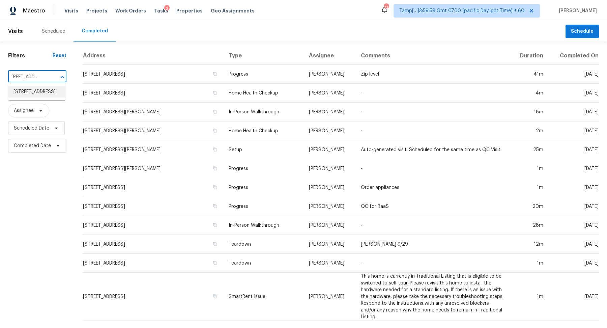
click at [42, 92] on li "[STREET_ADDRESS]" at bounding box center [36, 91] width 57 height 11
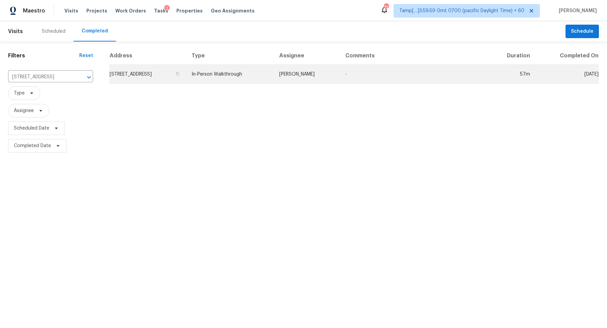
click at [165, 72] on td "[STREET_ADDRESS]" at bounding box center [147, 74] width 77 height 19
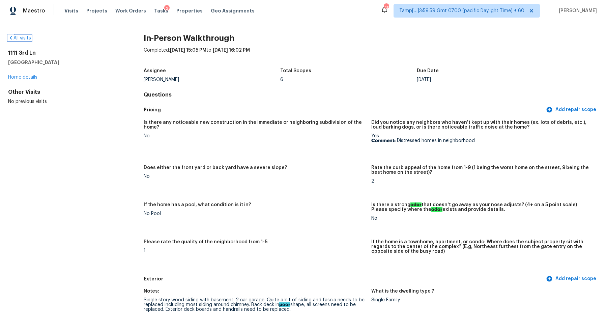
click at [21, 38] on link "All visits" at bounding box center [19, 38] width 23 height 5
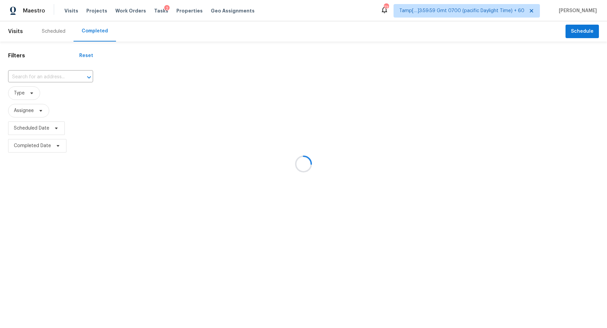
click at [43, 86] on div at bounding box center [303, 164] width 607 height 328
click at [46, 82] on div at bounding box center [303, 164] width 607 height 328
click at [54, 80] on div at bounding box center [303, 164] width 607 height 328
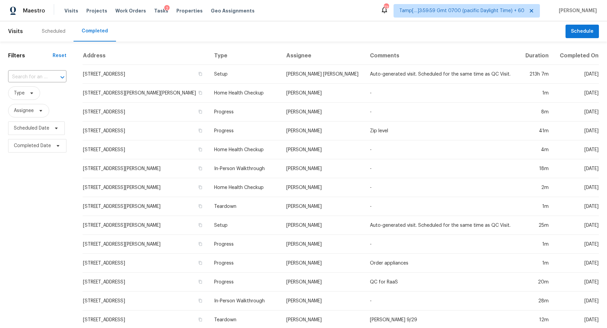
click at [54, 80] on div at bounding box center [58, 77] width 18 height 9
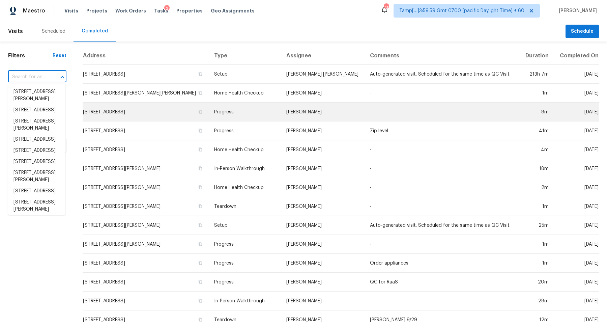
paste input "[STREET_ADDRESS][PERSON_NAME]"
type input "[STREET_ADDRESS][PERSON_NAME]"
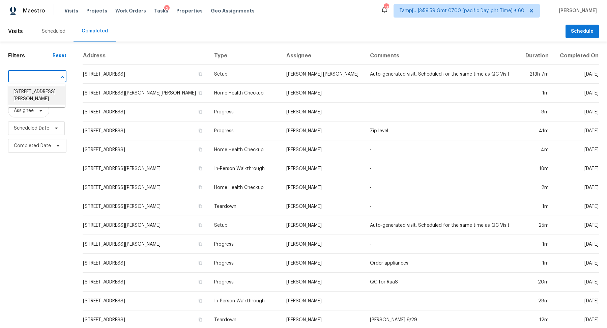
click at [45, 95] on li "[STREET_ADDRESS][PERSON_NAME]" at bounding box center [36, 95] width 57 height 18
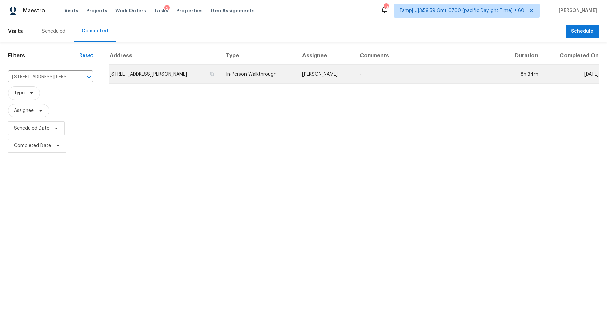
click at [176, 68] on td "[STREET_ADDRESS][PERSON_NAME]" at bounding box center [164, 74] width 111 height 19
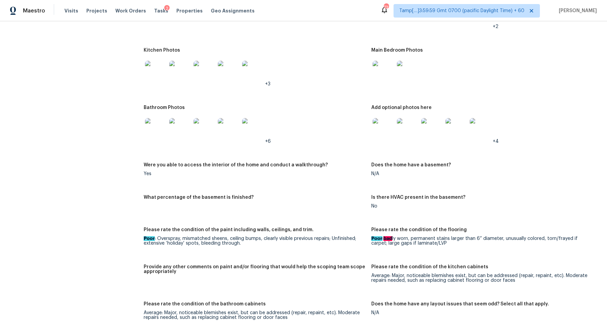
scroll to position [921, 0]
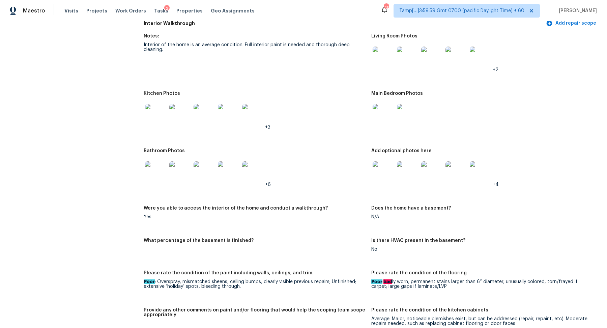
click at [389, 105] on img at bounding box center [384, 115] width 22 height 22
click at [383, 105] on img at bounding box center [384, 115] width 22 height 22
click at [483, 61] on div at bounding box center [480, 57] width 24 height 30
click at [486, 53] on img at bounding box center [481, 58] width 22 height 22
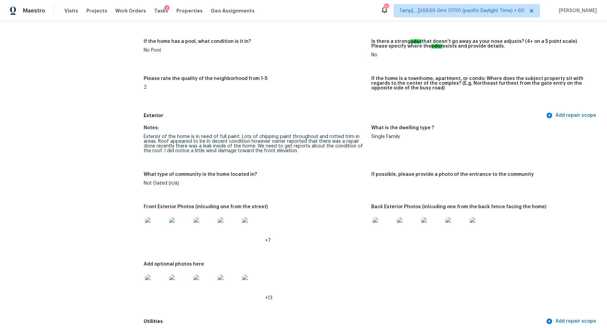
scroll to position [232, 0]
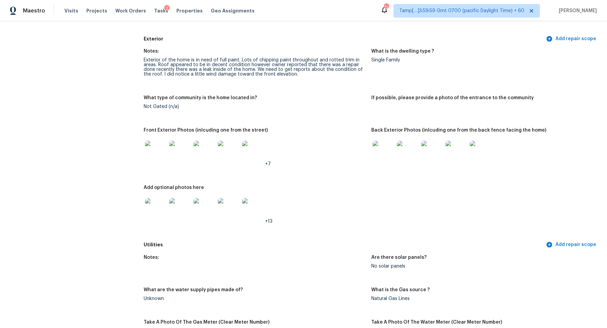
click at [153, 157] on img at bounding box center [156, 152] width 22 height 22
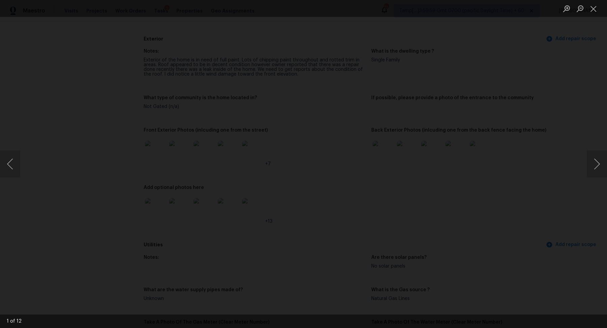
click at [247, 202] on img "Lightbox" at bounding box center [256, 60] width 987 height 533
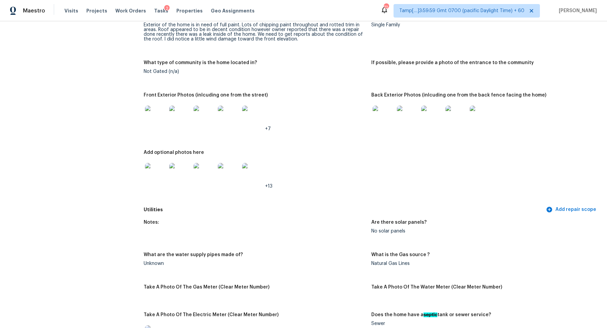
scroll to position [274, 0]
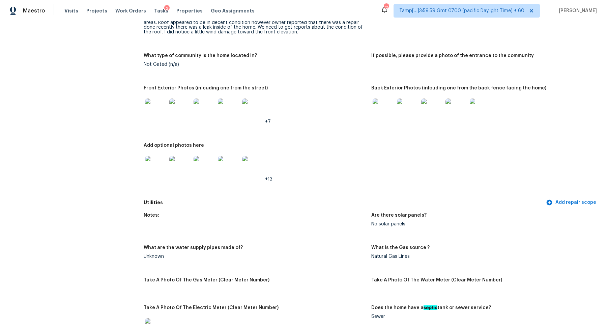
click at [384, 114] on img at bounding box center [384, 109] width 22 height 22
click at [156, 173] on img at bounding box center [156, 167] width 22 height 22
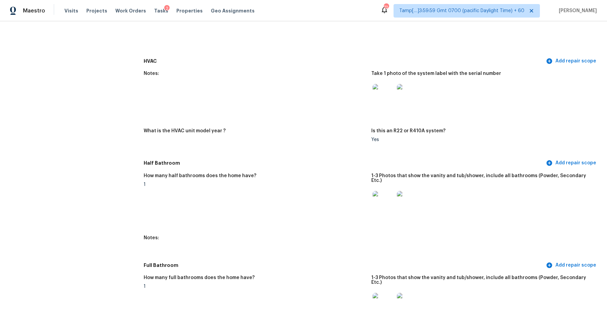
scroll to position [586, 0]
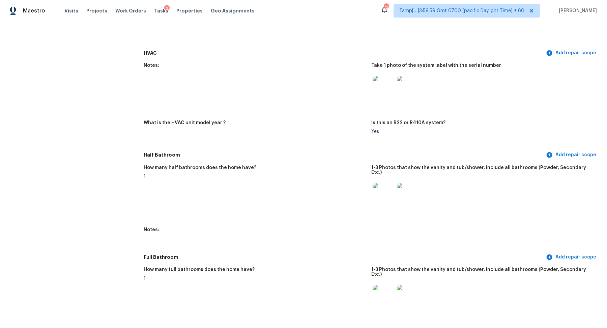
click at [380, 189] on img at bounding box center [384, 194] width 22 height 22
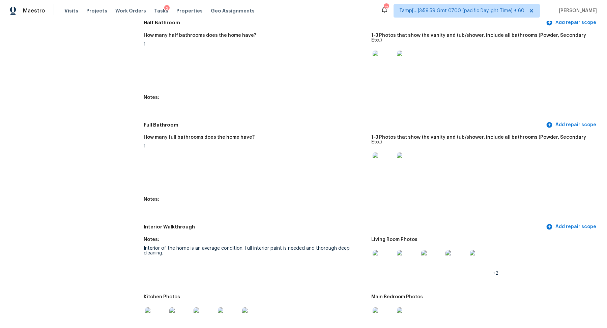
scroll to position [722, 0]
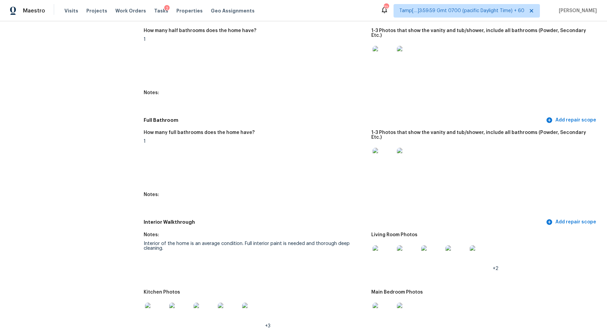
click at [373, 153] on img at bounding box center [384, 159] width 22 height 22
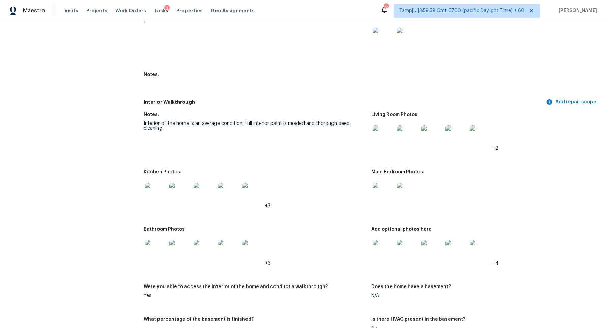
click at [391, 183] on img at bounding box center [384, 193] width 22 height 22
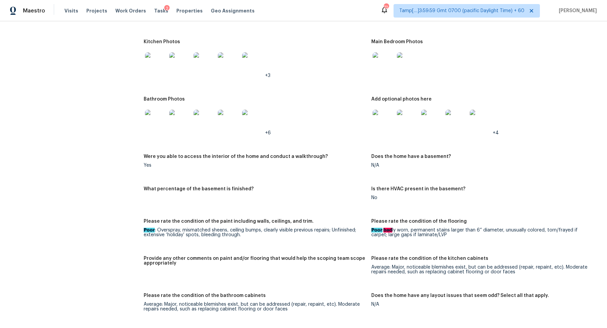
scroll to position [956, 0]
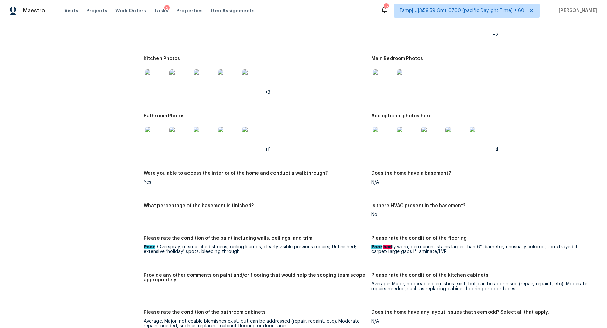
click at [389, 70] on img at bounding box center [384, 80] width 22 height 22
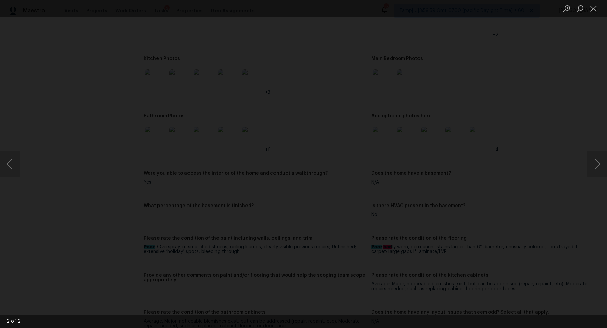
click at [460, 135] on img "Lightbox" at bounding box center [415, 194] width 2058 height 1111
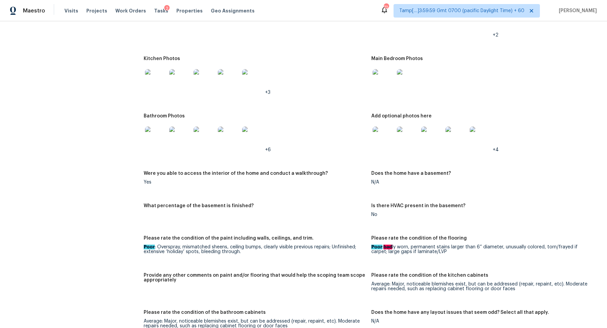
click at [144, 125] on div at bounding box center [156, 137] width 24 height 30
click at [159, 126] on img at bounding box center [156, 137] width 22 height 22
click at [392, 126] on img at bounding box center [384, 137] width 22 height 22
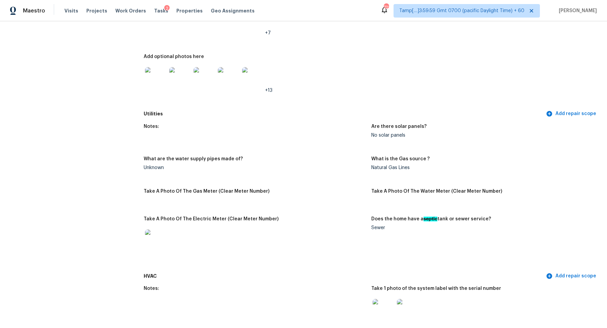
scroll to position [354, 0]
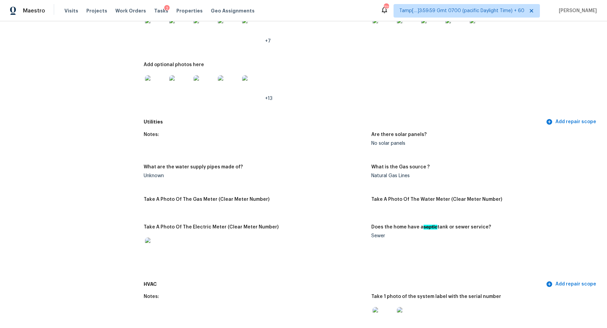
click at [158, 89] on img at bounding box center [156, 86] width 22 height 22
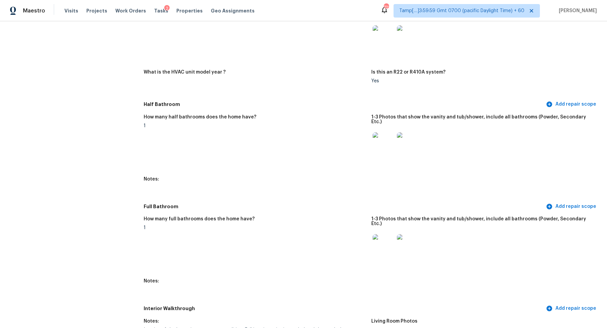
scroll to position [794, 0]
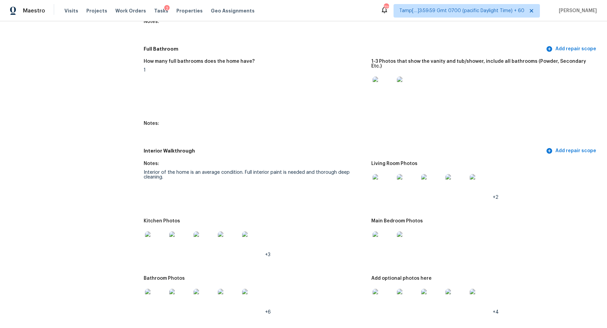
click at [385, 174] on img at bounding box center [384, 185] width 22 height 22
click at [384, 231] on img at bounding box center [384, 242] width 22 height 22
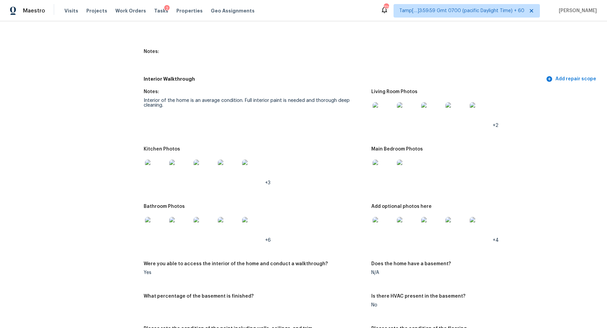
click at [159, 220] on img at bounding box center [156, 228] width 22 height 22
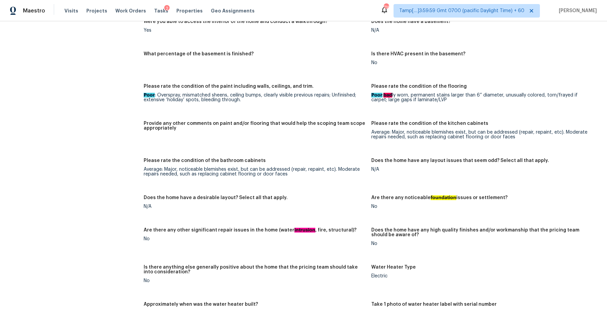
scroll to position [1152, 0]
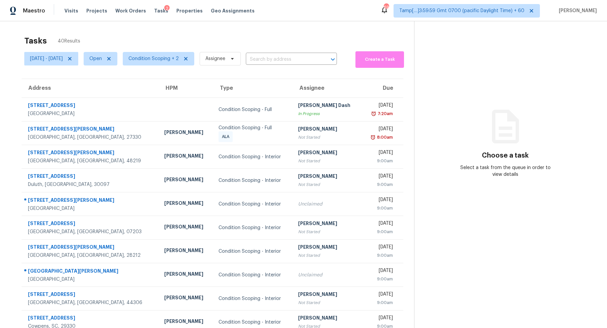
scroll to position [23, 0]
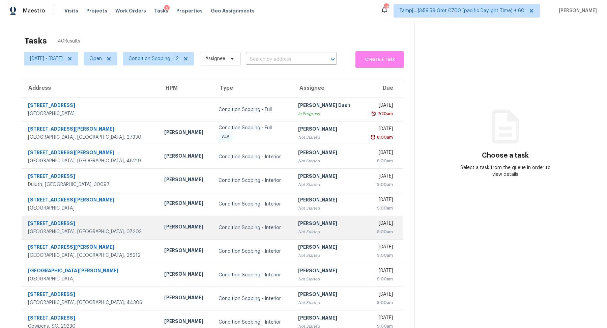
scroll to position [23, 0]
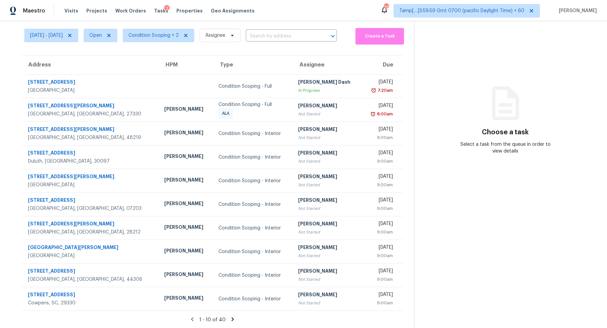
click at [232, 316] on icon at bounding box center [233, 319] width 6 height 6
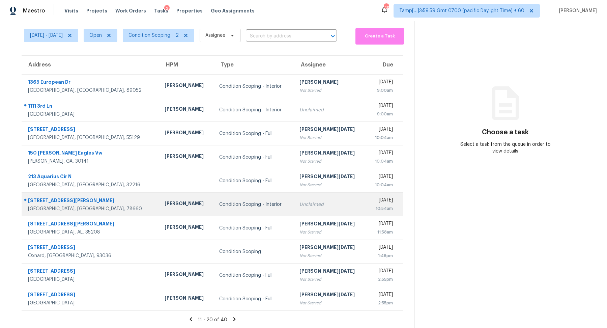
click at [297, 213] on td "Unclaimed" at bounding box center [330, 205] width 73 height 24
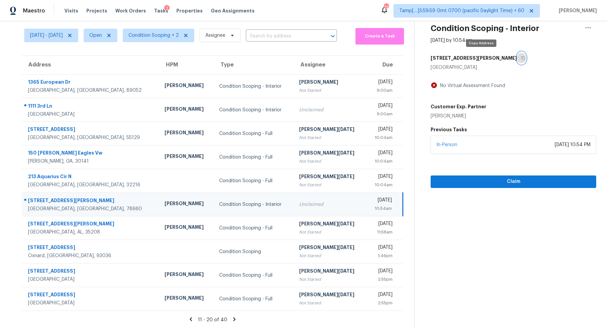
click at [517, 61] on button "button" at bounding box center [521, 58] width 9 height 12
click at [479, 185] on span "Claim" at bounding box center [513, 181] width 155 height 8
click at [232, 320] on icon at bounding box center [234, 319] width 6 height 6
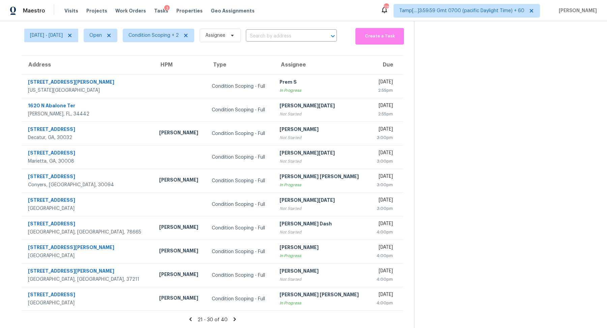
click at [234, 316] on icon at bounding box center [235, 319] width 6 height 6
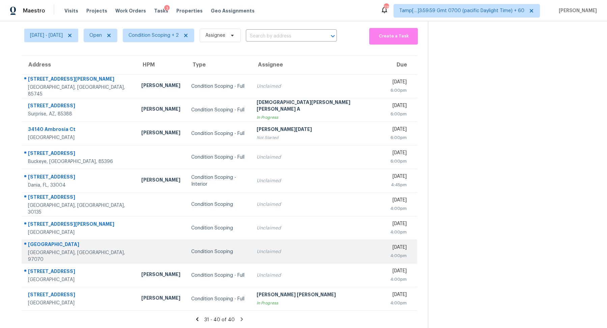
click at [274, 258] on td "Unclaimed" at bounding box center [318, 252] width 134 height 24
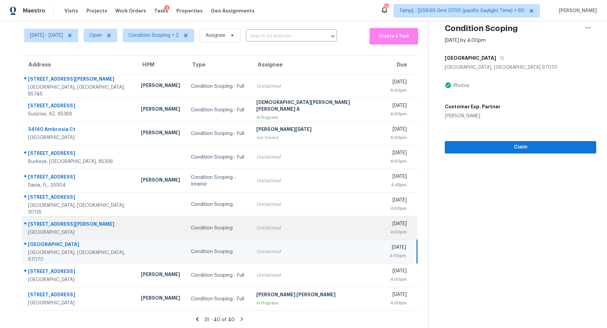
click at [315, 234] on td "Unclaimed" at bounding box center [317, 228] width 133 height 24
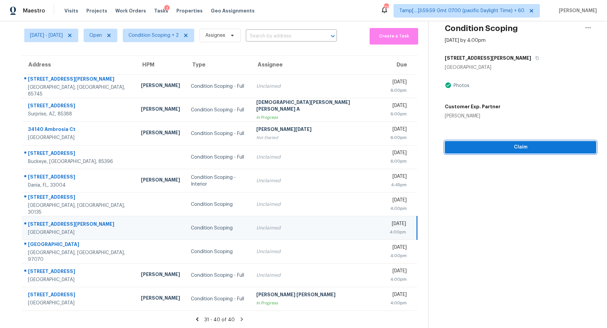
click at [519, 149] on span "Claim" at bounding box center [520, 147] width 141 height 8
click at [266, 35] on input "text" at bounding box center [282, 36] width 72 height 10
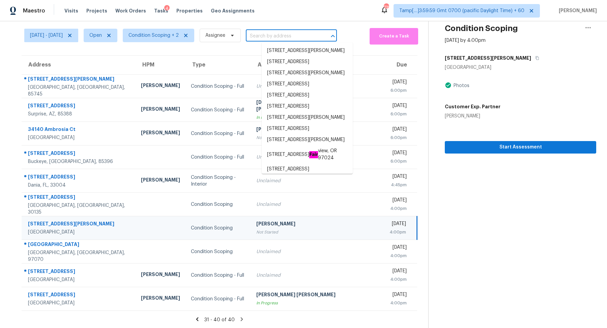
paste input "[STREET_ADDRESS][PERSON_NAME]"
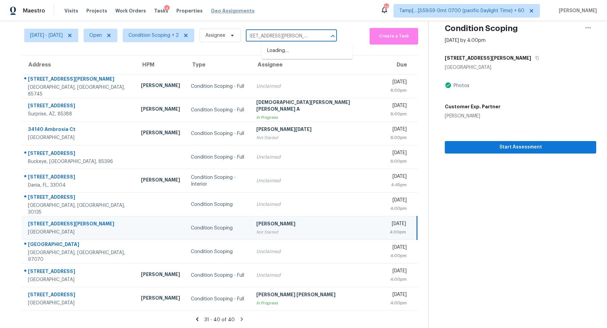
type input "[STREET_ADDRESS][PERSON_NAME]"
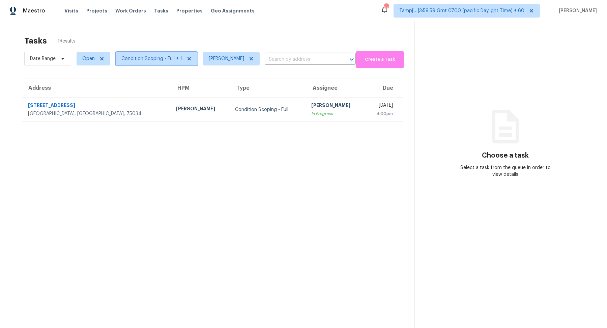
click at [152, 61] on span "Condition Scoping - Full + 1" at bounding box center [151, 58] width 61 height 7
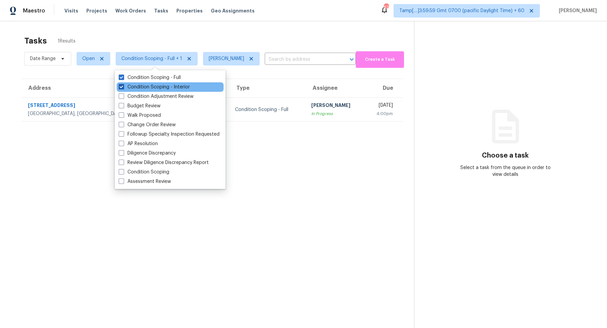
click at [155, 84] on label "Condition Scoping - Interior" at bounding box center [154, 87] width 71 height 7
click at [123, 84] on input "Condition Scoping - Interior" at bounding box center [121, 86] width 4 height 4
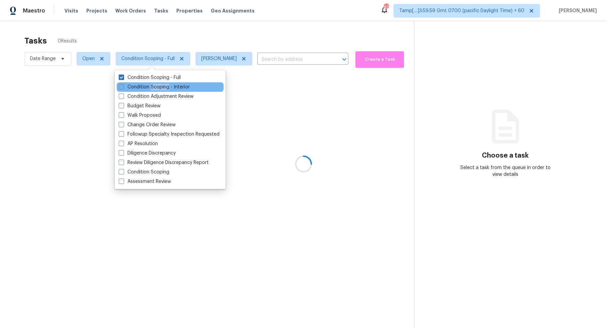
click at [155, 84] on label "Condition Scoping - Interior" at bounding box center [154, 87] width 71 height 7
click at [123, 84] on input "Condition Scoping - Interior" at bounding box center [121, 86] width 4 height 4
checkbox input "true"
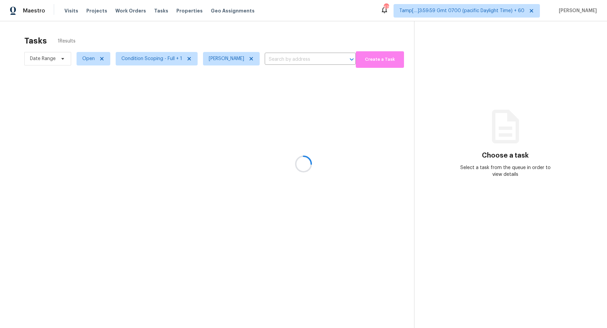
click at [260, 36] on div at bounding box center [303, 164] width 607 height 328
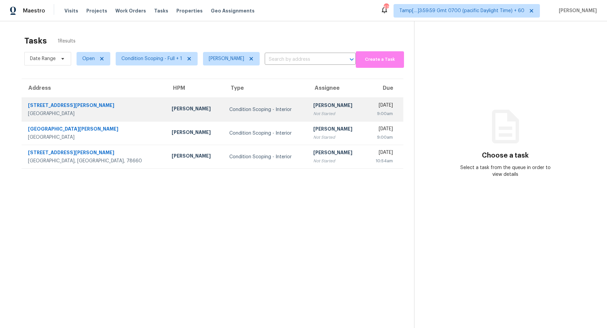
click at [308, 120] on td "[PERSON_NAME] Not Started" at bounding box center [336, 110] width 57 height 24
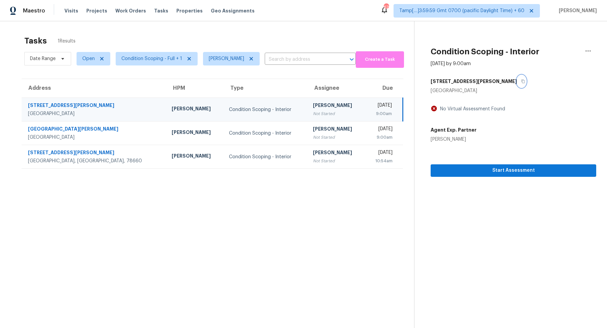
click at [517, 85] on button "button" at bounding box center [521, 81] width 9 height 12
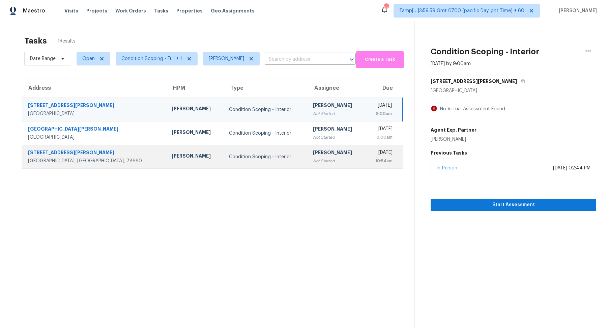
click at [320, 153] on div "[PERSON_NAME]" at bounding box center [336, 153] width 47 height 8
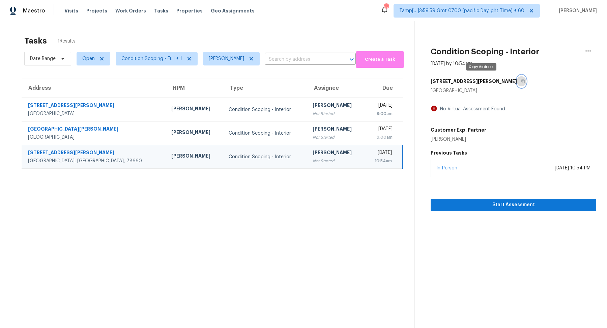
click at [517, 78] on button "button" at bounding box center [521, 81] width 9 height 12
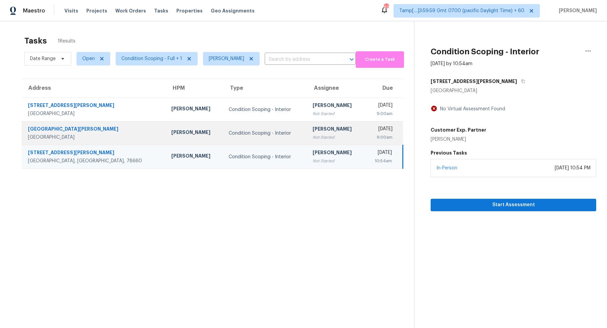
click at [370, 137] on div "9:00am" at bounding box center [381, 137] width 23 height 7
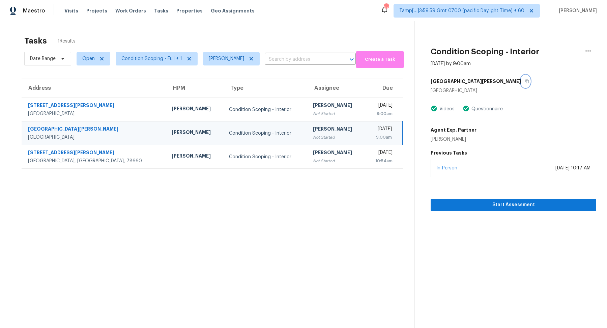
click at [525, 81] on icon "button" at bounding box center [527, 81] width 4 height 4
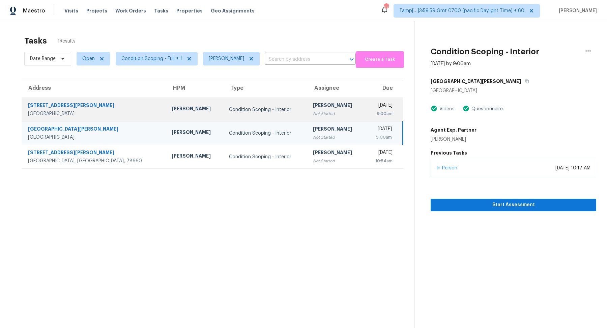
click at [365, 109] on td "[DATE] 9:00am" at bounding box center [384, 110] width 38 height 24
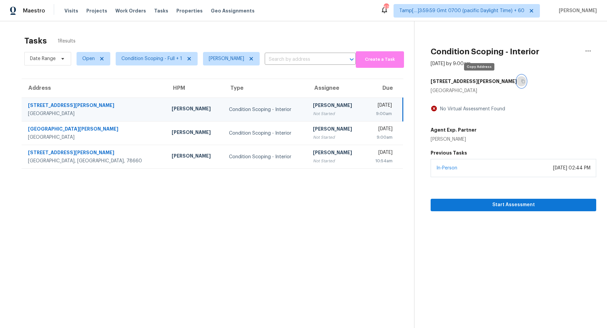
click at [521, 80] on icon "button" at bounding box center [523, 81] width 4 height 4
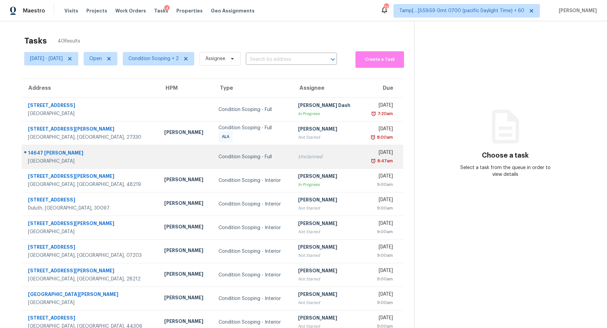
scroll to position [23, 0]
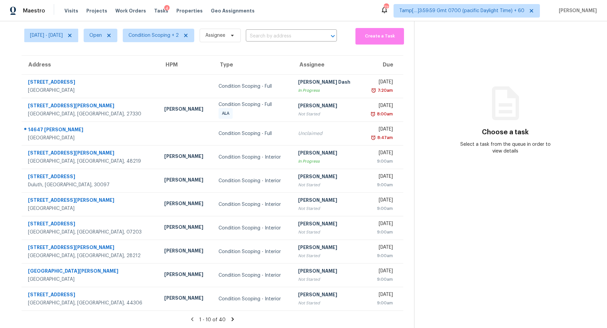
click at [230, 318] on icon at bounding box center [233, 319] width 6 height 6
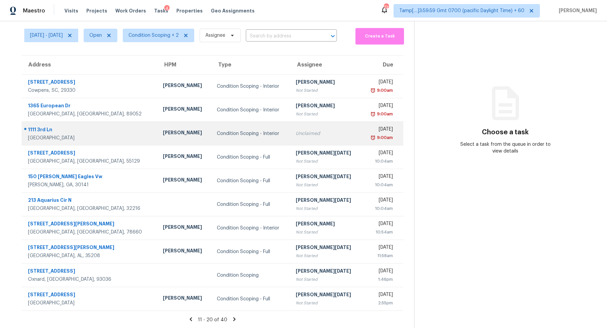
click at [297, 144] on td "Unclaimed" at bounding box center [326, 134] width 72 height 24
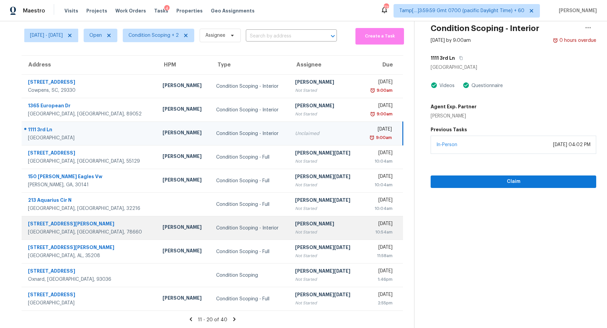
click at [295, 222] on div "[PERSON_NAME]" at bounding box center [325, 224] width 60 height 8
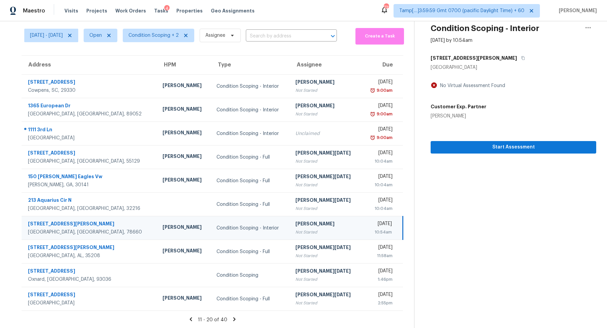
click at [485, 55] on div "[STREET_ADDRESS][PERSON_NAME]" at bounding box center [514, 58] width 166 height 12
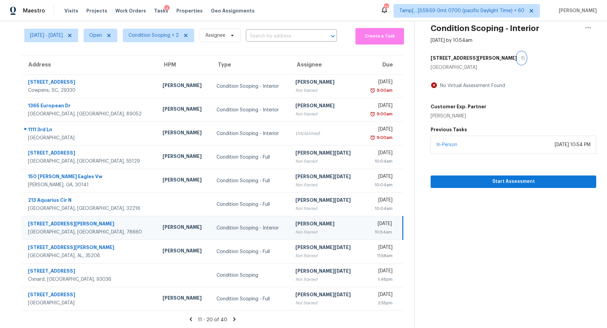
click at [521, 56] on icon "button" at bounding box center [523, 58] width 4 height 4
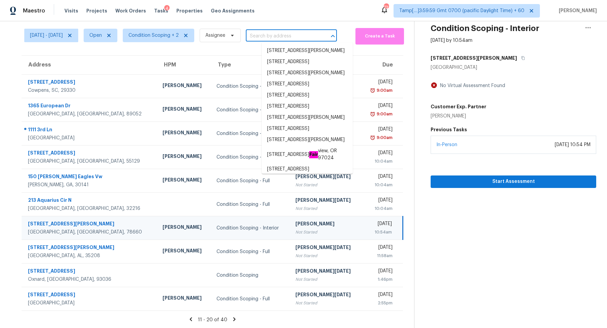
click at [297, 33] on input "text" at bounding box center [282, 36] width 72 height 10
paste input "[STREET_ADDRESS][PERSON_NAME]"
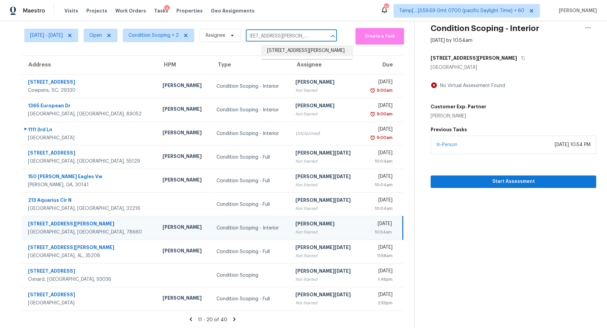
type input "[STREET_ADDRESS][PERSON_NAME]"
click at [457, 177] on span "Start Assessment" at bounding box center [513, 181] width 155 height 8
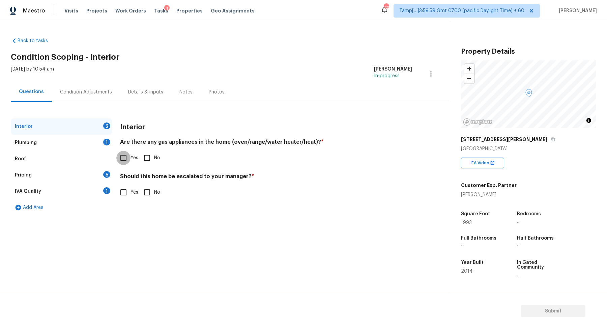
click at [123, 159] on input "Yes" at bounding box center [123, 158] width 14 height 14
checkbox input "true"
click at [151, 187] on input "No" at bounding box center [147, 192] width 14 height 14
checkbox input "true"
click at [83, 136] on div "Plumbing 1" at bounding box center [61, 143] width 101 height 16
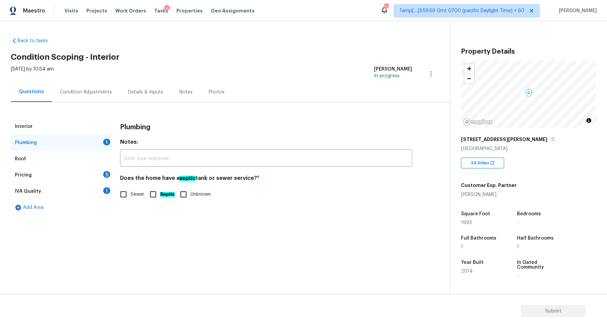
click at [128, 194] on input "Sewer" at bounding box center [123, 194] width 14 height 14
checkbox input "true"
click at [90, 170] on div "Pricing 5" at bounding box center [61, 175] width 101 height 16
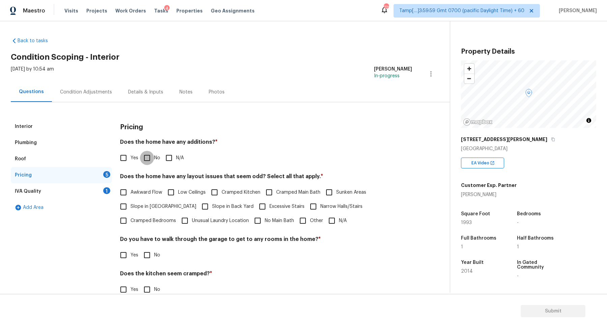
click at [142, 157] on input "No" at bounding box center [147, 158] width 14 height 14
checkbox input "true"
click at [139, 201] on label "Slope in [GEOGRAPHIC_DATA]" at bounding box center [156, 207] width 80 height 14
click at [131, 201] on input "Slope in [GEOGRAPHIC_DATA]" at bounding box center [123, 207] width 14 height 14
checkbox input "true"
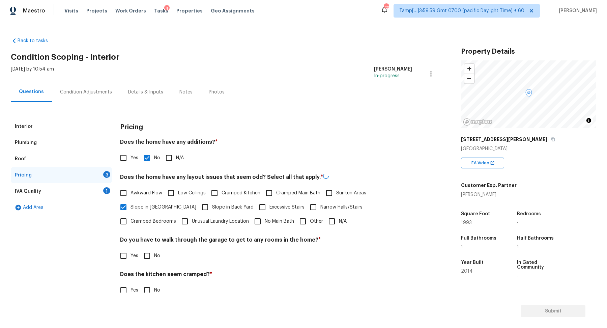
click at [200, 200] on label "Slope in Back Yard" at bounding box center [226, 207] width 56 height 14
click at [200, 200] on input "Slope in Back Yard" at bounding box center [205, 207] width 14 height 14
checkbox input "true"
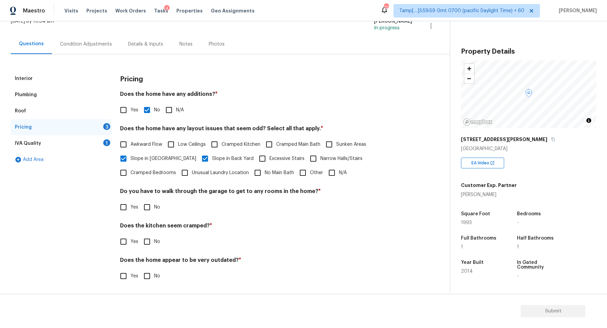
click at [149, 215] on div "Pricing Does the home have any additions? * Yes No N/A Does the home have any l…" at bounding box center [266, 180] width 292 height 221
click at [147, 205] on input "No" at bounding box center [147, 207] width 14 height 14
checkbox input "true"
click at [140, 234] on input "No" at bounding box center [147, 241] width 14 height 14
checkbox input "true"
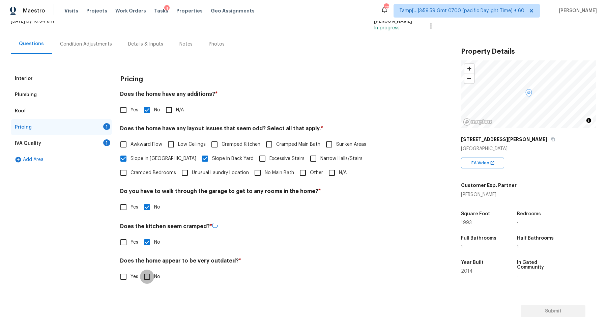
click at [140, 269] on input "No" at bounding box center [147, 276] width 14 height 14
checkbox input "true"
click at [96, 148] on div "IVA Quality 1" at bounding box center [61, 143] width 101 height 16
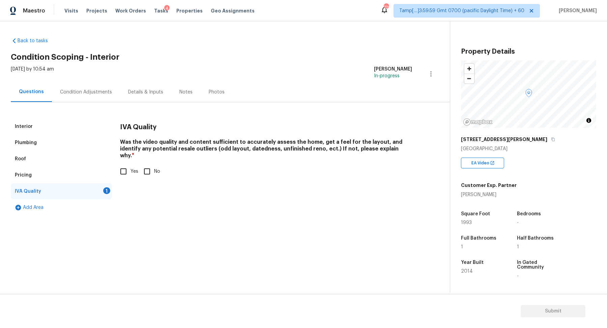
scroll to position [0, 0]
click at [138, 168] on span "Yes" at bounding box center [135, 171] width 8 height 7
click at [131, 164] on input "Yes" at bounding box center [123, 171] width 14 height 14
checkbox input "true"
click at [102, 103] on div "Interior Plumbing Roof Pricing IVA Quality Add Area IVA Quality Was the video q…" at bounding box center [222, 158] width 423 height 113
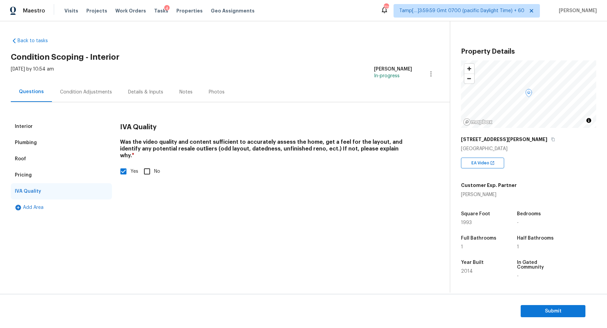
click at [111, 94] on div "Condition Adjustments" at bounding box center [86, 92] width 68 height 20
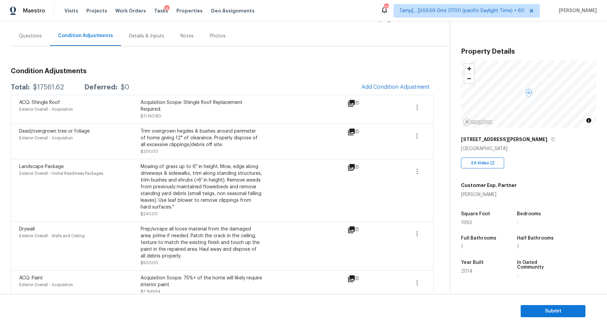
scroll to position [10, 0]
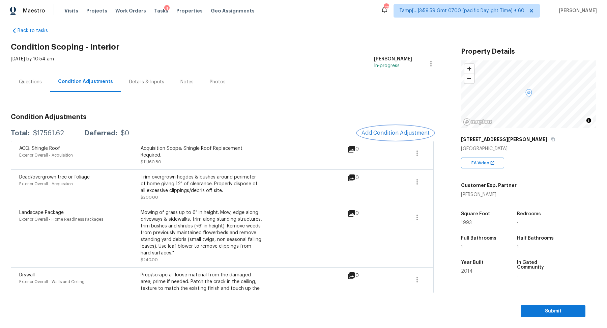
click at [382, 128] on button "Add Condition Adjustment" at bounding box center [396, 133] width 76 height 14
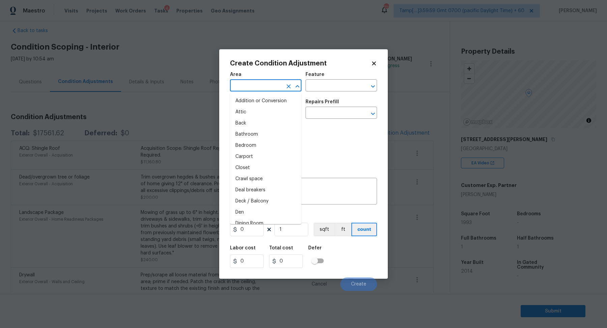
click at [260, 84] on input "text" at bounding box center [256, 86] width 53 height 10
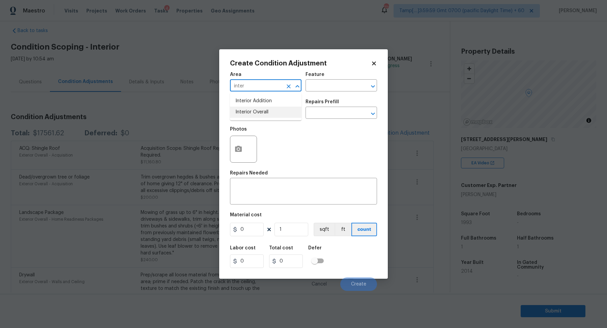
click at [269, 116] on li "Interior Overall" at bounding box center [266, 112] width 72 height 11
type input "Interior Overall"
click at [247, 114] on input "text" at bounding box center [256, 113] width 53 height 10
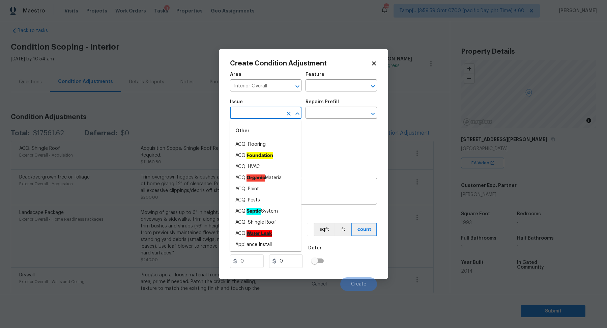
click at [247, 114] on input "text" at bounding box center [256, 113] width 53 height 10
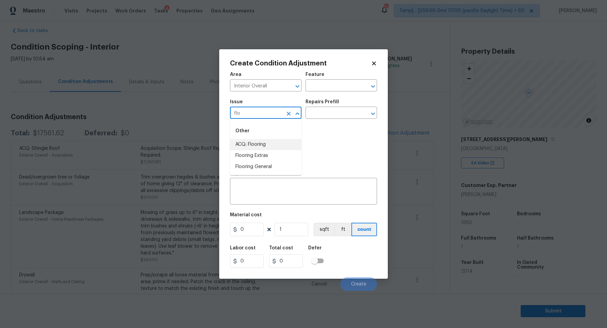
click at [239, 143] on li "ACQ: Flooring" at bounding box center [266, 144] width 72 height 11
type input "ACQ: Flooring"
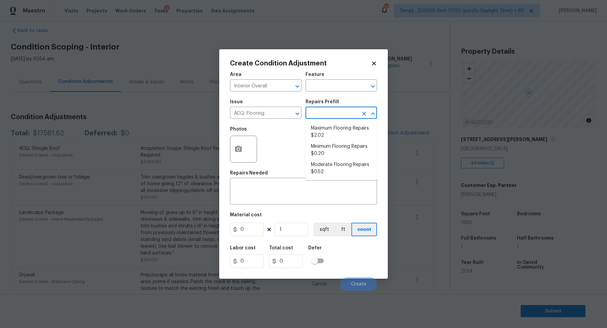
click at [329, 110] on input "text" at bounding box center [332, 113] width 53 height 10
click at [329, 127] on li "Maximum Flooring Repairs $2.02" at bounding box center [342, 132] width 72 height 18
type input "Acquisition"
type textarea "Acquisition Scope: Maximum flooring repairs"
type input "2.02"
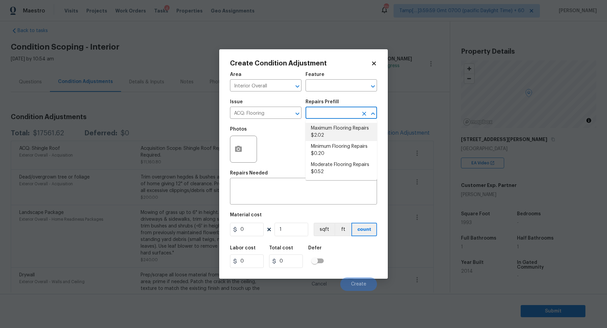
type input "2.02"
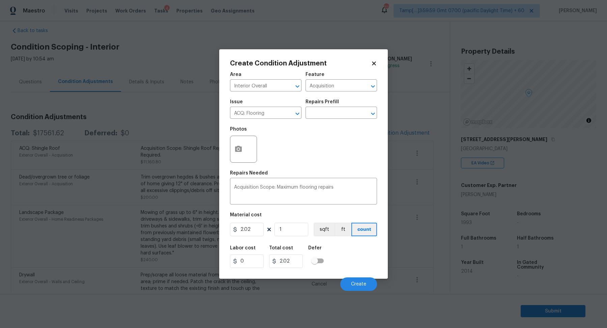
click at [230, 147] on div at bounding box center [243, 149] width 27 height 27
click at [238, 152] on icon "button" at bounding box center [238, 149] width 8 height 8
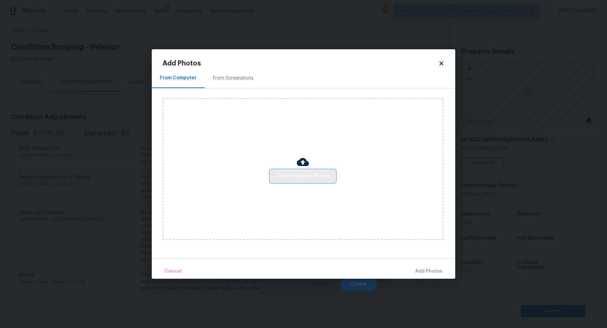
click at [295, 176] on span "Click to Upload Photos" at bounding box center [303, 176] width 54 height 8
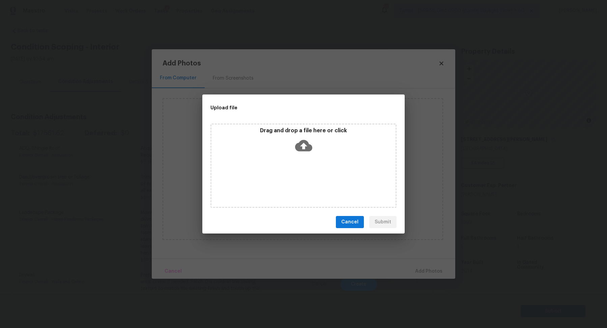
click at [313, 154] on div "Drag and drop a file here or click" at bounding box center [303, 141] width 184 height 29
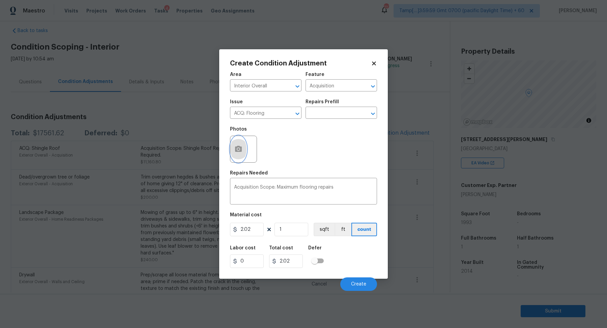
click at [246, 149] on button "button" at bounding box center [238, 149] width 16 height 26
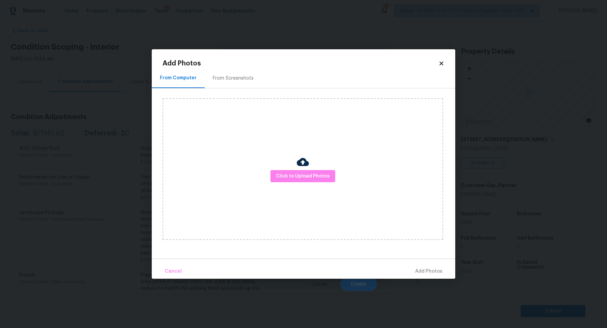
click at [330, 159] on div "Click to Upload Photos" at bounding box center [303, 169] width 281 height 142
click at [327, 169] on div "Click to Upload Photos" at bounding box center [303, 169] width 281 height 142
click at [346, 143] on div "Click to Upload Photos" at bounding box center [303, 169] width 281 height 142
click at [314, 178] on span "Click to Upload Photos" at bounding box center [303, 176] width 54 height 8
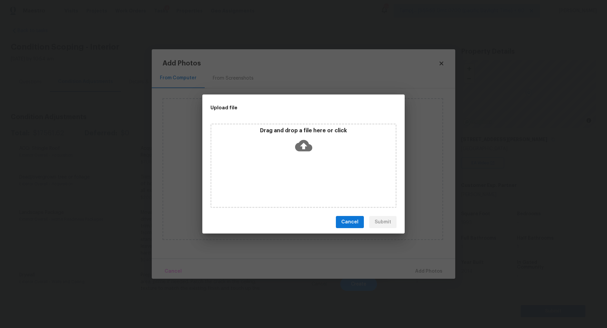
click at [342, 137] on div "Drag and drop a file here or click" at bounding box center [303, 141] width 184 height 29
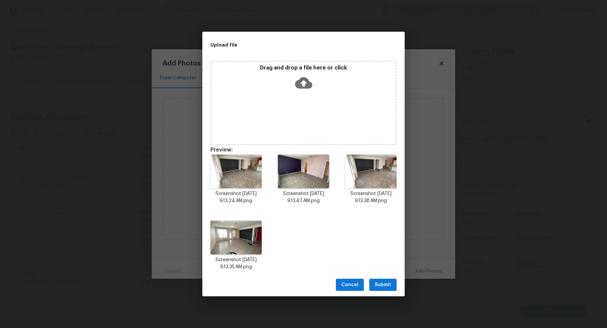
click at [386, 279] on button "Submit" at bounding box center [382, 285] width 27 height 12
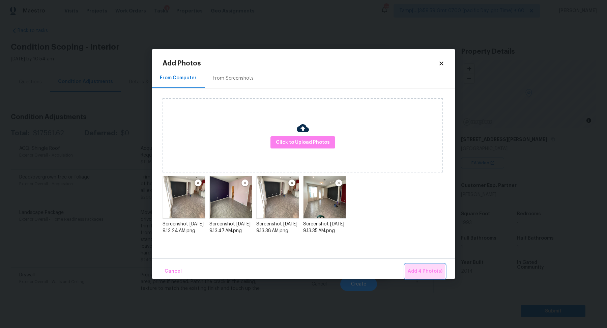
click at [430, 270] on span "Add 4 Photo(s)" at bounding box center [425, 271] width 35 height 8
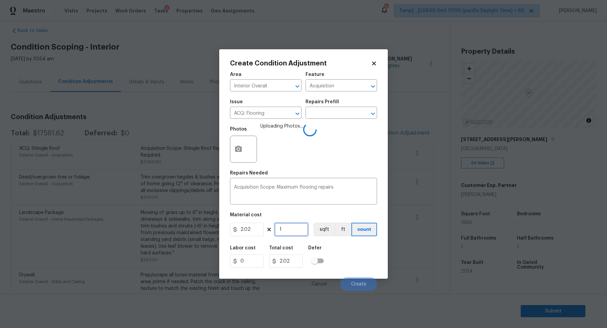
click at [305, 235] on input "1" at bounding box center [292, 229] width 34 height 13
type input "19"
type input "38.38"
type input "199"
type input "401.98"
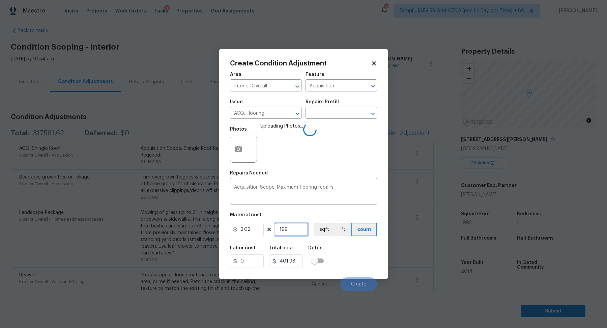
type input "1993"
type input "4025.86"
type input "1993"
click at [359, 251] on div "Labor cost 0 Total cost 4025.86 Defer" at bounding box center [303, 256] width 147 height 30
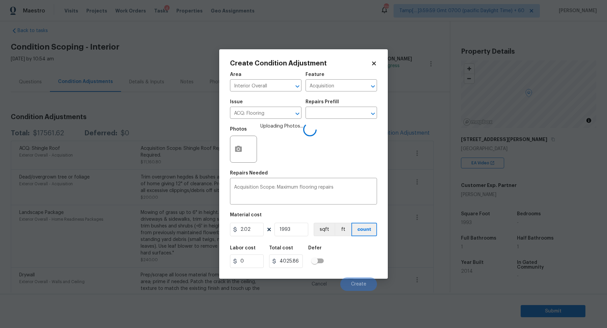
click at [359, 251] on div "Labor cost 0 Total cost 4025.86 Defer" at bounding box center [303, 256] width 147 height 30
click at [366, 191] on textarea "Acquisition Scope: Maximum flooring repairs" at bounding box center [303, 192] width 139 height 14
click at [295, 233] on input "1993" at bounding box center [292, 229] width 34 height 13
click at [348, 261] on div "Labor cost 0 Total cost 4025.86 Defer" at bounding box center [303, 256] width 147 height 30
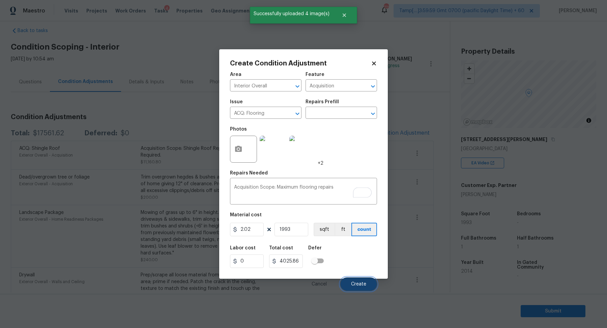
click at [349, 279] on button "Create" at bounding box center [358, 283] width 37 height 13
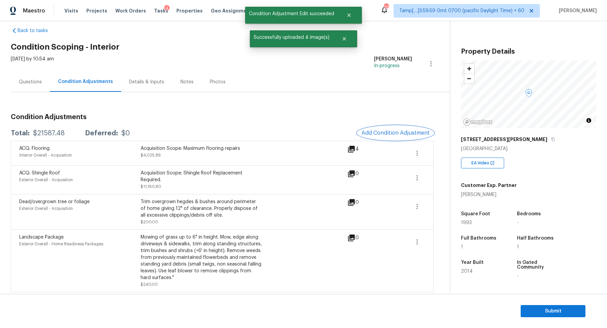
click at [385, 136] on button "Add Condition Adjustment" at bounding box center [396, 133] width 76 height 14
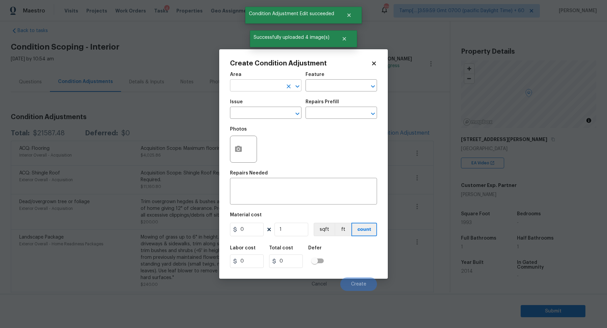
click at [268, 85] on input "text" at bounding box center [256, 86] width 53 height 10
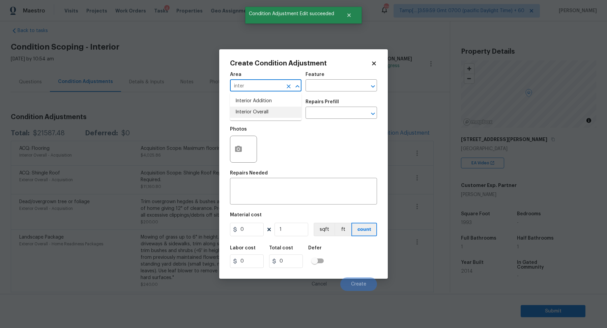
click at [248, 116] on li "Interior Overall" at bounding box center [266, 112] width 72 height 11
type input "Interior Overall"
click at [248, 116] on input "text" at bounding box center [256, 113] width 53 height 10
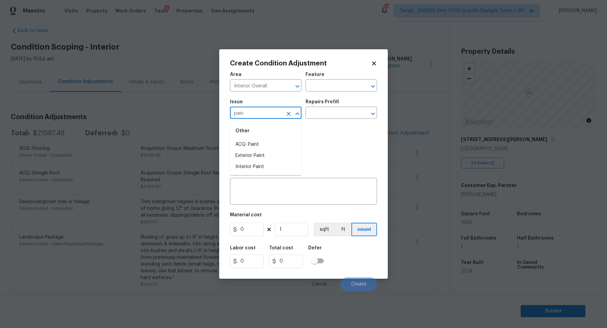
click at [252, 170] on li "Interior Paint" at bounding box center [266, 166] width 72 height 11
type input "Interior Paint"
click at [318, 120] on div "Issue Interior Paint ​ Repairs Prefill ​" at bounding box center [303, 108] width 147 height 27
click at [328, 114] on input "text" at bounding box center [332, 113] width 53 height 10
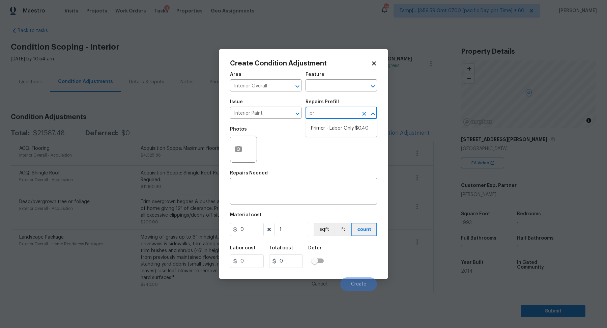
type input "pri"
click at [341, 134] on ul "Primer - Labor Only $0.40" at bounding box center [342, 128] width 72 height 17
click at [346, 133] on li "Primer - Labor Only $0.40" at bounding box center [342, 128] width 72 height 11
type input "Overall Paint"
type textarea "Interior primer - PRIMER PROVIDED BY OPENDOOR - All nails, screws, drywall anch…"
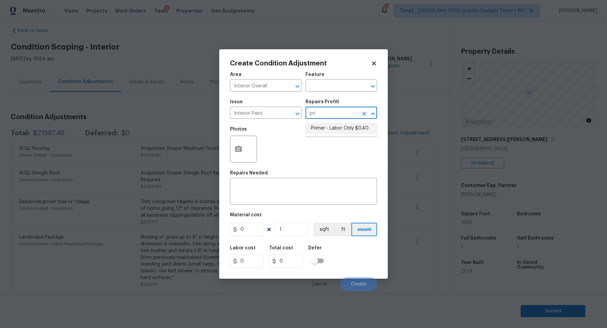
type input "0.4"
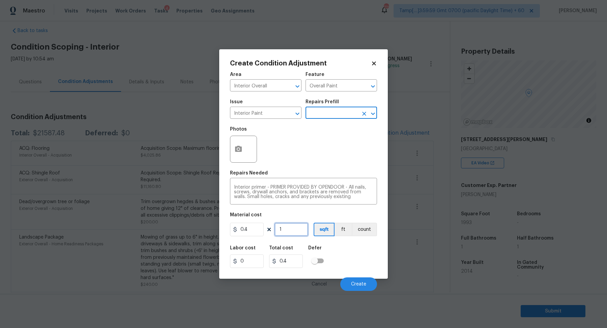
click at [298, 227] on input "1" at bounding box center [292, 229] width 34 height 13
type input "4"
type input "1.6"
type input "40"
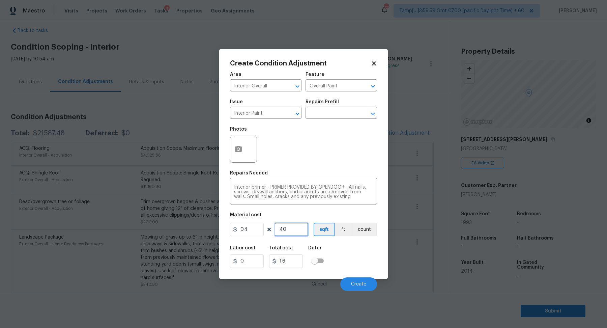
type input "16"
type input "400"
type input "160"
type input "40"
type input "16"
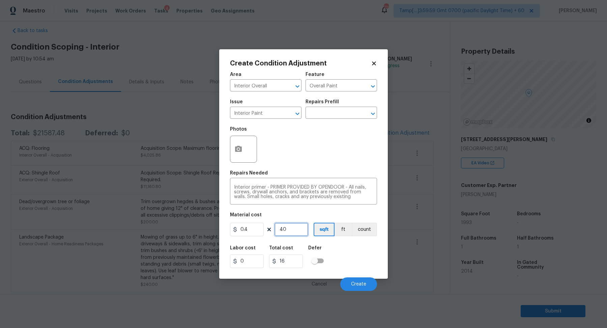
type input "4"
type input "1.6"
type input "0"
type input "5"
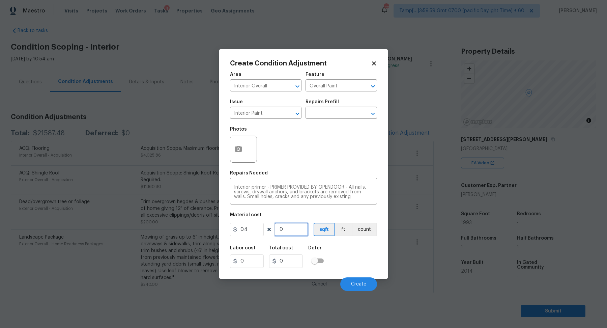
type input "2"
type input "50"
type input "20"
type input "500"
type input "200"
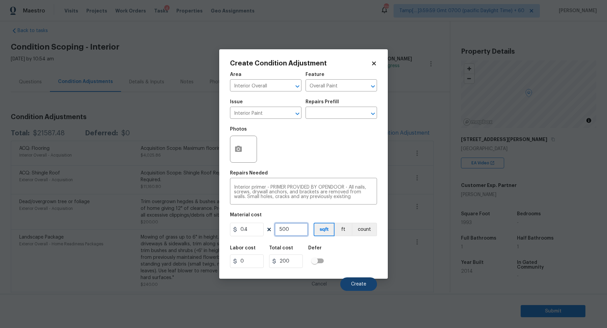
type input "500"
click at [346, 280] on button "Create" at bounding box center [358, 283] width 37 height 13
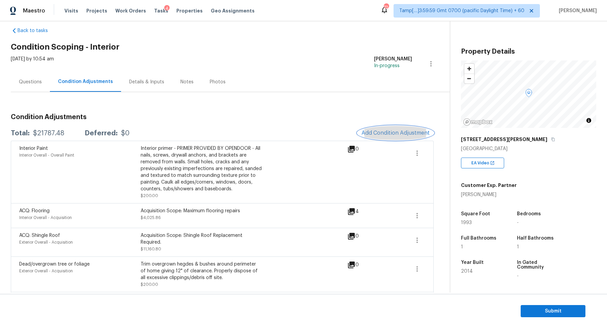
click at [389, 126] on button "Add Condition Adjustment" at bounding box center [396, 133] width 76 height 14
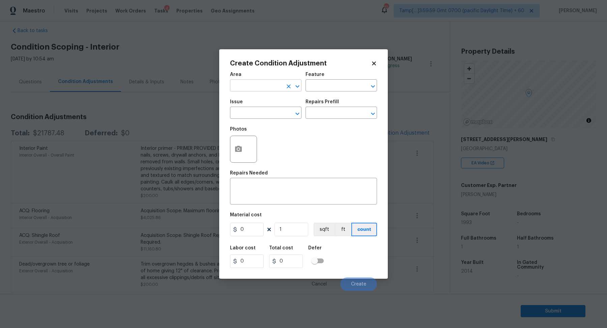
click at [269, 87] on input "text" at bounding box center [256, 86] width 53 height 10
click at [267, 101] on li "Bathroom" at bounding box center [266, 100] width 72 height 11
type input "Bathroom"
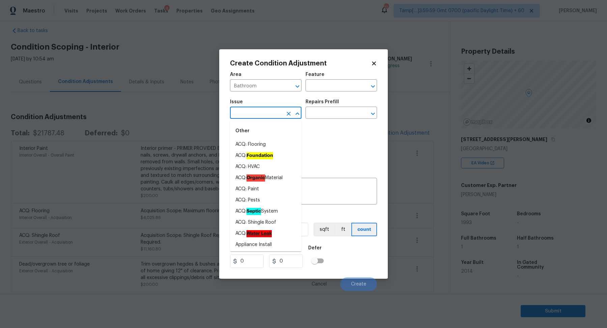
click at [262, 119] on body "Maestro Visits Projects Work Orders Tasks 4 Properties Geo Assignments 724 Tamp…" at bounding box center [303, 164] width 607 height 328
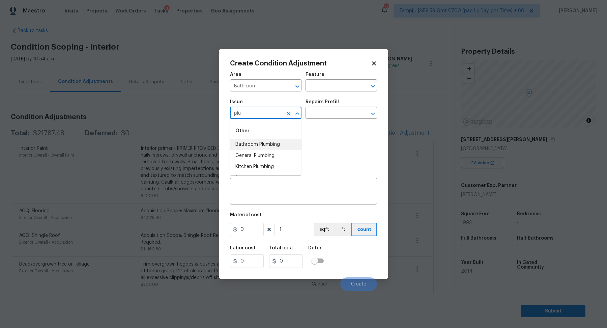
click at [280, 143] on li "Bathroom Plumbing" at bounding box center [266, 144] width 72 height 11
type input "Bathroom Plumbing"
click at [337, 118] on input "text" at bounding box center [332, 113] width 53 height 10
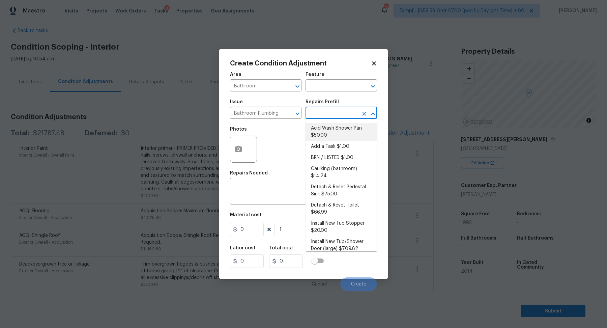
click at [337, 129] on li "Acid Wash Shower Pan $50.00" at bounding box center [342, 132] width 72 height 18
type input "Plumbing"
type textarea "Prep and acid wash/deep clean the shower pan."
type input "50"
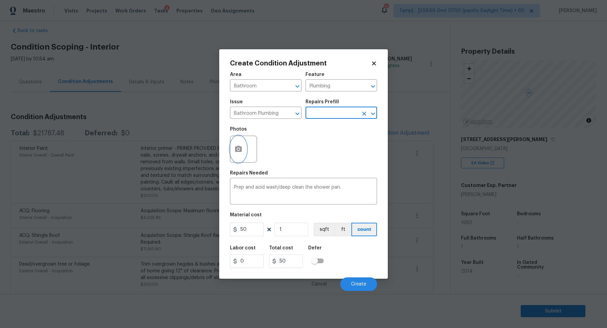
click at [243, 148] on button "button" at bounding box center [238, 149] width 16 height 26
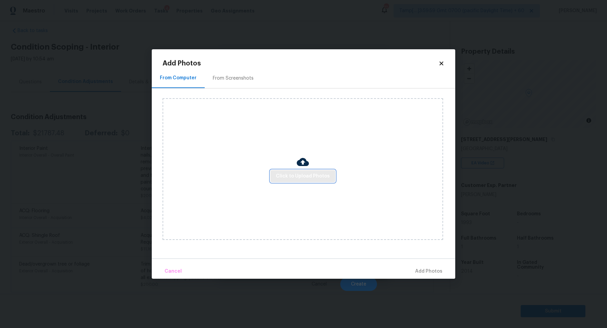
click at [287, 177] on span "Click to Upload Photos" at bounding box center [303, 176] width 54 height 8
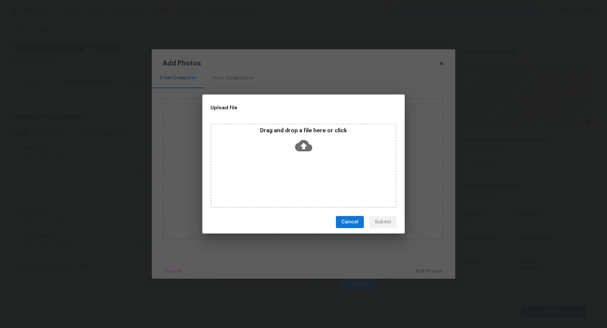
click at [316, 154] on div "Drag and drop a file here or click" at bounding box center [303, 141] width 184 height 29
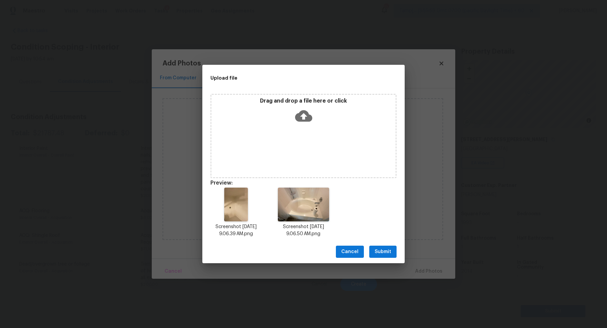
click at [375, 251] on span "Submit" at bounding box center [383, 252] width 17 height 8
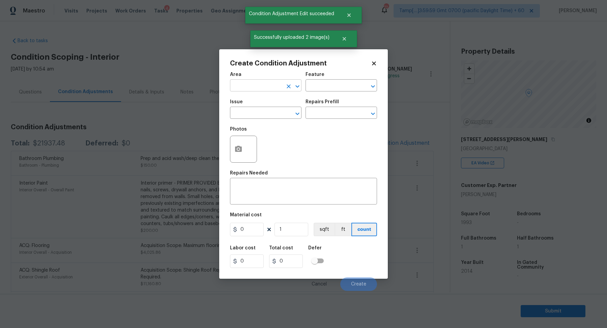
scroll to position [10, 0]
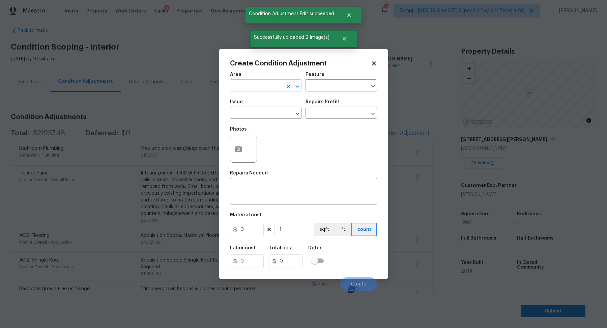
click at [275, 89] on input "text" at bounding box center [256, 86] width 53 height 10
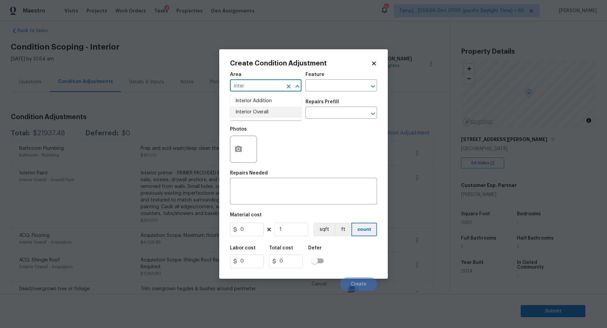
click at [269, 115] on li "Interior Overall" at bounding box center [266, 112] width 72 height 11
type input "Interior Overall"
click at [269, 115] on input "text" at bounding box center [256, 113] width 53 height 10
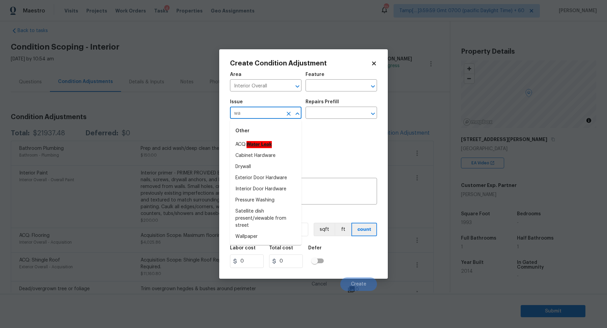
click at [268, 140] on li "ACQ: Water Leak" at bounding box center [266, 144] width 72 height 11
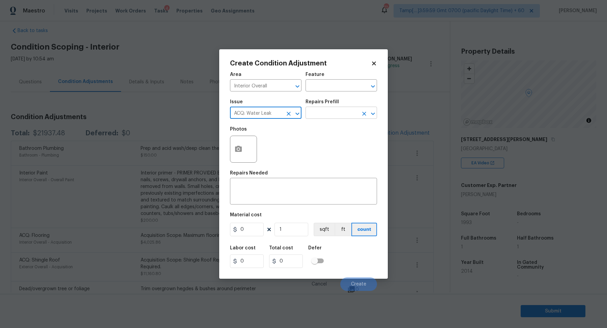
type input "ACQ: Water Leak"
click at [335, 115] on input "text" at bounding box center [332, 113] width 53 height 10
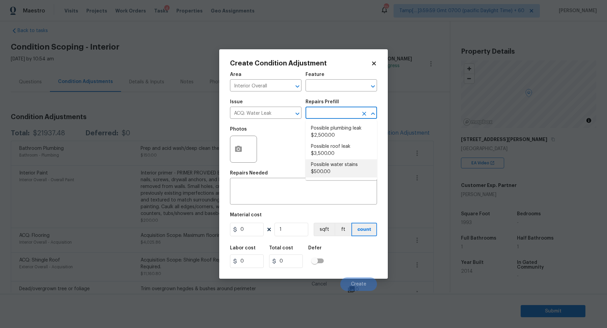
click at [334, 166] on li "Possible water stains $500.00" at bounding box center [342, 168] width 72 height 18
type input "Acquisition"
type input "500"
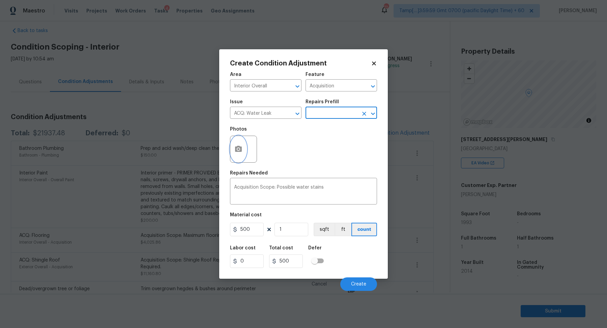
click at [242, 147] on icon "button" at bounding box center [238, 149] width 8 height 8
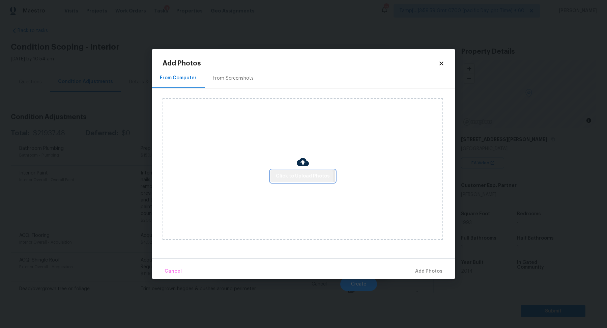
click at [282, 179] on span "Click to Upload Photos" at bounding box center [303, 176] width 54 height 8
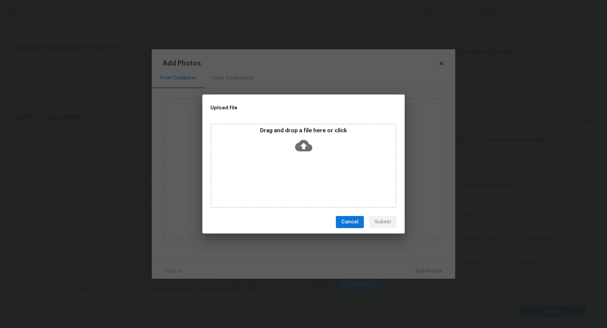
click at [294, 164] on div "Drag and drop a file here or click" at bounding box center [303, 165] width 186 height 84
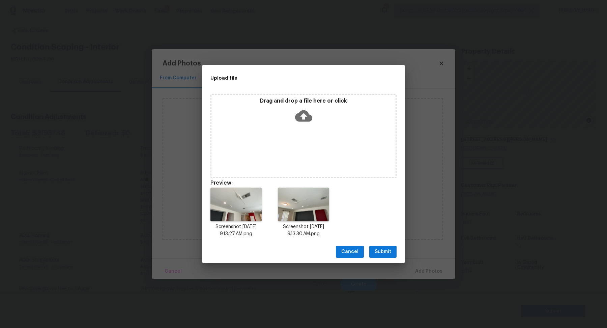
click at [390, 255] on span "Submit" at bounding box center [383, 252] width 17 height 8
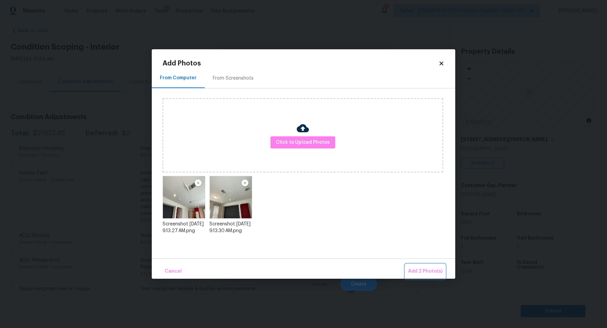
click at [424, 266] on button "Add 2 Photo(s)" at bounding box center [425, 271] width 40 height 15
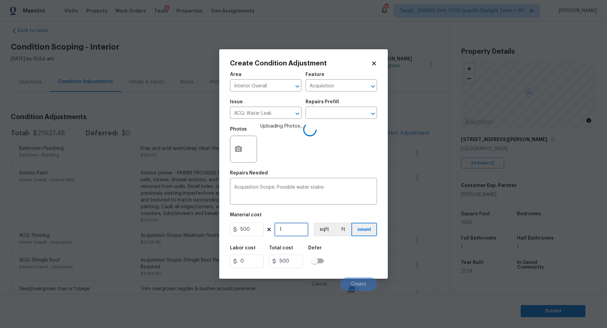
click at [283, 226] on input "1" at bounding box center [292, 229] width 34 height 13
click at [342, 252] on div "Labor cost 0 Total cost 500 Defer" at bounding box center [303, 256] width 147 height 30
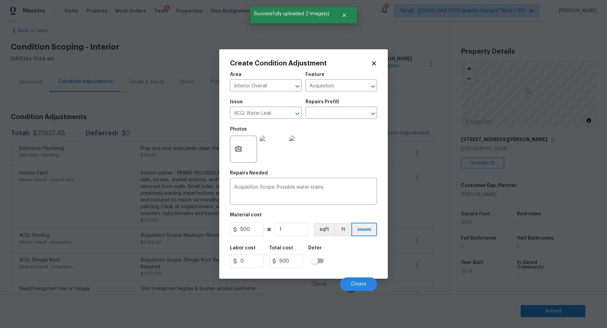
click at [348, 277] on div "Cancel Create" at bounding box center [303, 281] width 147 height 19
click at [350, 281] on button "Create" at bounding box center [358, 283] width 37 height 13
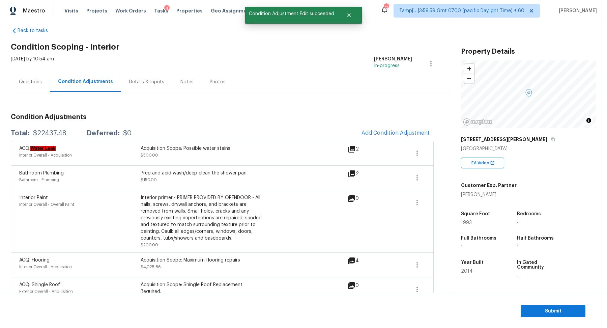
click at [52, 133] on div "$22437.48" at bounding box center [49, 133] width 33 height 7
copy div "$22437.48"
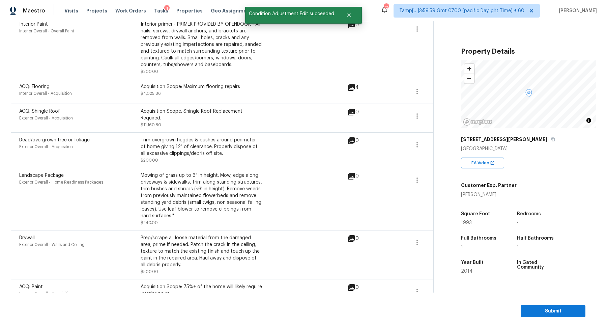
scroll to position [229, 0]
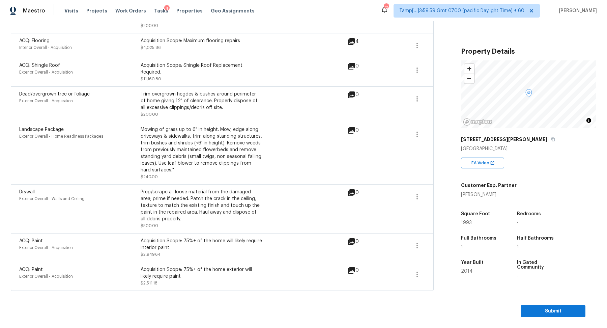
click at [354, 191] on icon at bounding box center [351, 192] width 7 height 7
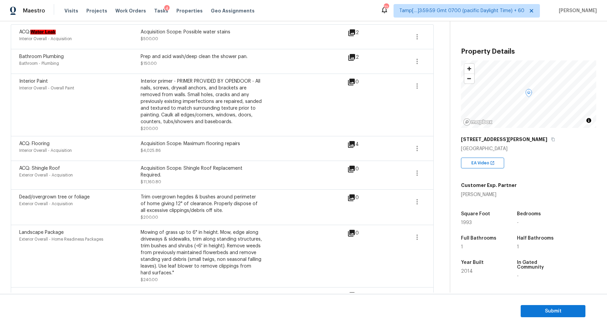
scroll to position [89, 0]
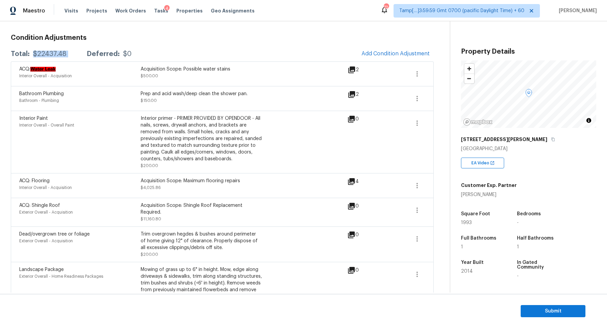
click at [352, 68] on icon at bounding box center [351, 69] width 7 height 7
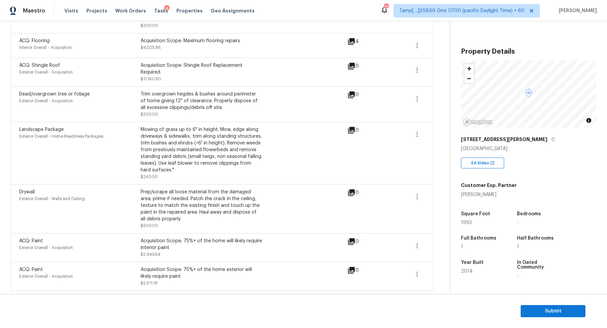
scroll to position [0, 0]
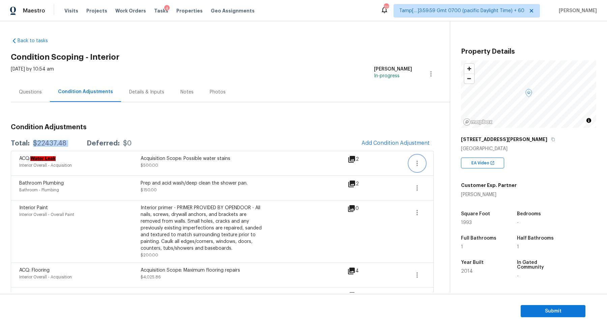
click at [418, 165] on icon "button" at bounding box center [417, 163] width 1 height 5
click at [445, 157] on link "Edit" at bounding box center [455, 162] width 57 height 10
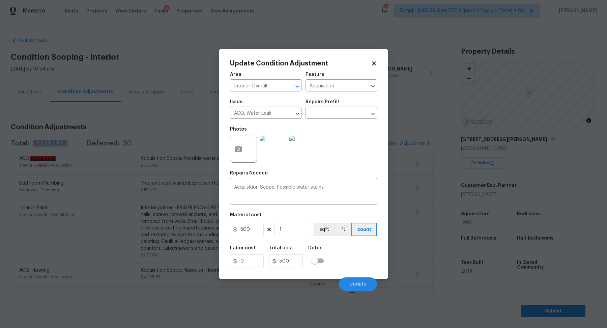
click at [284, 107] on div "Issue" at bounding box center [266, 103] width 72 height 9
click at [281, 116] on input "ACQ: Water Leak" at bounding box center [256, 113] width 53 height 10
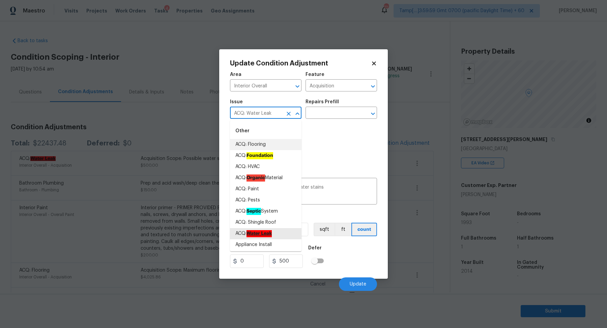
click at [315, 145] on img at bounding box center [302, 149] width 27 height 27
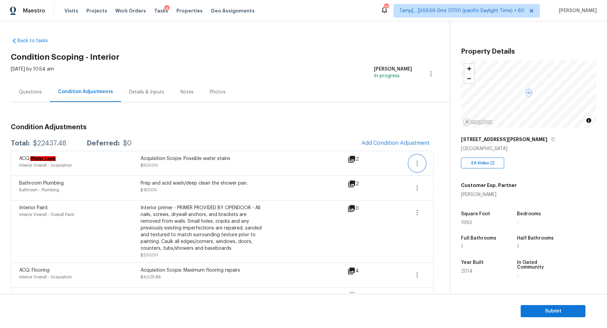
click at [419, 165] on icon "button" at bounding box center [417, 163] width 8 height 8
click at [340, 131] on div "Condition Adjustments Total: $22437.48 Deferred: $0 Add Condition Adjustment AC…" at bounding box center [222, 319] width 423 height 402
click at [419, 170] on button "button" at bounding box center [417, 163] width 16 height 16
click at [439, 168] on div "Back to tasks Condition Scoping - Interior Fri, Sep 26 2025 by 10:54 am Harihar…" at bounding box center [230, 277] width 439 height 490
click at [413, 166] on button "button" at bounding box center [417, 163] width 16 height 16
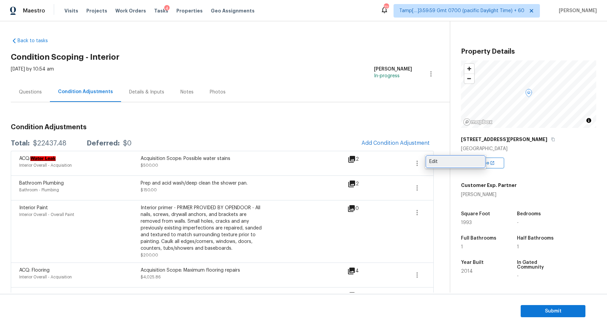
click at [443, 159] on div "Edit" at bounding box center [455, 161] width 53 height 7
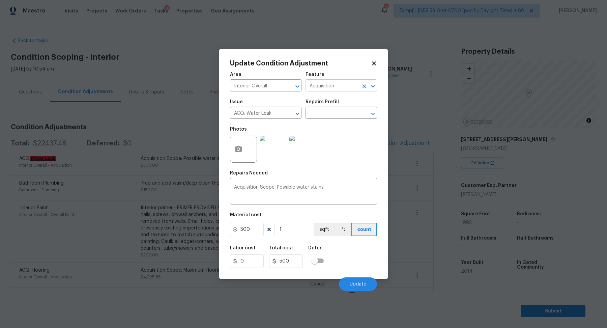
click at [329, 83] on input "Acquisition" at bounding box center [332, 86] width 53 height 10
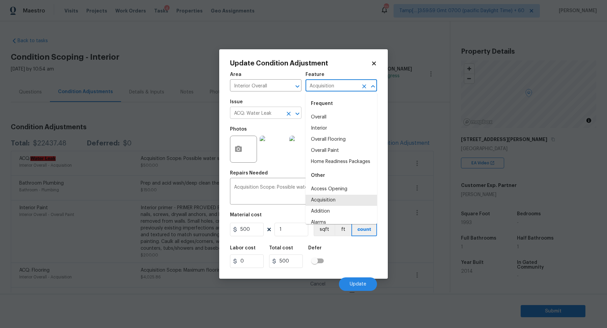
click at [269, 110] on input "ACQ: Water Leak" at bounding box center [256, 113] width 53 height 10
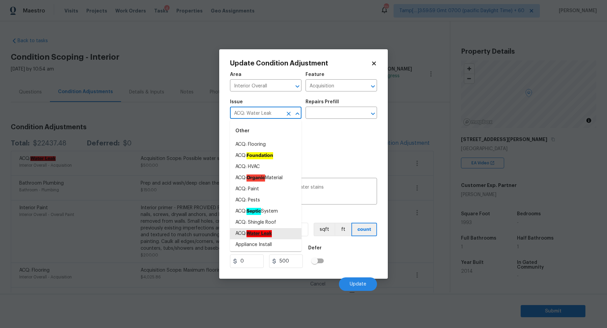
click at [269, 110] on input "ACQ: Water Leak" at bounding box center [256, 113] width 53 height 10
click at [289, 116] on icon "Clear" at bounding box center [288, 113] width 7 height 7
click at [318, 186] on textarea "Acquisition Scope: Possible water stains" at bounding box center [303, 192] width 139 height 14
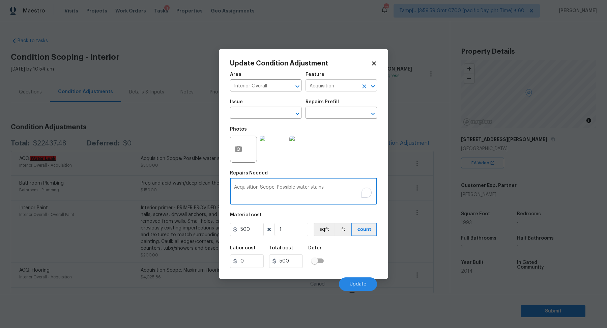
click at [345, 90] on input "Acquisition" at bounding box center [332, 86] width 53 height 10
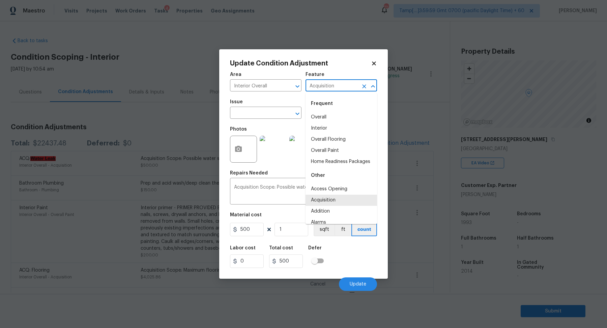
click at [359, 89] on div "Acquisition ​" at bounding box center [342, 86] width 72 height 10
click at [364, 89] on icon "Clear" at bounding box center [364, 86] width 7 height 7
click at [264, 119] on body "Maestro Visits Projects Work Orders Tasks 4 Properties Geo Assignments 723 Tamp…" at bounding box center [303, 164] width 607 height 328
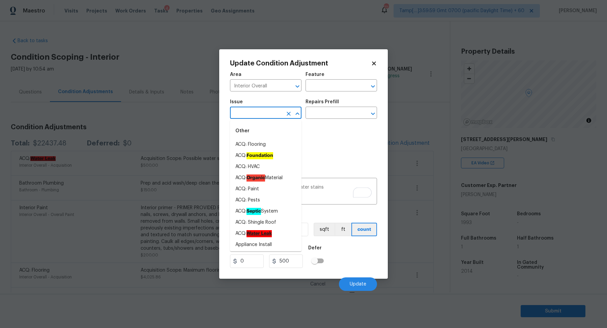
type input "w"
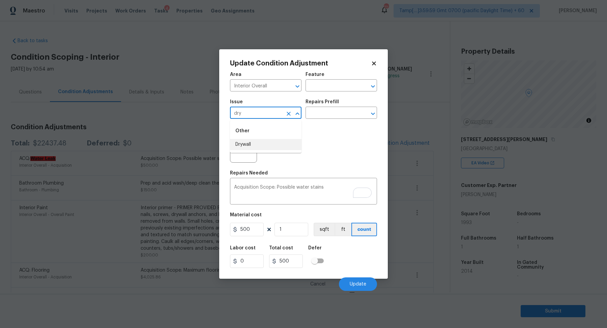
click at [250, 145] on li "Drywall" at bounding box center [266, 144] width 72 height 11
type input "Drywall"
click at [341, 115] on input "text" at bounding box center [332, 113] width 53 height 10
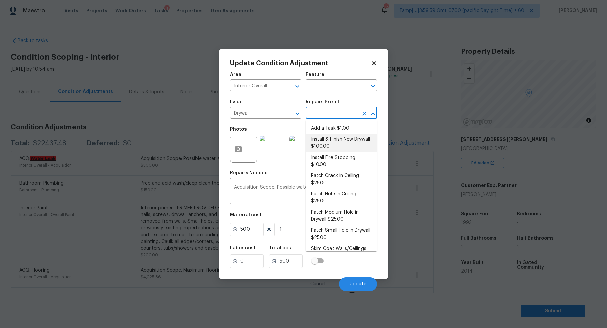
click at [336, 139] on li "Install & Finish New Drywall $100.00" at bounding box center [342, 143] width 72 height 18
type input "Walls and Ceiling"
type textarea "Remove the existing damaged drywall and replace with new. Ensure that the new d…"
type input "100"
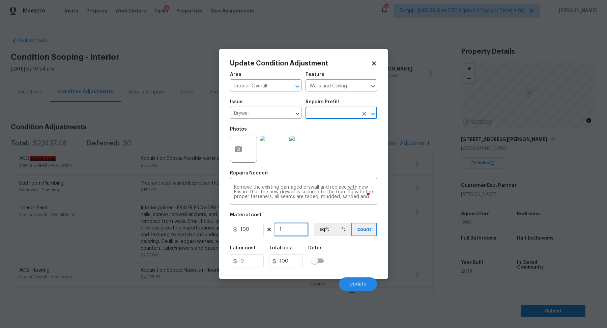
click at [288, 227] on input "1" at bounding box center [292, 229] width 34 height 13
click at [362, 289] on button "Update" at bounding box center [358, 283] width 38 height 13
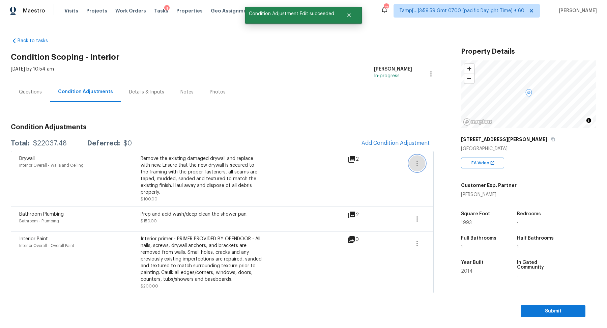
click at [419, 161] on icon "button" at bounding box center [417, 163] width 8 height 8
click at [438, 160] on div "Edit" at bounding box center [455, 161] width 53 height 7
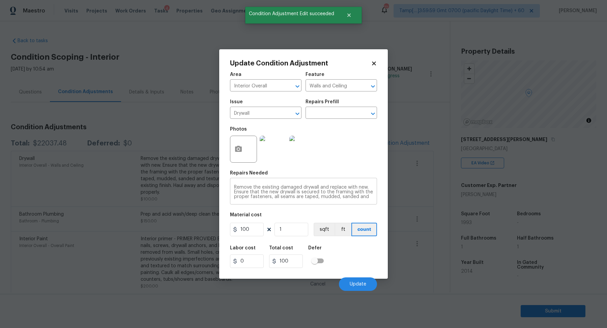
click at [300, 194] on textarea "Remove the existing damaged drywall and replace with new. Ensure that the new d…" at bounding box center [303, 192] width 139 height 14
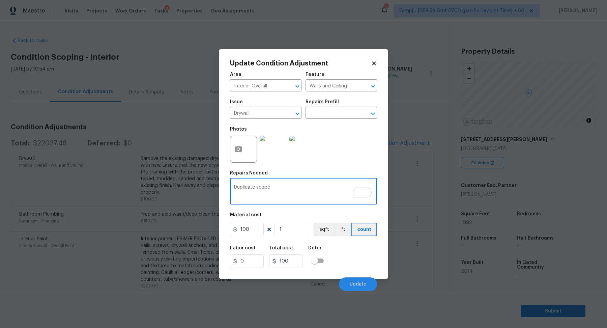
click at [237, 188] on textarea "Duplicate scope" at bounding box center [303, 192] width 139 height 14
click at [231, 188] on div "Duplicate scope x ​" at bounding box center [303, 191] width 147 height 25
click at [235, 187] on textarea "Duplicate scope" at bounding box center [303, 192] width 139 height 14
type textarea "Disregard - Duplicate scope"
click at [260, 232] on input "100" at bounding box center [247, 229] width 34 height 13
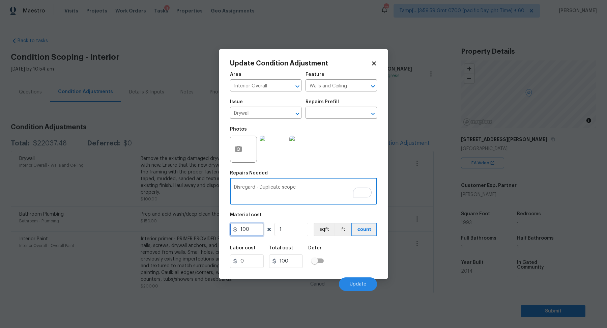
click at [260, 232] on input "100" at bounding box center [247, 229] width 34 height 13
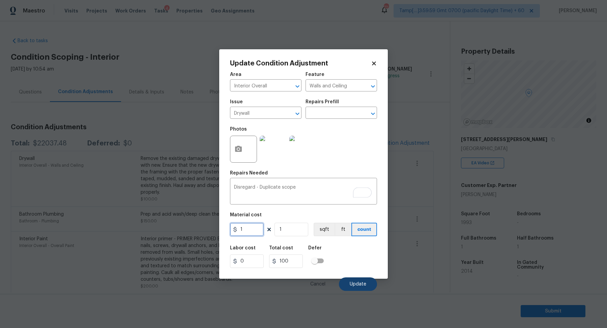
type input "1"
click at [351, 284] on span "Update" at bounding box center [358, 284] width 17 height 5
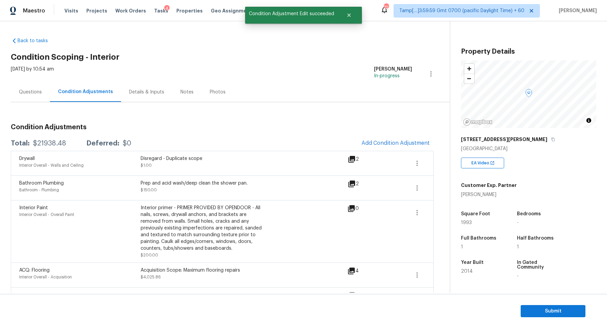
click at [58, 143] on div "$21938.48" at bounding box center [49, 143] width 33 height 7
copy div "$21938.48"
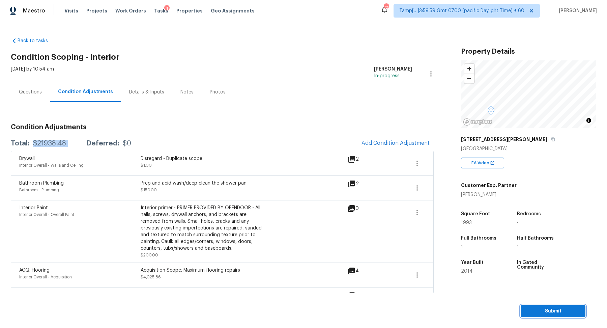
click at [568, 307] on span "Submit" at bounding box center [553, 311] width 54 height 8
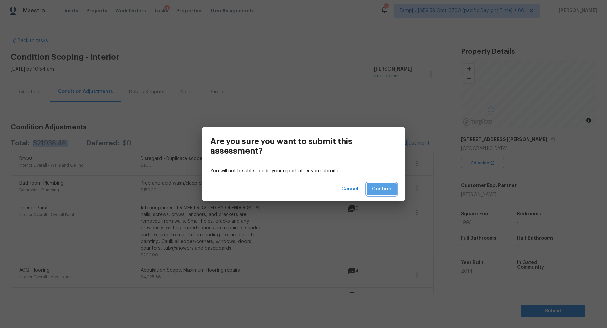
click at [388, 187] on span "Confirm" at bounding box center [381, 189] width 19 height 8
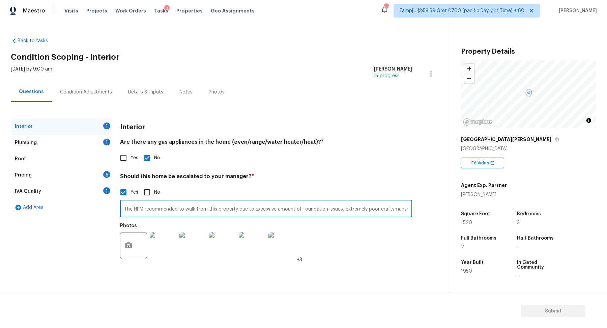
click at [255, 209] on input "The HPM recommended to walk from this property due to Excessive amount of found…" at bounding box center [266, 209] width 292 height 16
type input "The HPM recommended to walk from this property due to excessive amount of found…"
click at [346, 172] on div "Interior Are there any gas appliances in the home (oven/range/water heater/heat…" at bounding box center [266, 194] width 292 height 153
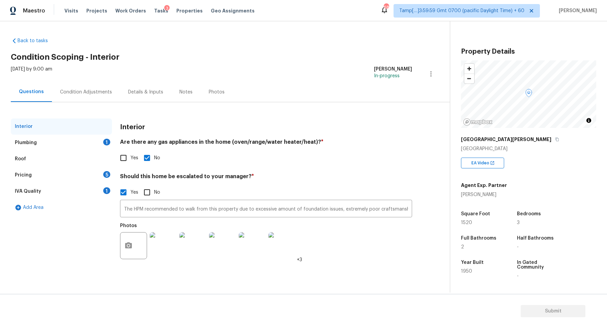
click at [79, 142] on div "Plumbing 1" at bounding box center [61, 143] width 101 height 16
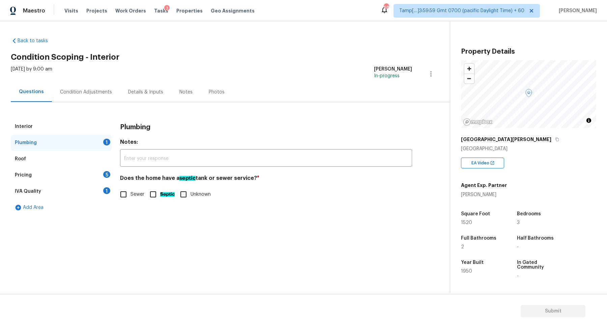
click at [140, 189] on label "Sewer" at bounding box center [130, 194] width 28 height 14
click at [131, 189] on input "Sewer" at bounding box center [123, 194] width 14 height 14
checkbox input "true"
click at [88, 170] on div "Pricing 5" at bounding box center [61, 175] width 101 height 16
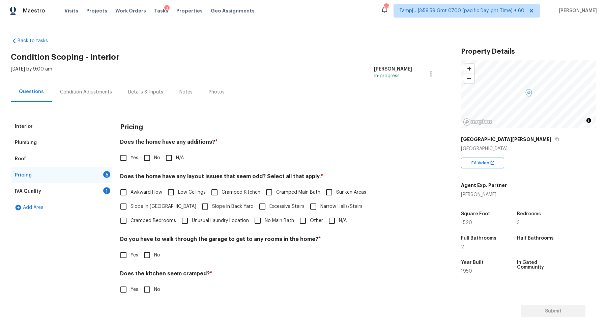
click at [150, 162] on input "No" at bounding box center [147, 158] width 14 height 14
checkbox input "true"
click at [132, 204] on span "Slope in Front Yard" at bounding box center [164, 206] width 66 height 7
click at [131, 204] on input "Slope in Front Yard" at bounding box center [123, 206] width 14 height 14
checkbox input "true"
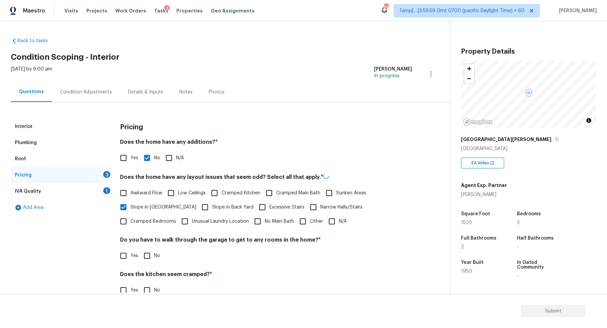
click at [212, 206] on span "Slope in Back Yard" at bounding box center [232, 207] width 41 height 7
click at [198, 206] on input "Slope in Back Yard" at bounding box center [205, 207] width 14 height 14
checkbox input "true"
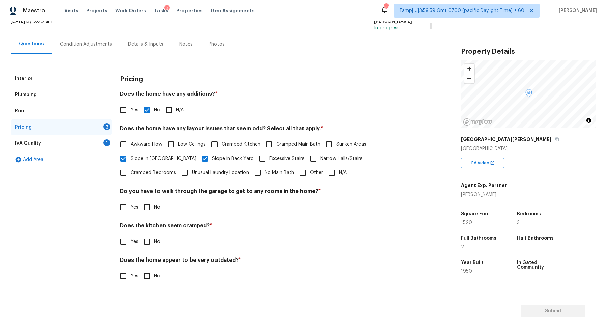
click at [150, 210] on input "No" at bounding box center [147, 207] width 14 height 14
checkbox input "true"
click at [140, 234] on input "No" at bounding box center [147, 241] width 14 height 14
checkbox input "true"
click at [140, 269] on input "No" at bounding box center [147, 276] width 14 height 14
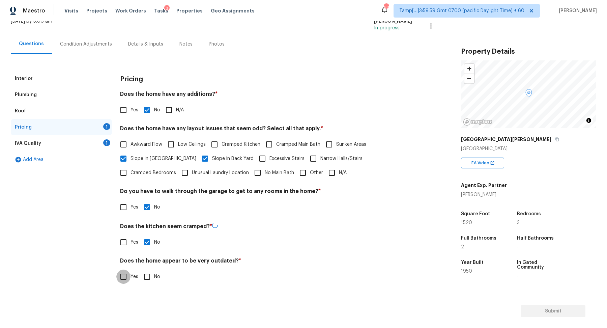
checkbox input "true"
click at [119, 270] on input "Yes" at bounding box center [123, 276] width 14 height 14
checkbox input "true"
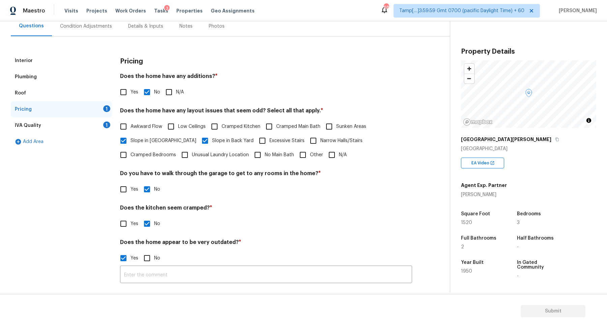
click at [141, 264] on input "No" at bounding box center [147, 258] width 14 height 14
checkbox input "true"
checkbox input "false"
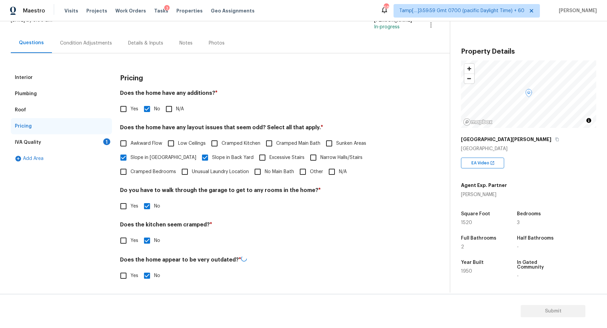
scroll to position [0, 0]
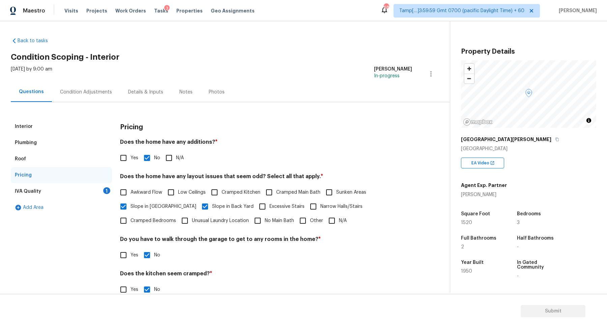
click at [94, 195] on div "IVA Quality 1" at bounding box center [61, 191] width 101 height 16
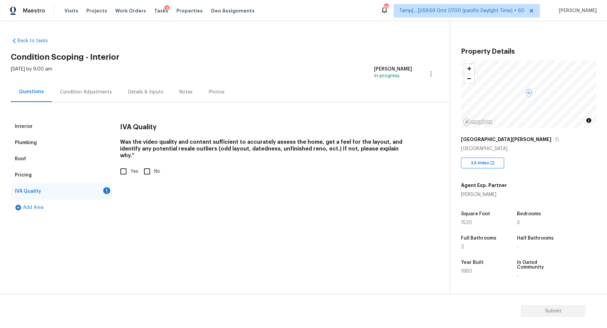
click at [122, 165] on input "Yes" at bounding box center [123, 171] width 14 height 14
checkbox input "true"
click at [75, 96] on div "Condition Adjustments" at bounding box center [86, 92] width 68 height 20
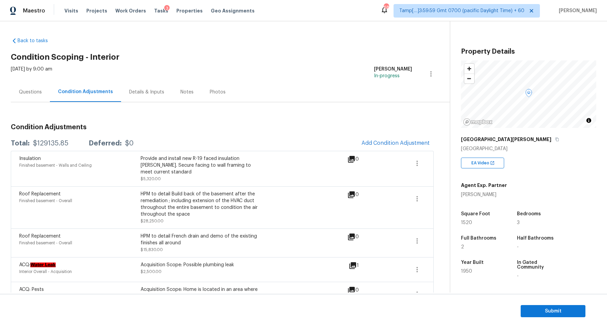
click at [57, 140] on div "$129135.85" at bounding box center [50, 143] width 35 height 7
copy div "$129135.85"
click at [33, 96] on div "Questions" at bounding box center [30, 92] width 39 height 20
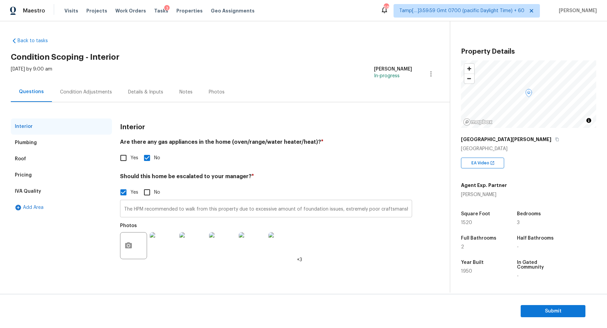
click at [137, 207] on input "The HPM recommended to walk from this property due to excessive amount of found…" at bounding box center [266, 209] width 292 height 16
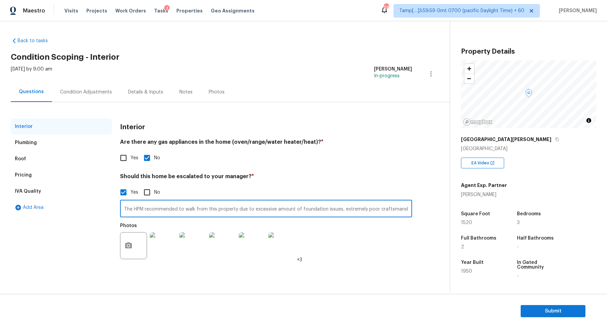
click at [50, 166] on div "Roof" at bounding box center [61, 159] width 101 height 16
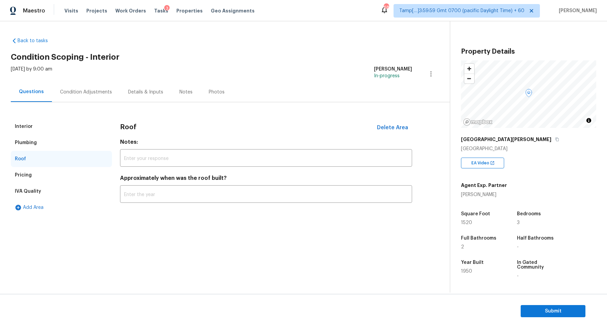
click at [56, 181] on div "Pricing" at bounding box center [61, 175] width 101 height 16
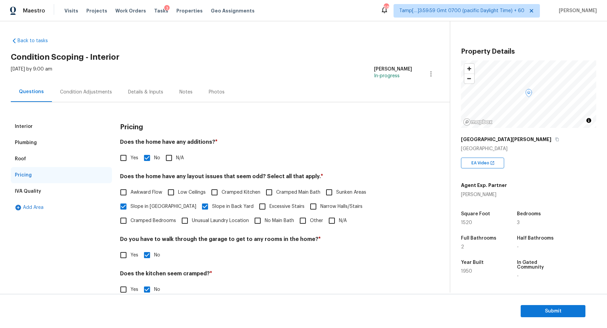
scroll to position [48, 0]
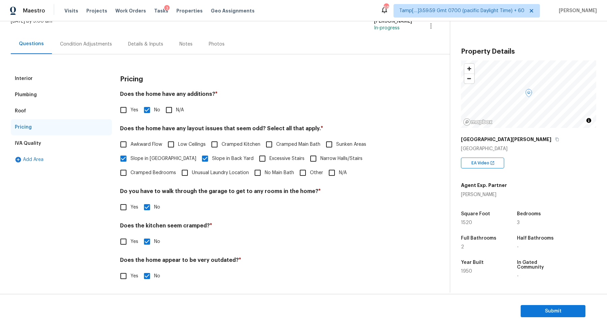
click at [310, 170] on span "Other" at bounding box center [316, 172] width 13 height 7
click at [296, 170] on input "Other" at bounding box center [303, 173] width 14 height 14
checkbox input "true"
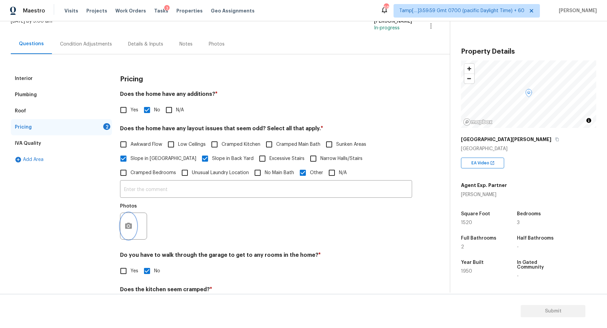
click at [124, 228] on icon "button" at bounding box center [128, 226] width 8 height 8
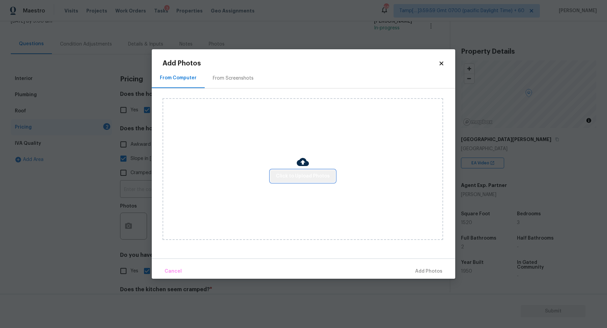
click at [317, 175] on span "Click to Upload Photos" at bounding box center [303, 176] width 54 height 8
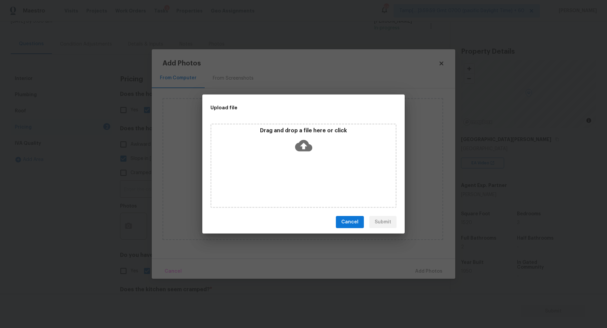
click at [331, 152] on div "Drag and drop a file here or click" at bounding box center [303, 141] width 184 height 29
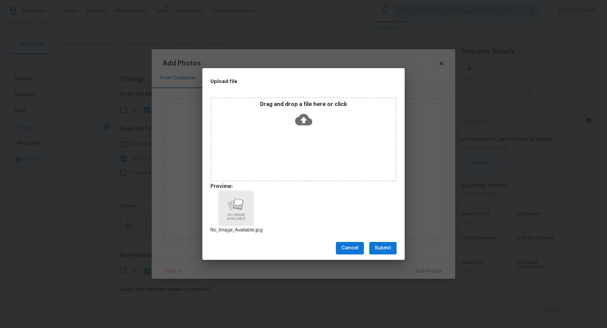
click at [400, 248] on div "Cancel Submit" at bounding box center [303, 247] width 202 height 23
click at [392, 249] on button "Submit" at bounding box center [382, 248] width 27 height 12
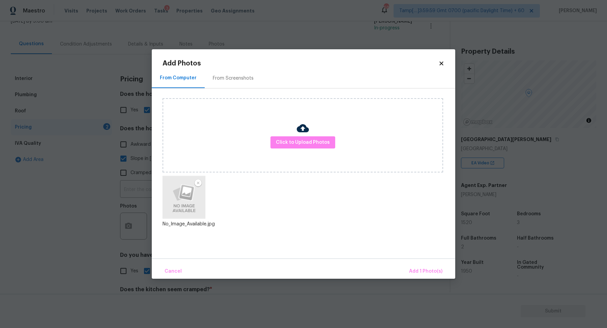
click at [411, 262] on div "Cancel Add 1 Photo(s)" at bounding box center [304, 268] width 304 height 20
click at [413, 266] on button "Add 1 Photo(s)" at bounding box center [425, 271] width 39 height 15
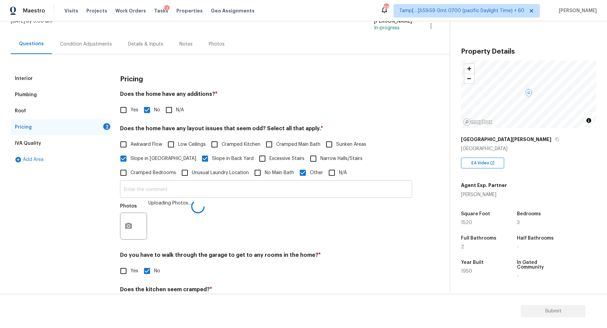
click at [288, 192] on input "text" at bounding box center [266, 190] width 292 height 16
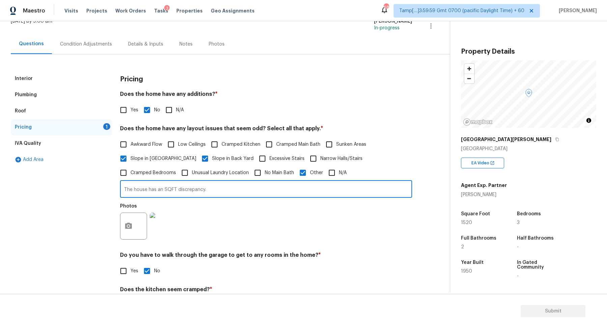
type input "The house has an SQFT discrepancy."
click at [210, 219] on div "Photos" at bounding box center [266, 222] width 292 height 44
drag, startPoint x: 134, startPoint y: 190, endPoint x: 281, endPoint y: 190, distance: 147.4
click at [281, 190] on input "The house has an SQFT discrepancy." at bounding box center [266, 190] width 292 height 16
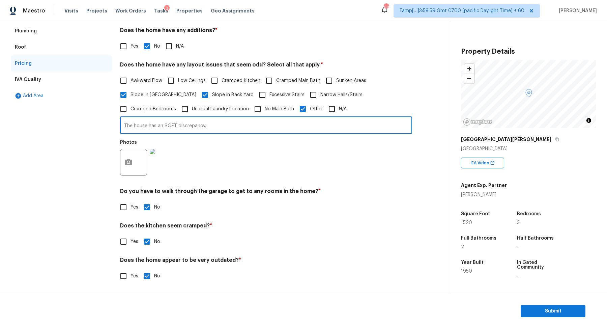
scroll to position [0, 0]
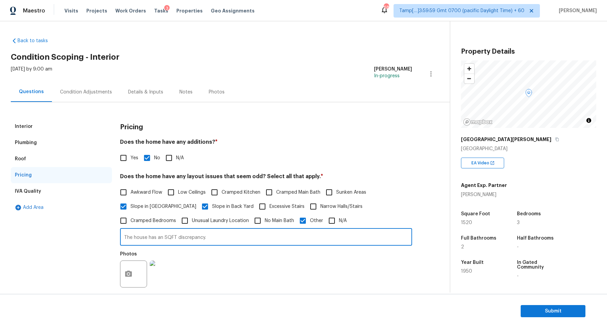
click at [103, 95] on div "Condition Adjustments" at bounding box center [86, 92] width 68 height 20
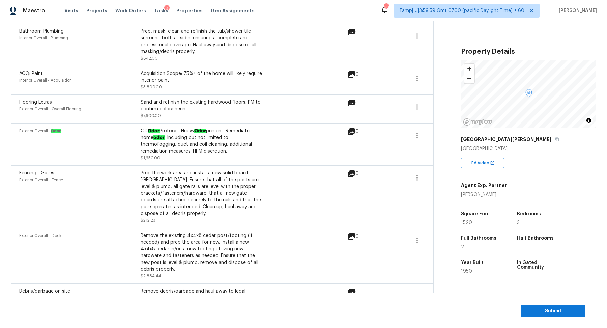
scroll to position [547, 0]
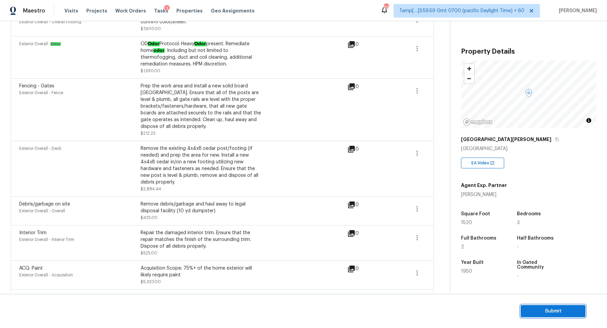
click at [528, 312] on span "Submit" at bounding box center [553, 311] width 54 height 8
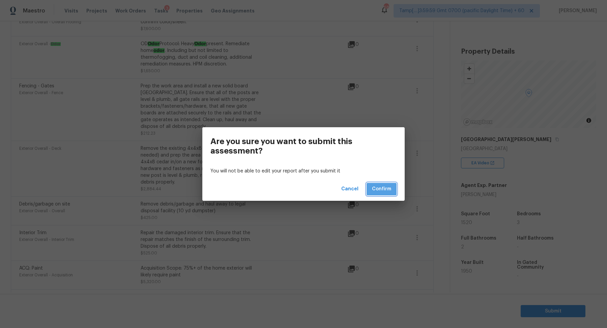
click at [387, 185] on span "Confirm" at bounding box center [381, 189] width 19 height 8
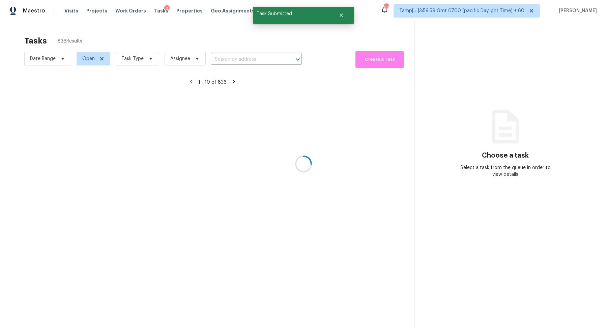
click at [124, 67] on div at bounding box center [303, 164] width 607 height 328
click at [135, 63] on div at bounding box center [303, 164] width 607 height 328
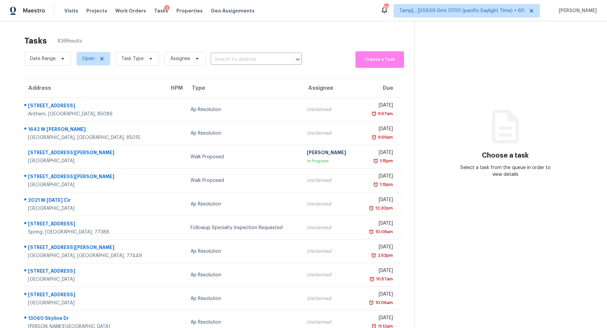
click at [131, 65] on span "Task Type" at bounding box center [134, 59] width 49 height 18
click at [136, 64] on span "Task Type" at bounding box center [138, 58] width 44 height 13
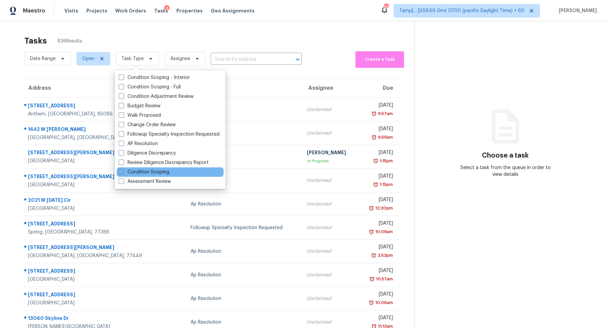
click at [152, 175] on label "Condition Scoping" at bounding box center [144, 172] width 51 height 7
click at [123, 173] on input "Condition Scoping" at bounding box center [121, 171] width 4 height 4
checkbox input "true"
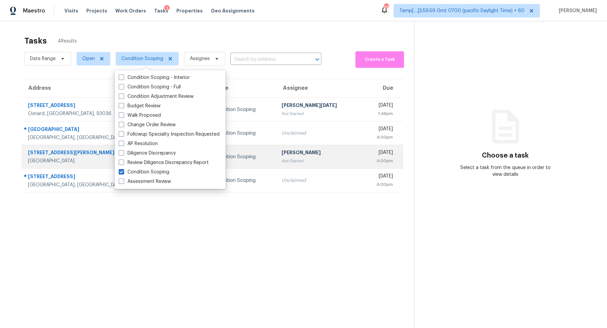
click at [282, 155] on div "[PERSON_NAME]" at bounding box center [319, 153] width 75 height 8
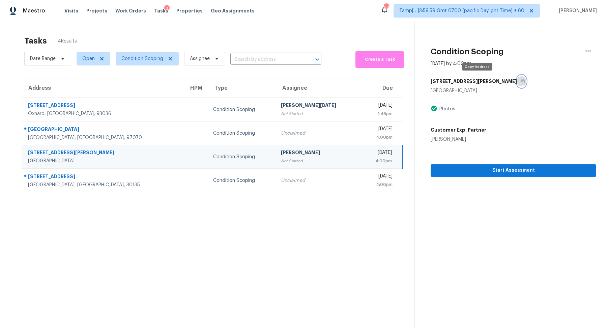
click at [517, 76] on button "button" at bounding box center [521, 81] width 9 height 12
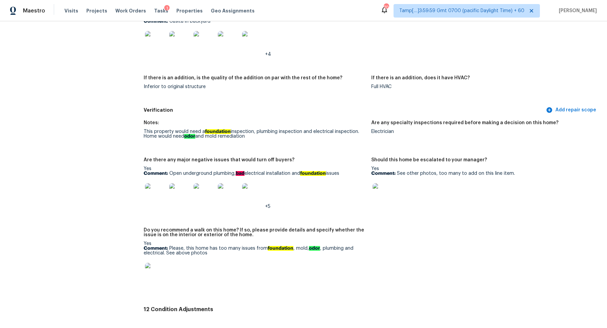
scroll to position [1481, 0]
click at [166, 195] on div at bounding box center [156, 194] width 24 height 30
